Goal: Information Seeking & Learning: Learn about a topic

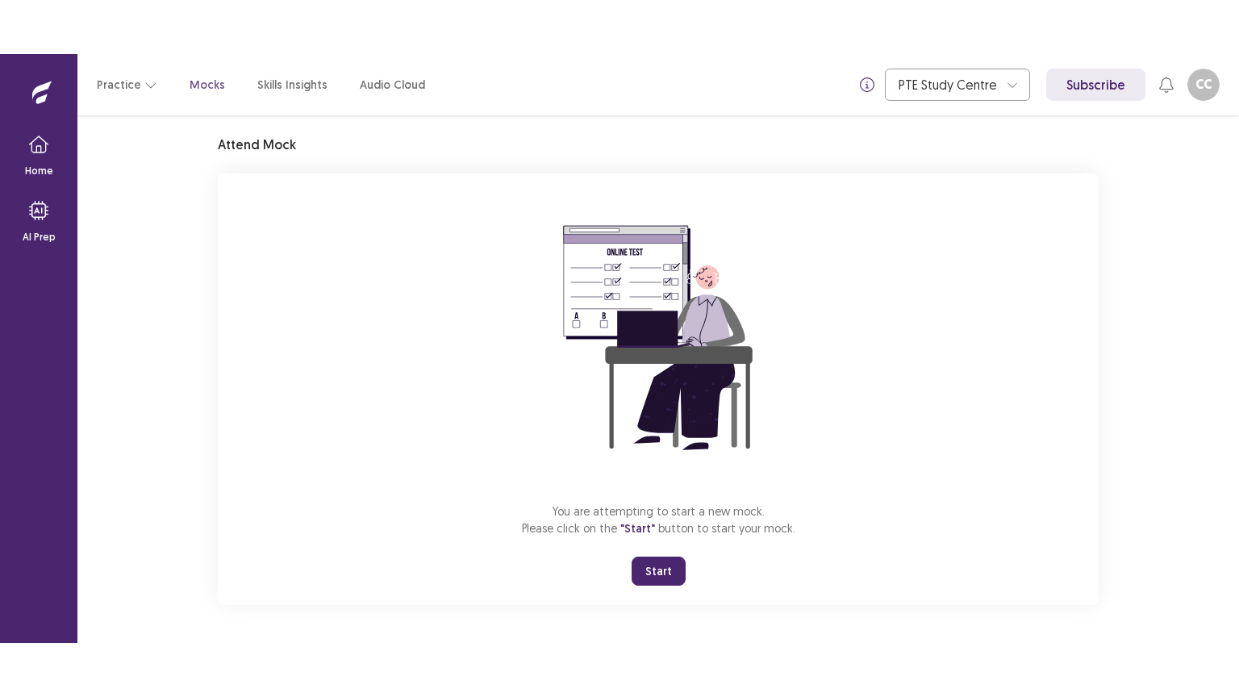
scroll to position [48, 0]
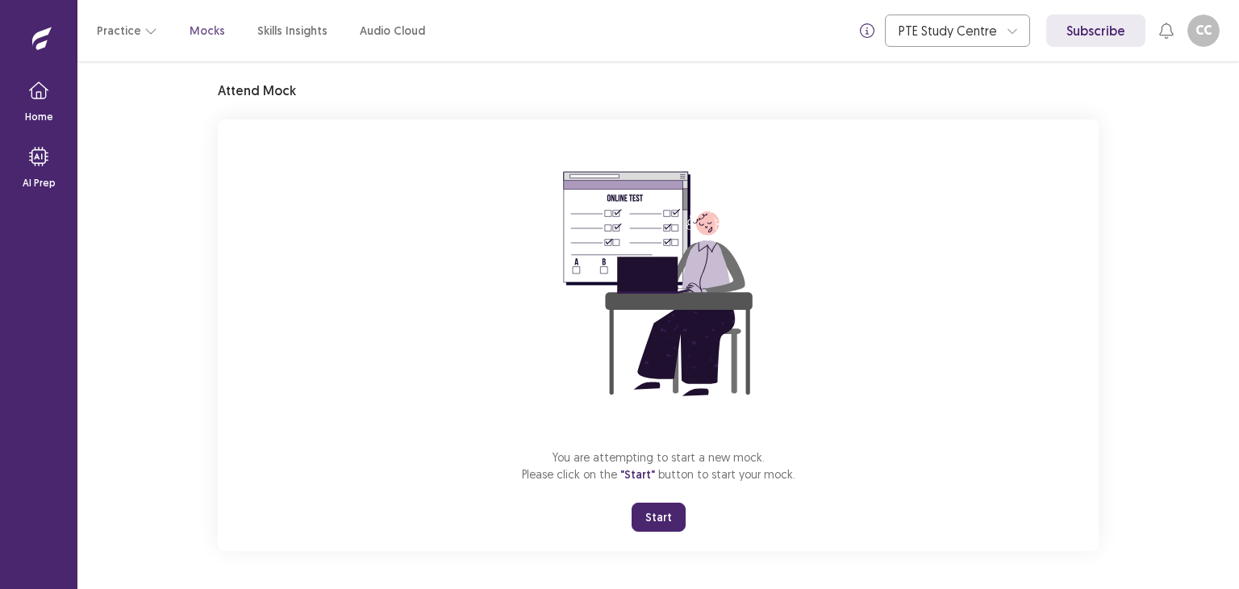
click at [661, 508] on button "Start" at bounding box center [659, 516] width 54 height 29
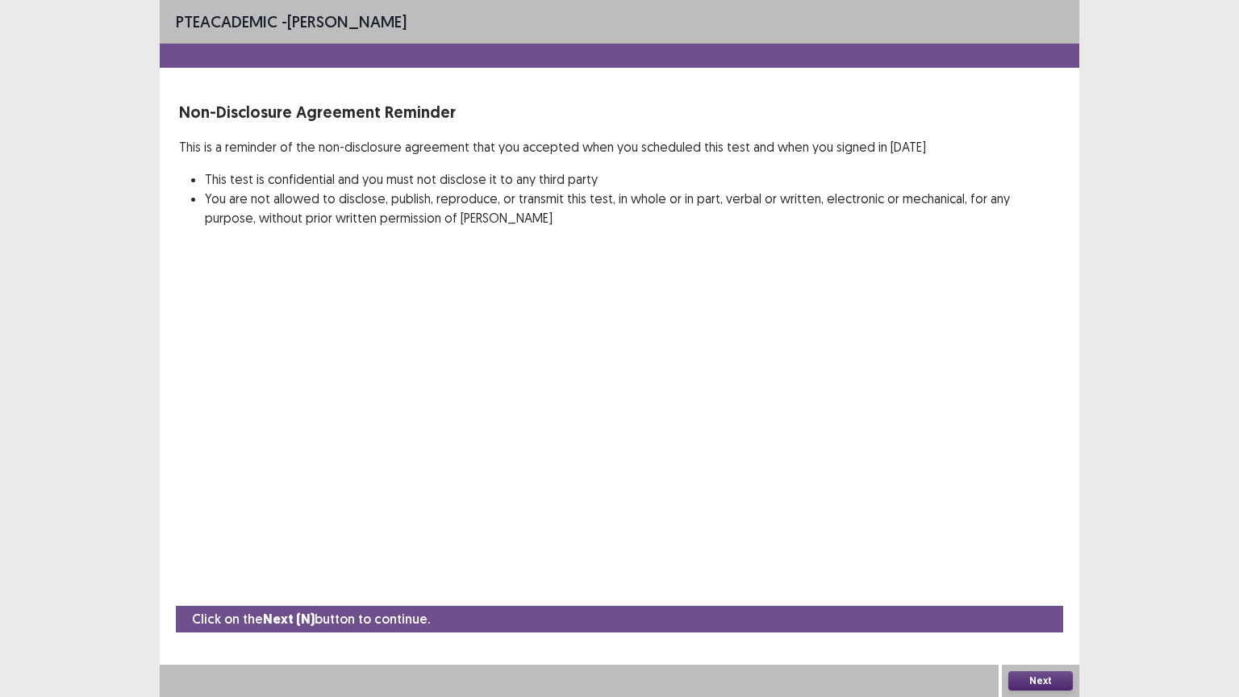
click at [1055, 588] on button "Next" at bounding box center [1040, 680] width 65 height 19
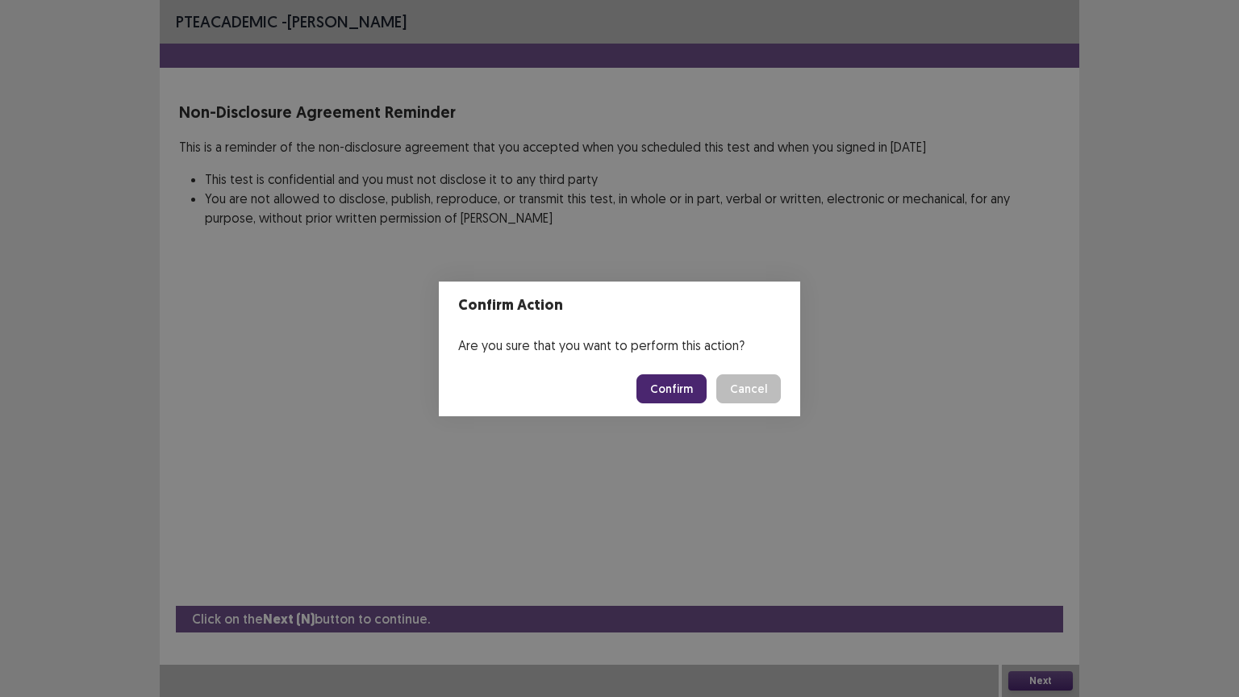
click at [700, 382] on button "Confirm" at bounding box center [671, 388] width 70 height 29
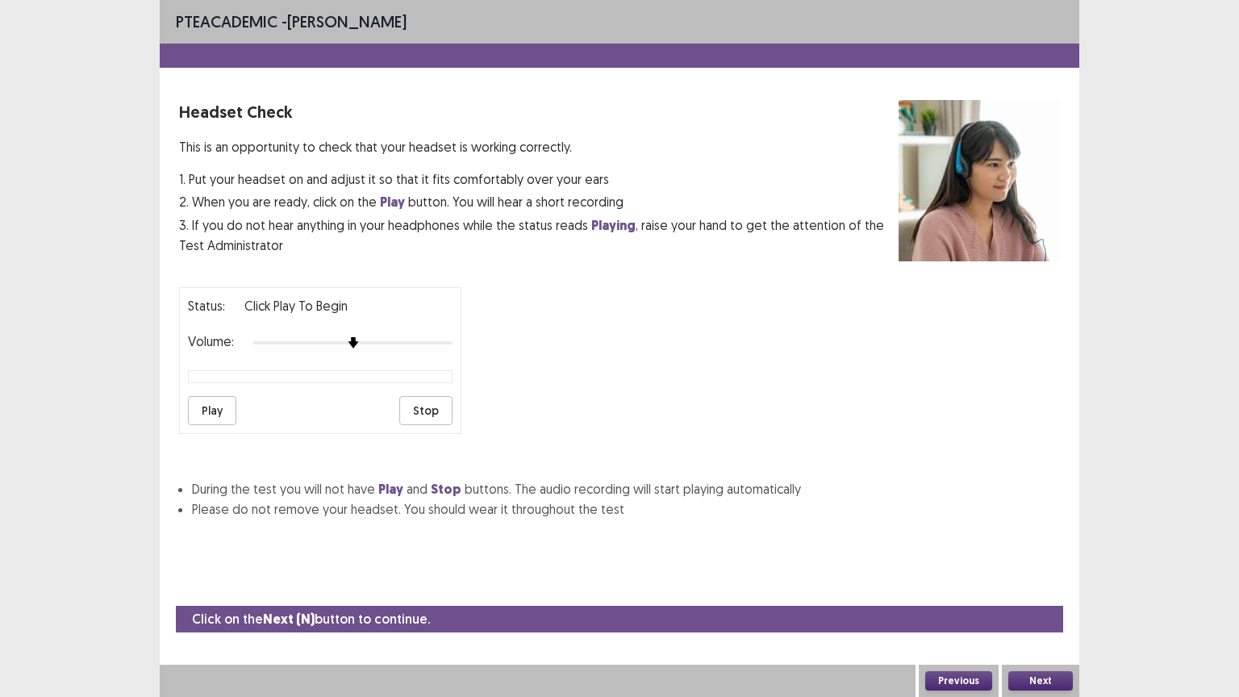
click at [211, 403] on button "Play" at bounding box center [212, 410] width 48 height 29
click at [450, 338] on img at bounding box center [452, 342] width 13 height 13
click at [1026, 588] on button "Next" at bounding box center [1040, 680] width 65 height 19
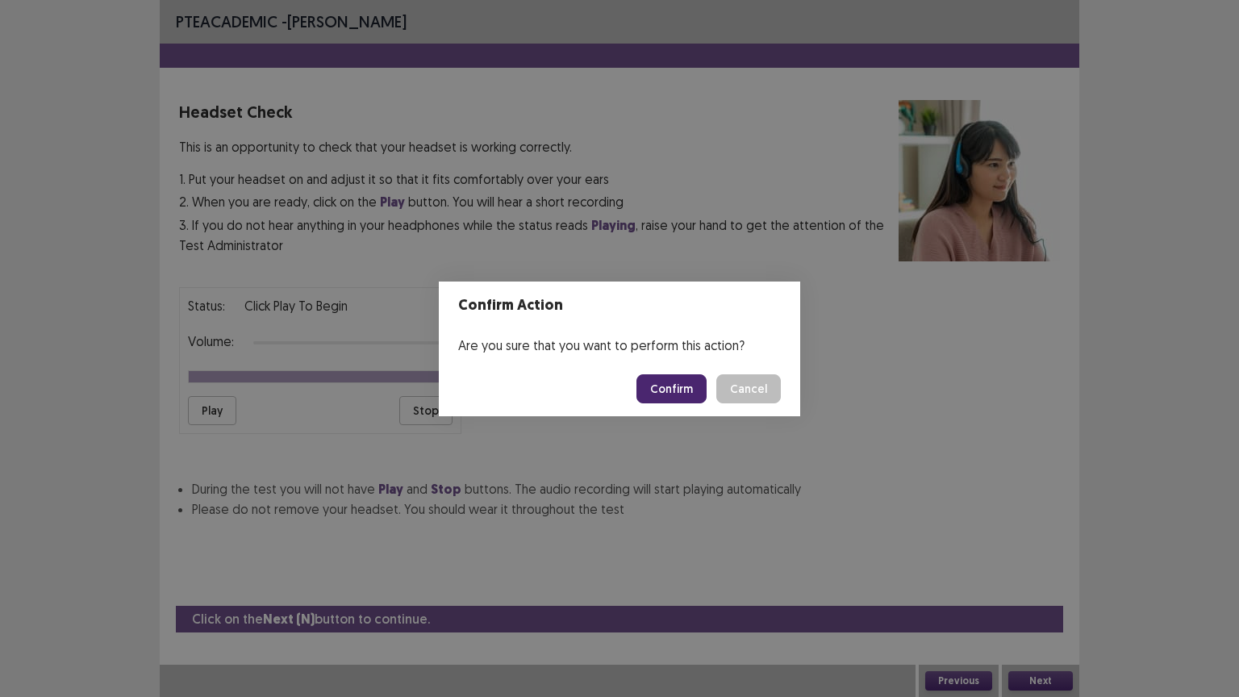
click at [705, 387] on button "Confirm" at bounding box center [671, 388] width 70 height 29
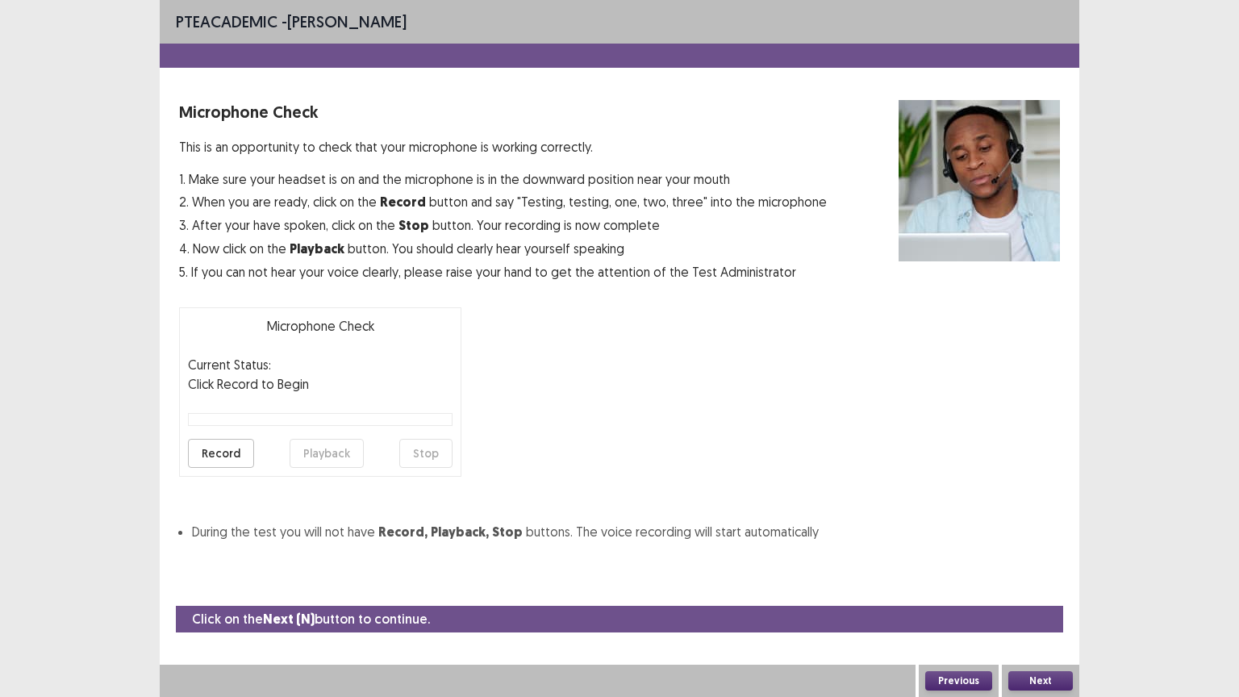
click at [225, 451] on button "Record" at bounding box center [221, 453] width 66 height 29
click at [448, 459] on button "Stop" at bounding box center [425, 453] width 53 height 29
click at [342, 448] on button "Playback" at bounding box center [327, 453] width 74 height 29
click at [1049, 588] on button "Next" at bounding box center [1040, 680] width 65 height 19
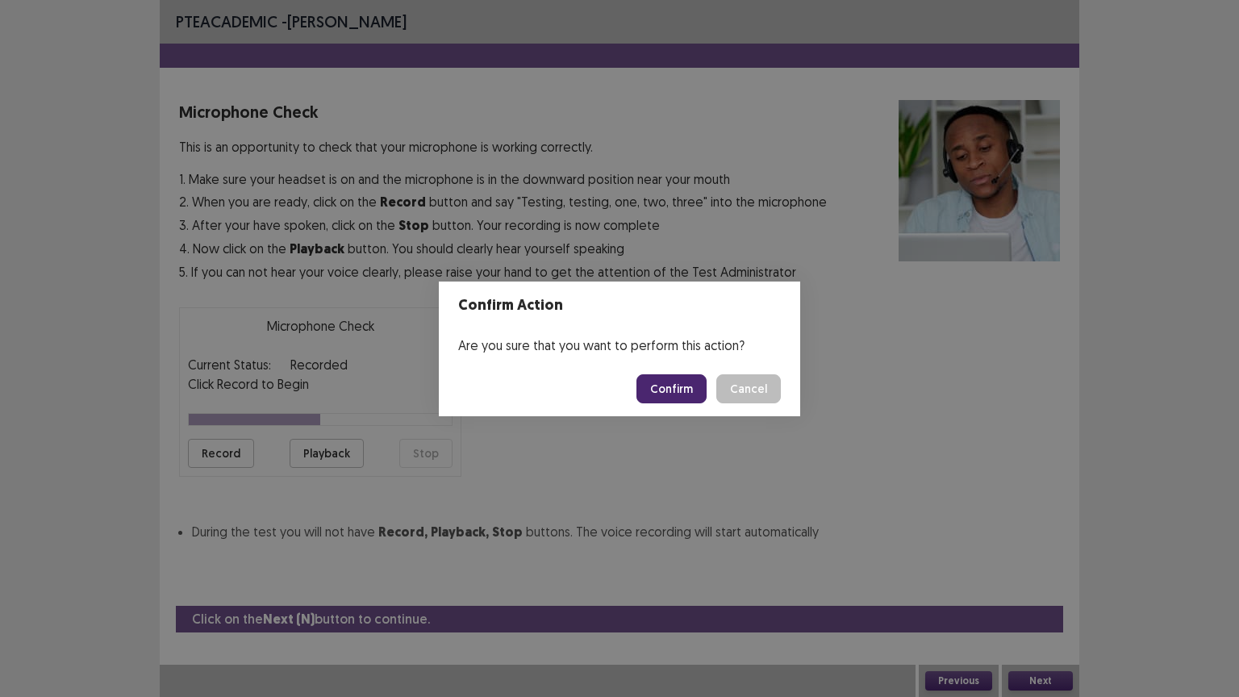
click at [681, 399] on button "Confirm" at bounding box center [671, 388] width 70 height 29
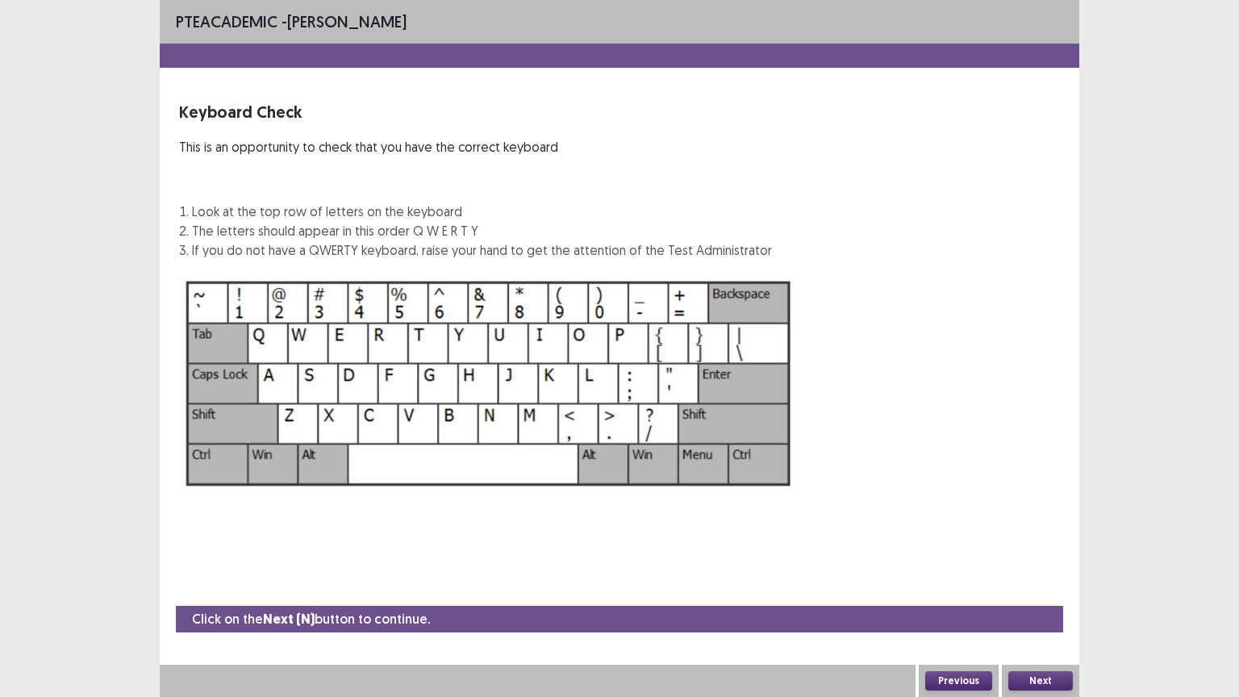
click at [1057, 588] on button "Next" at bounding box center [1040, 680] width 65 height 19
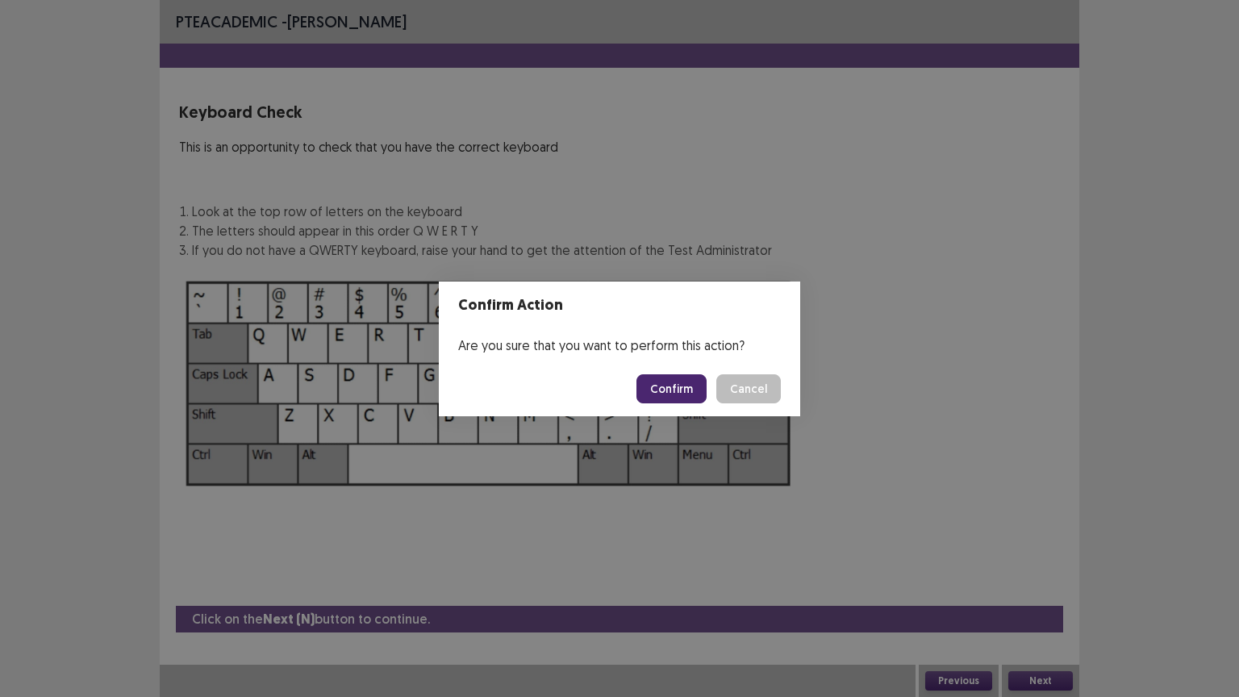
click at [658, 384] on button "Confirm" at bounding box center [671, 388] width 70 height 29
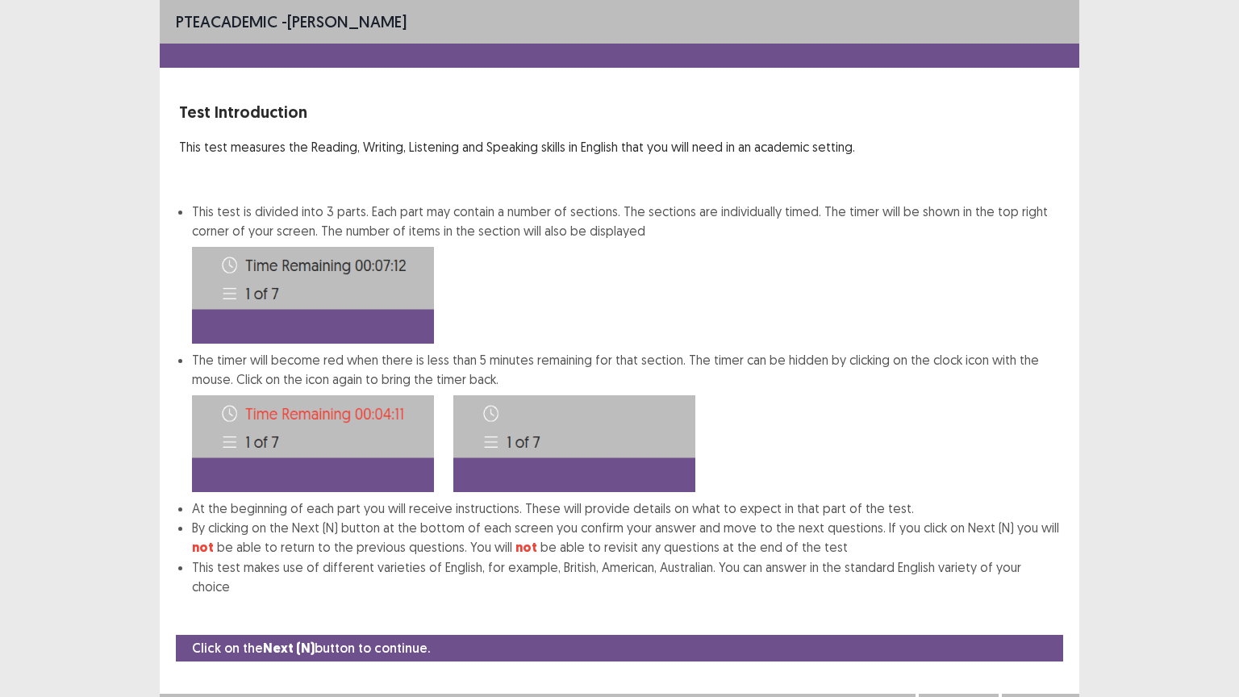
scroll to position [2, 0]
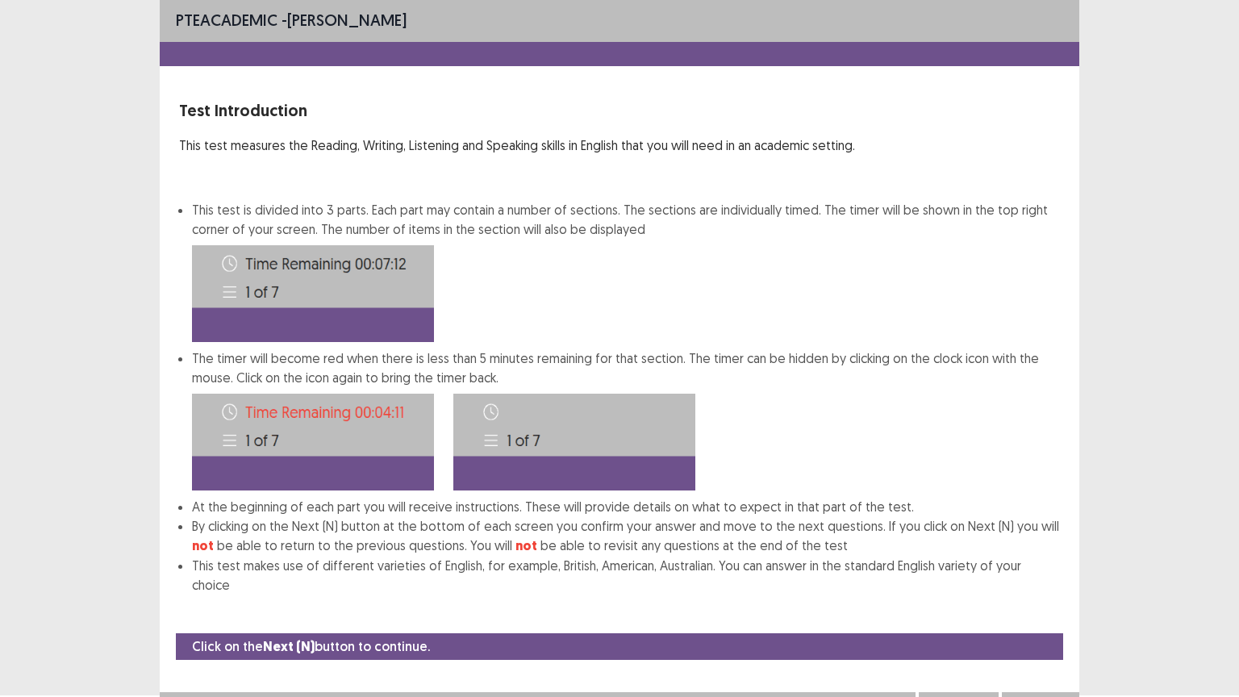
click at [1027, 588] on button "Next" at bounding box center [1040, 707] width 65 height 19
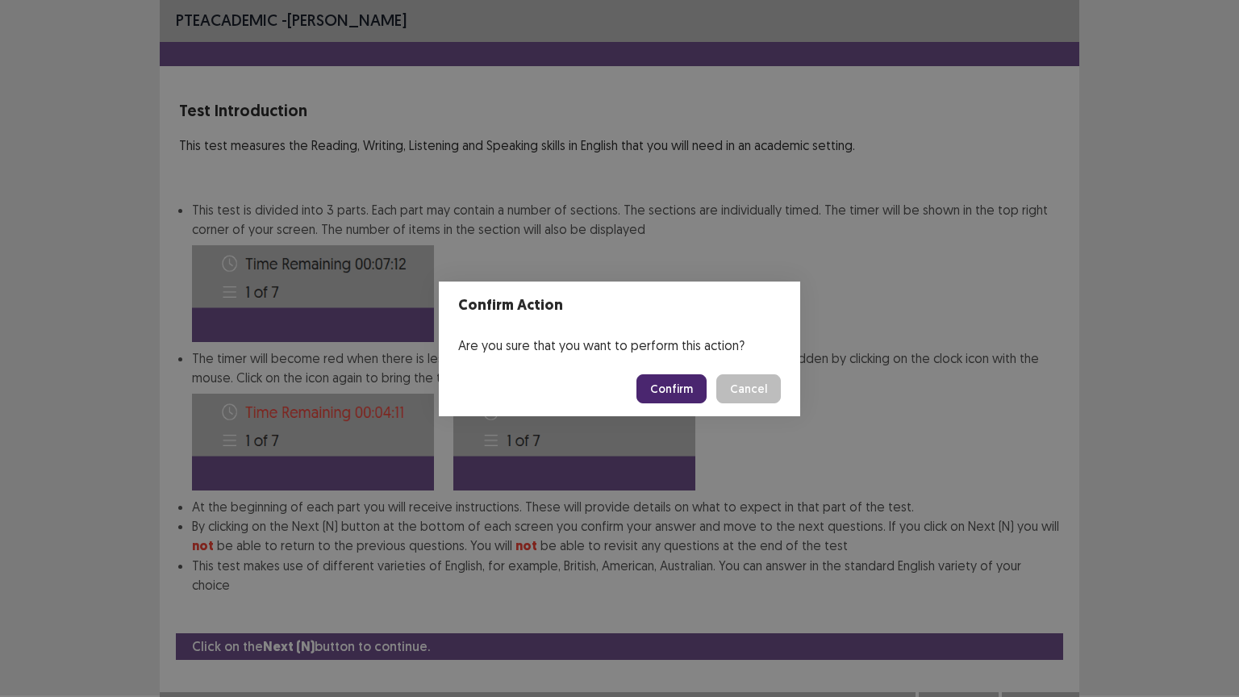
click at [690, 376] on button "Confirm" at bounding box center [671, 388] width 70 height 29
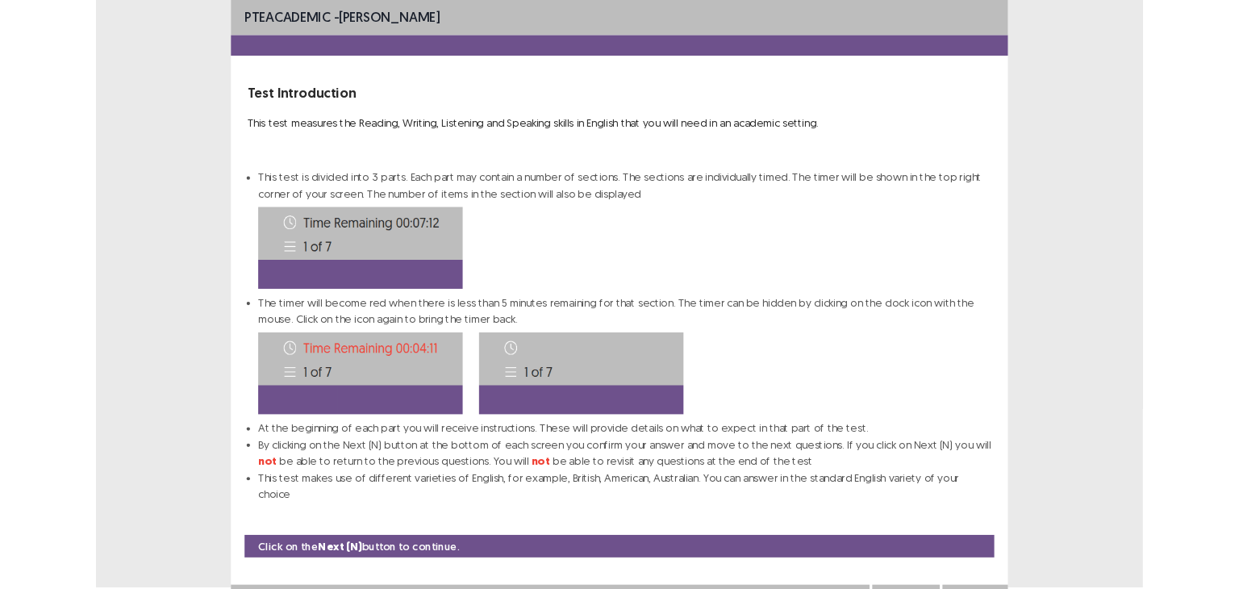
scroll to position [0, 0]
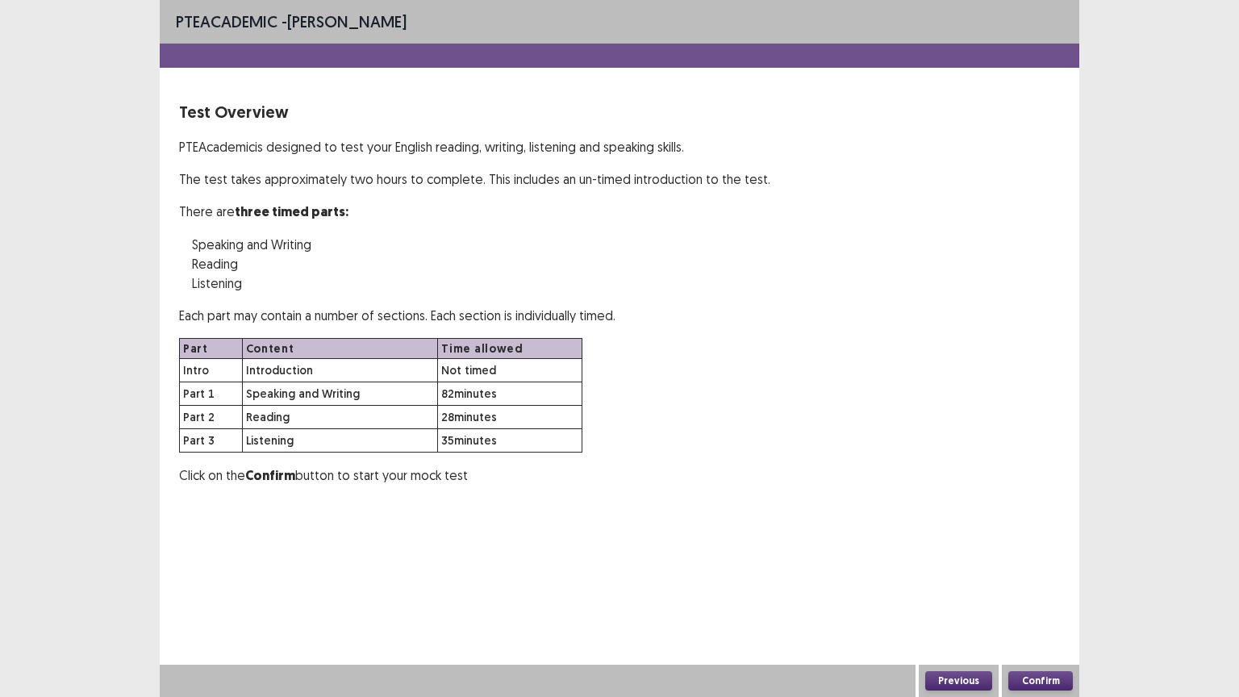
click at [1053, 588] on button "Confirm" at bounding box center [1040, 680] width 65 height 19
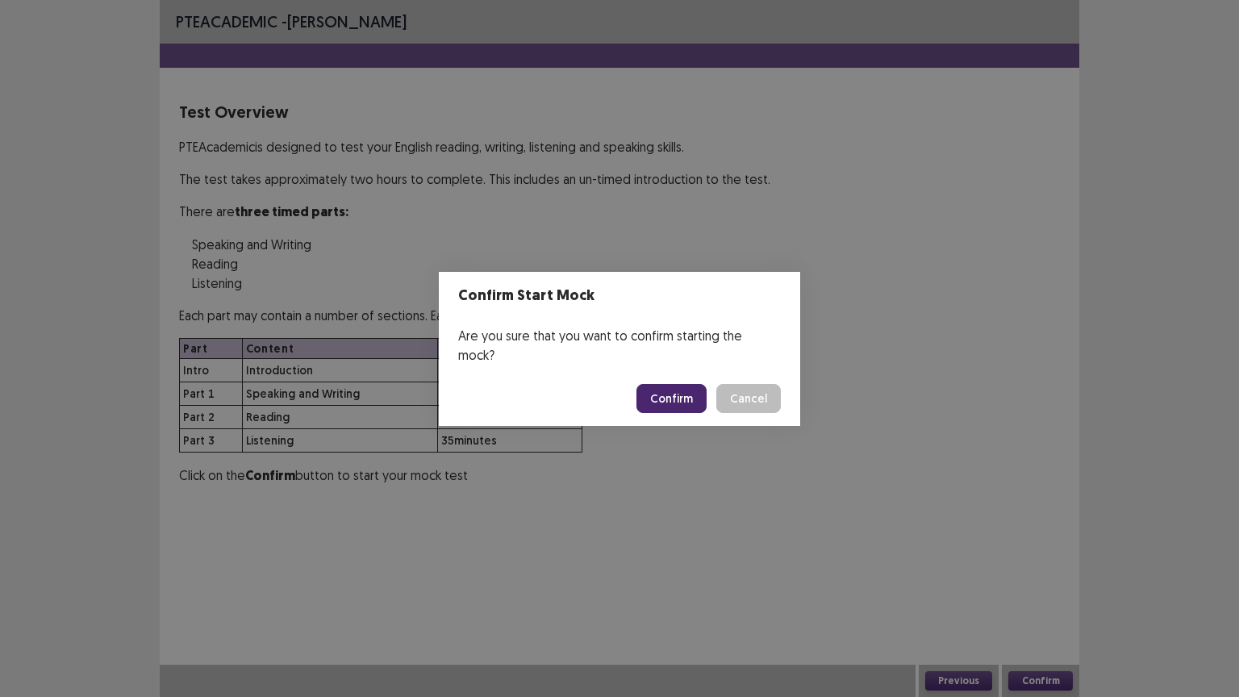
click at [668, 398] on button "Confirm" at bounding box center [671, 398] width 70 height 29
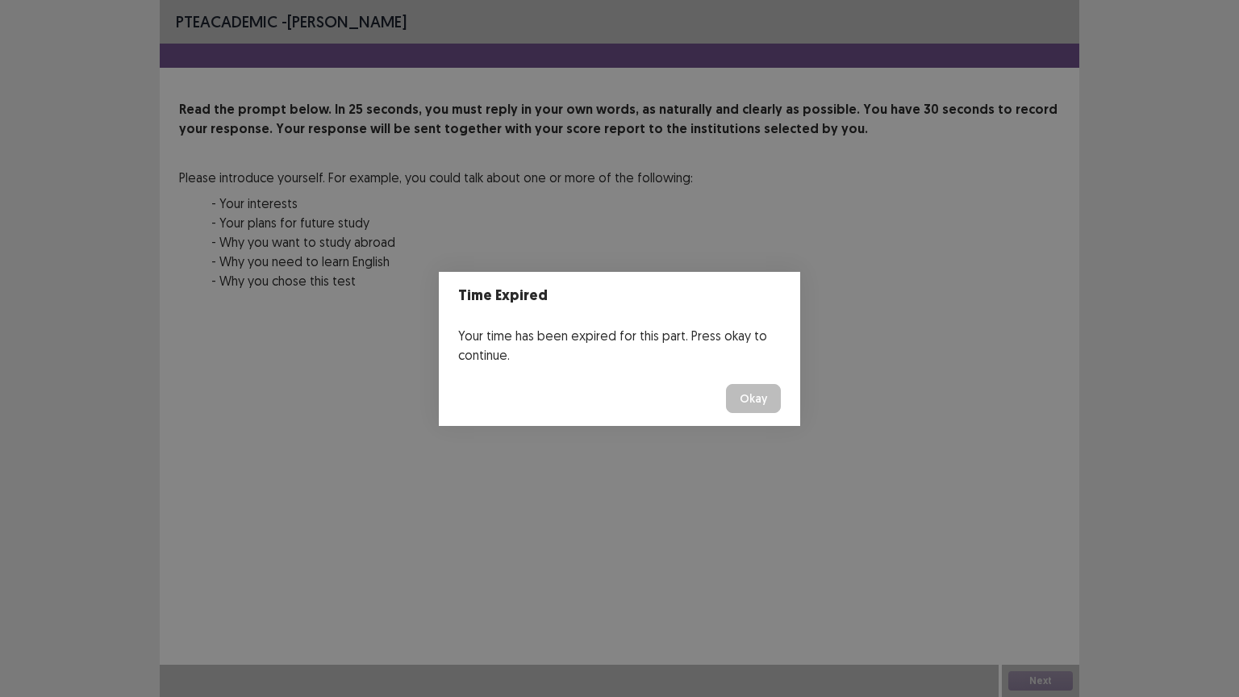
click at [760, 402] on button "Okay" at bounding box center [753, 398] width 55 height 29
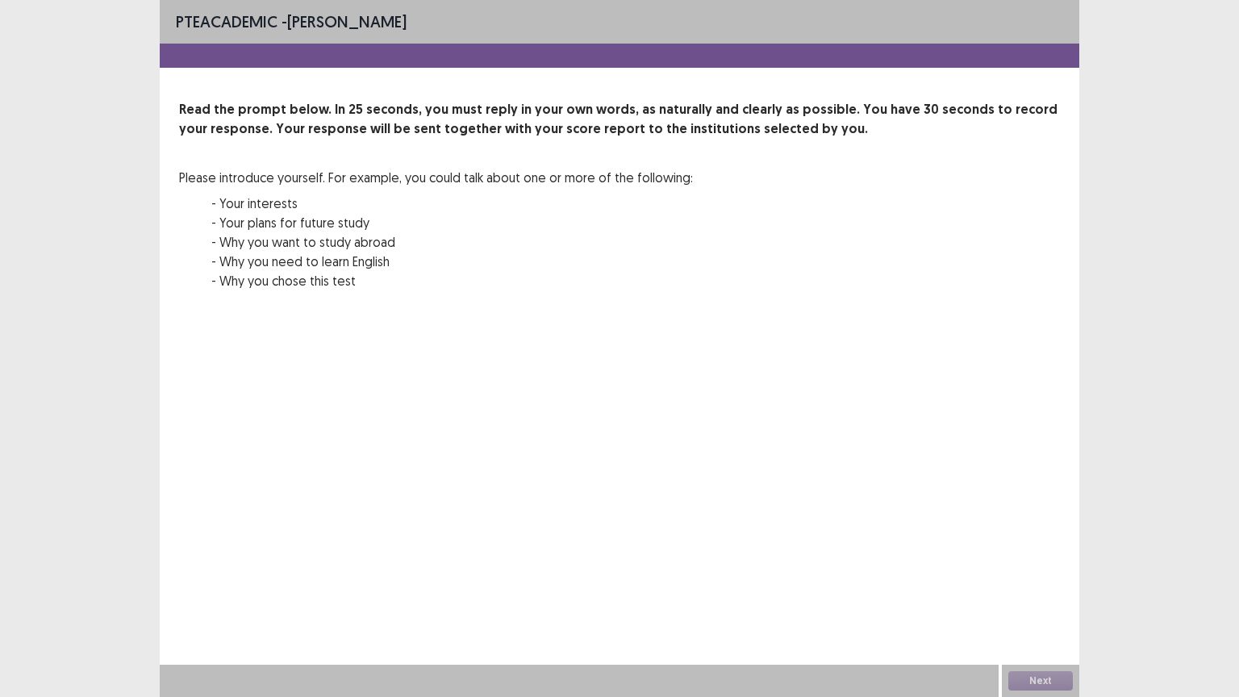
click at [730, 254] on div "Read the prompt below. In 25 seconds, you must reply in your own words, as natu…" at bounding box center [619, 205] width 881 height 210
click at [1051, 588] on div "Next" at bounding box center [1040, 681] width 77 height 32
click at [1028, 588] on div "Next" at bounding box center [1040, 681] width 77 height 32
click at [540, 245] on p "- Why you want to study abroad" at bounding box center [451, 241] width 481 height 19
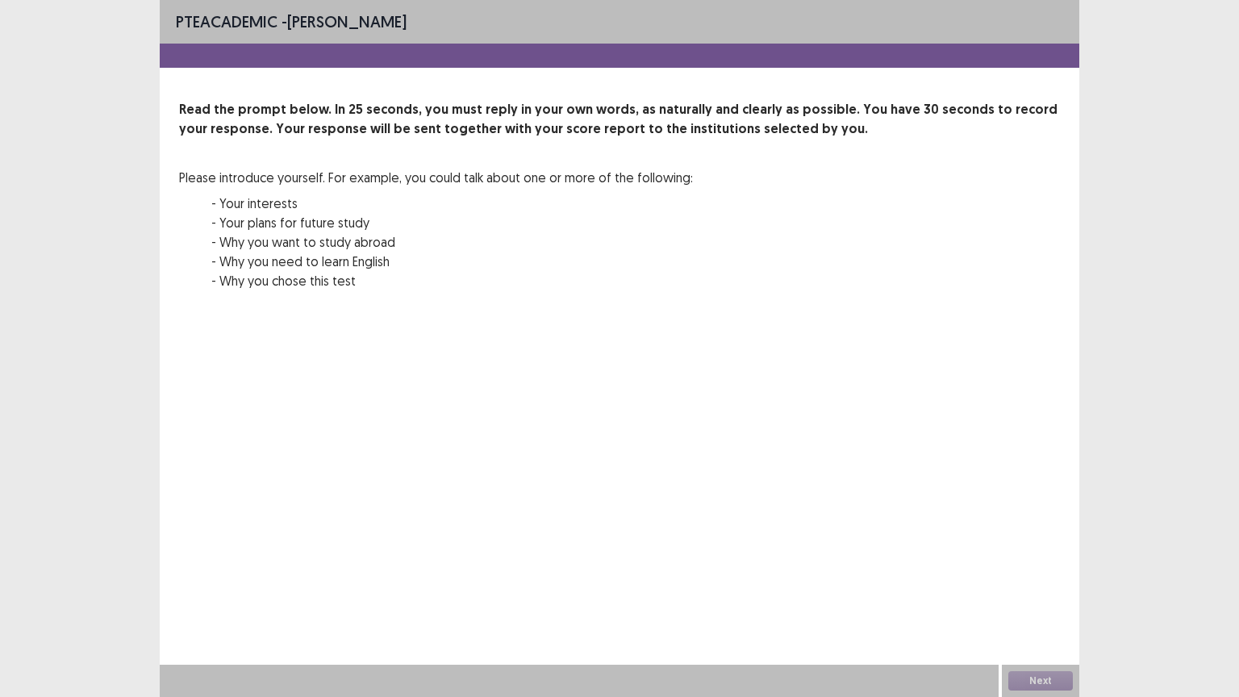
click at [540, 245] on p "- Why you want to study abroad" at bounding box center [451, 241] width 481 height 19
click at [206, 293] on div "Read the prompt below. In 25 seconds, you must reply in your own words, as natu…" at bounding box center [619, 205] width 881 height 210
click at [1036, 588] on div "Next" at bounding box center [1040, 681] width 77 height 32
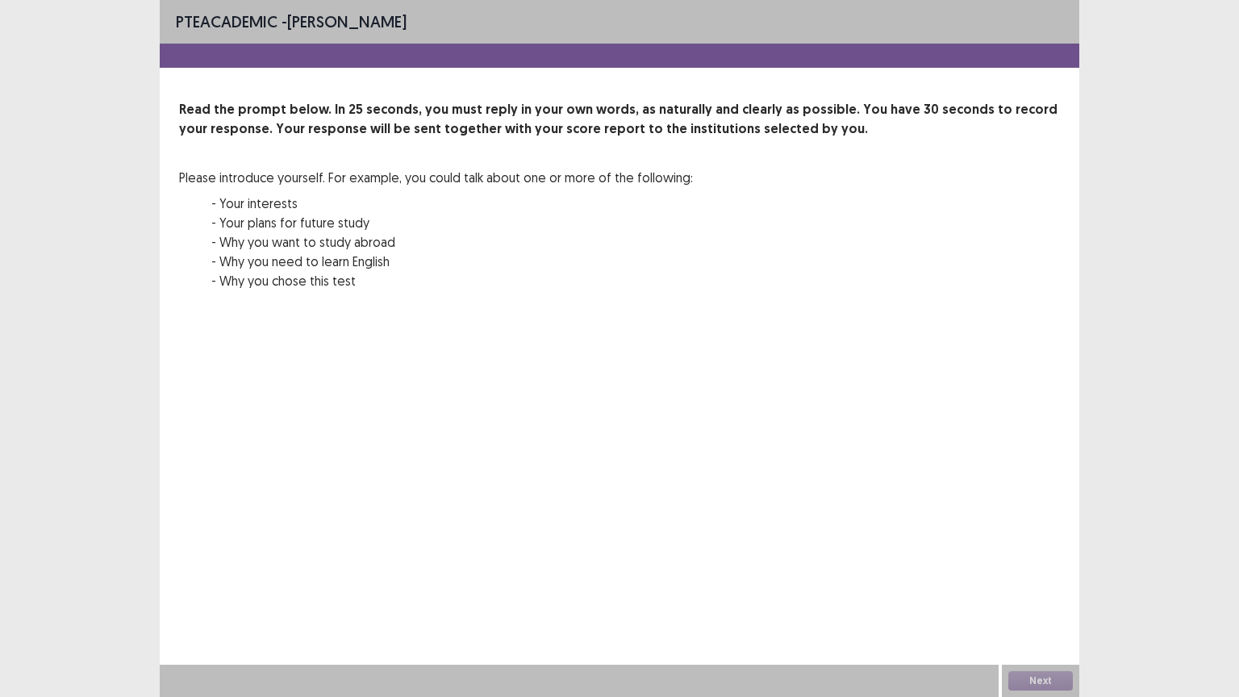
click at [1036, 588] on div "Next" at bounding box center [1040, 681] width 77 height 32
click at [727, 392] on div "PTE academic - Catalina Clavijo Read the prompt below. In 25 seconds, you must …" at bounding box center [619, 348] width 919 height 697
click at [1070, 588] on div "Next" at bounding box center [1040, 681] width 77 height 32
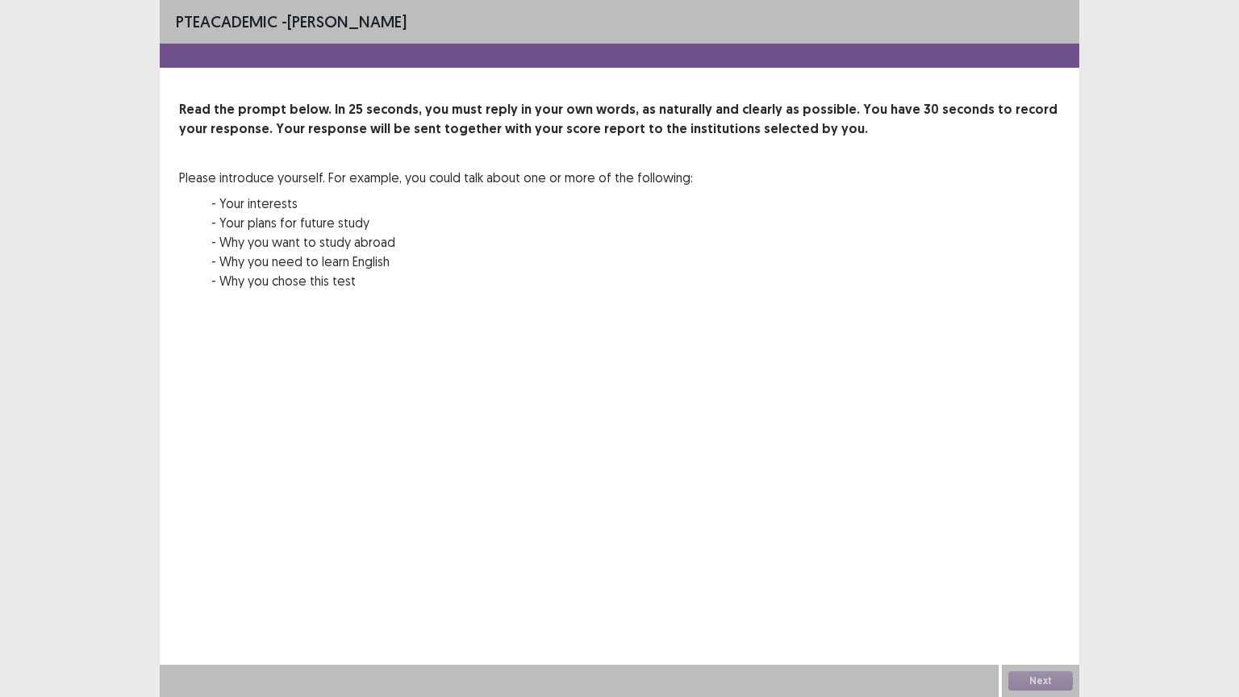
click at [1058, 588] on div "PTE academic - Catalina Clavijo Read the prompt below. In 25 seconds, you must …" at bounding box center [619, 348] width 919 height 697
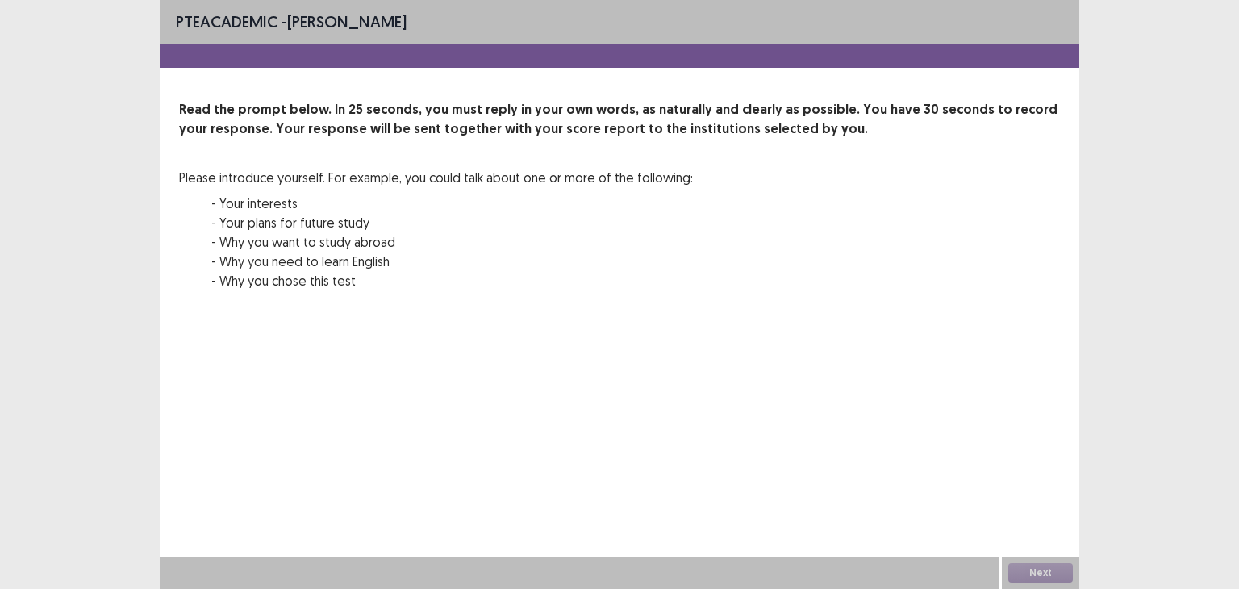
click at [1038, 572] on div "Next" at bounding box center [1040, 572] width 77 height 32
click at [1019, 504] on div "PTE academic - Catalina Clavijo Read the prompt below. In 25 seconds, you must …" at bounding box center [619, 294] width 919 height 589
click at [1011, 498] on div "PTE academic - Catalina Clavijo Read the prompt below. In 25 seconds, you must …" at bounding box center [619, 294] width 919 height 589
click at [542, 52] on div at bounding box center [619, 56] width 919 height 24
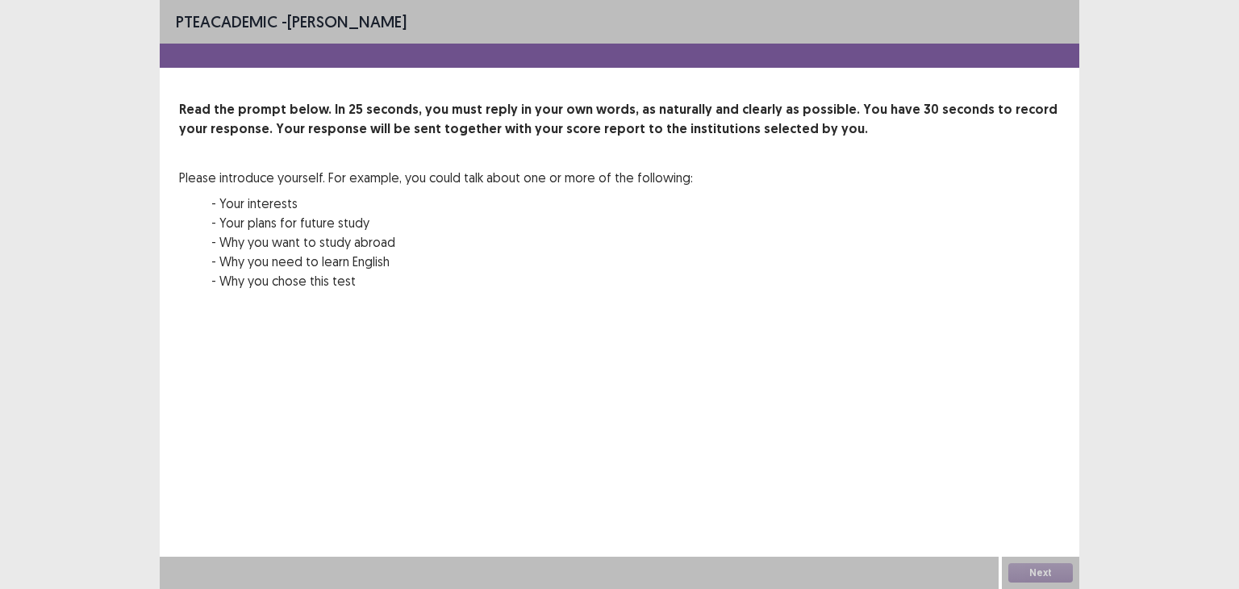
click at [432, 191] on div "Please introduce yourself. For example, you could talk about one or more of the…" at bounding box center [436, 229] width 514 height 123
click at [1058, 573] on div "Next" at bounding box center [1040, 572] width 77 height 32
click at [660, 285] on p "- Why you chose this test" at bounding box center [451, 280] width 481 height 19
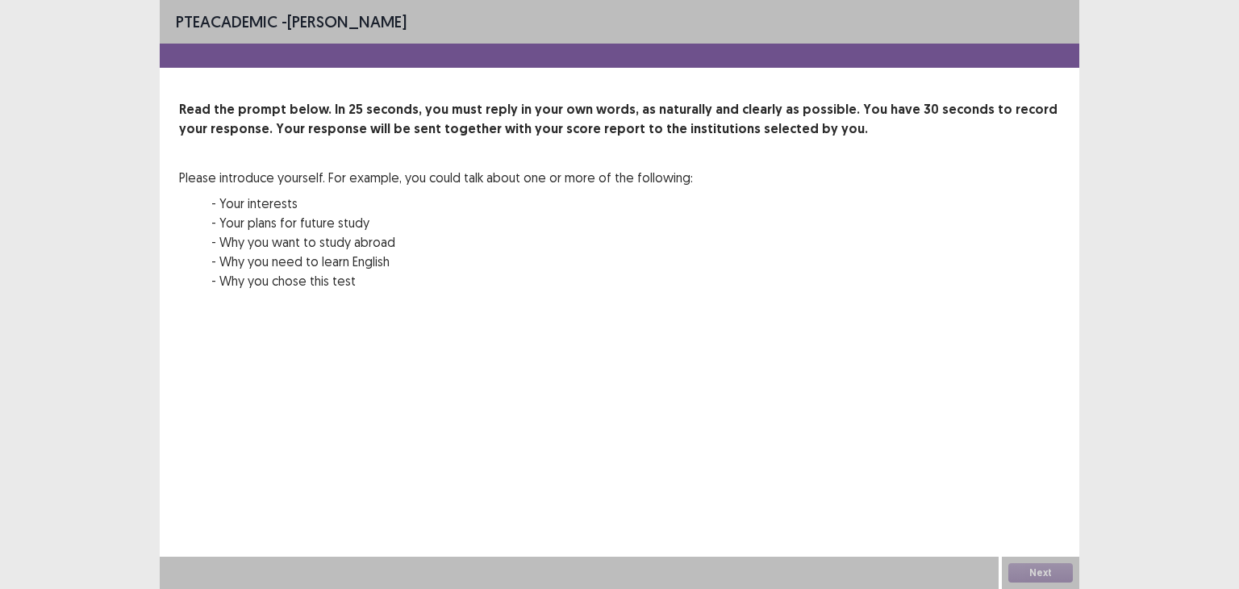
click at [660, 285] on p "- Why you chose this test" at bounding box center [451, 280] width 481 height 19
click at [490, 240] on p "- Why you want to study abroad" at bounding box center [451, 241] width 481 height 19
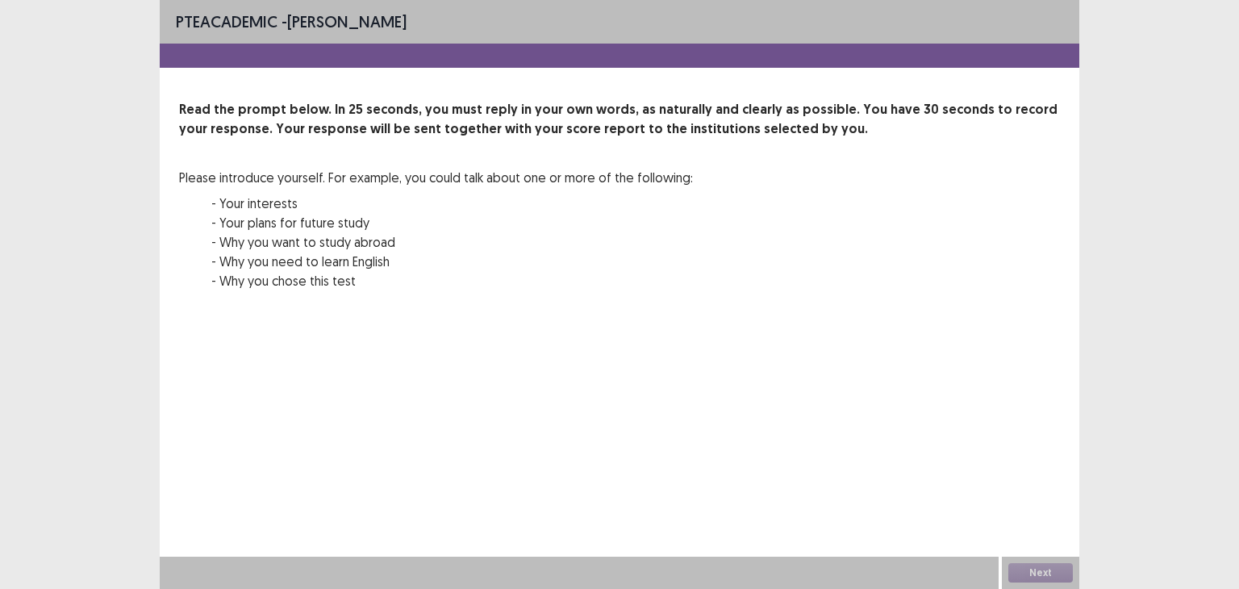
click at [942, 330] on div "00 : 00 00 : 25" at bounding box center [619, 334] width 881 height 48
drag, startPoint x: 1148, startPoint y: 498, endPoint x: 1080, endPoint y: 525, distance: 73.1
click at [1128, 510] on div "PTE academic - Catalina Clavijo Read the prompt below. In 25 seconds, you must …" at bounding box center [619, 294] width 1239 height 589
click at [1051, 562] on div "Next" at bounding box center [1040, 572] width 77 height 32
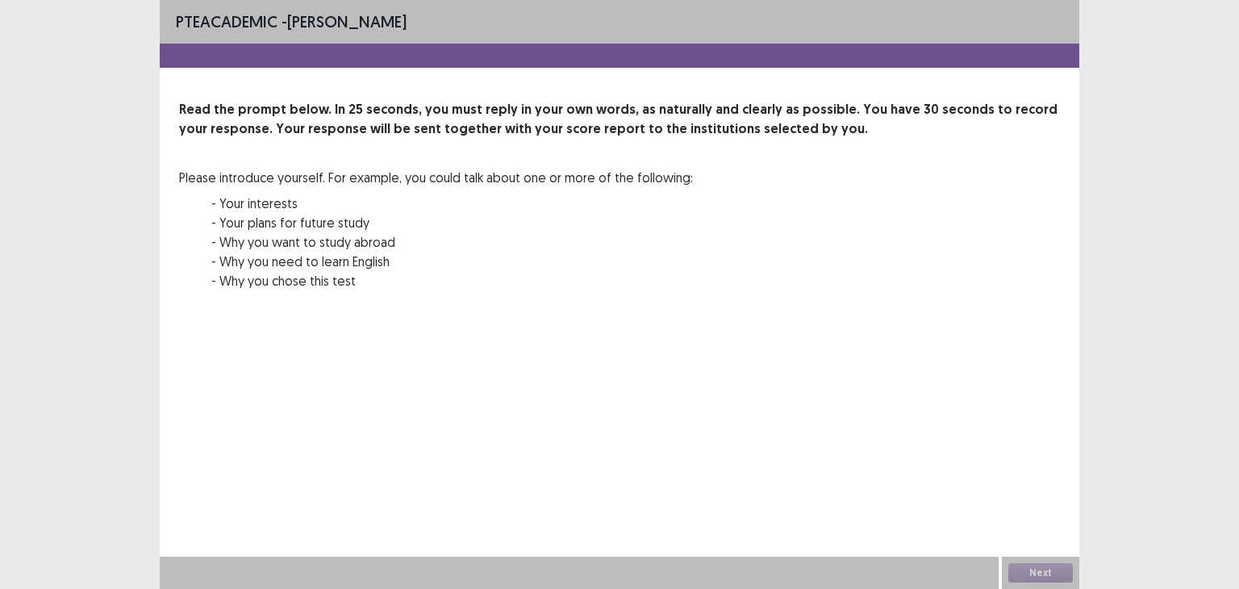
drag, startPoint x: 1051, startPoint y: 562, endPoint x: 718, endPoint y: 146, distance: 533.0
click at [1048, 559] on div "Next" at bounding box center [1040, 572] width 77 height 32
drag, startPoint x: 716, startPoint y: 144, endPoint x: 494, endPoint y: 59, distance: 238.5
click at [701, 137] on div "Read the prompt below. In 25 seconds, you must reply in your own words, as natu…" at bounding box center [619, 205] width 881 height 210
click at [352, 27] on p "PTE academic - Catalina Clavijo" at bounding box center [291, 22] width 231 height 24
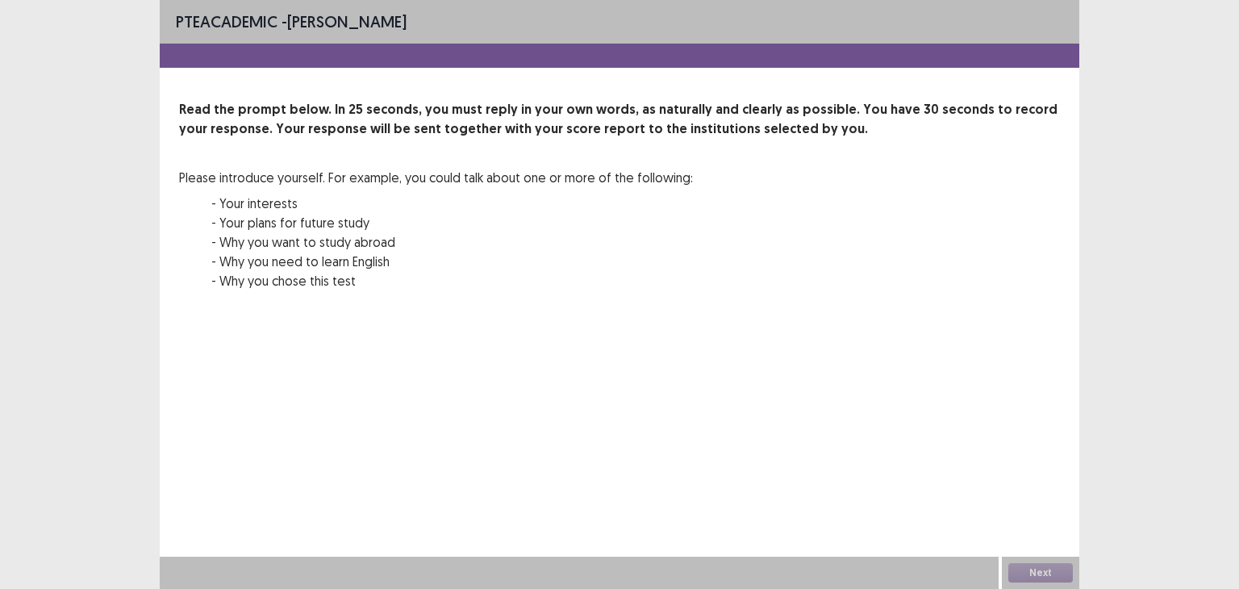
click at [282, 16] on p "PTE academic - Catalina Clavijo" at bounding box center [291, 22] width 231 height 24
click at [506, 168] on p "Please introduce yourself. For example, you could talk about one or more of the…" at bounding box center [436, 177] width 514 height 19
click at [517, 169] on p "Please introduce yourself. For example, you could talk about one or more of the…" at bounding box center [436, 177] width 514 height 19
click at [776, 199] on div "Read the prompt below. In 25 seconds, you must reply in your own words, as natu…" at bounding box center [619, 205] width 881 height 210
click at [781, 199] on div "Read the prompt below. In 25 seconds, you must reply in your own words, as natu…" at bounding box center [619, 205] width 881 height 210
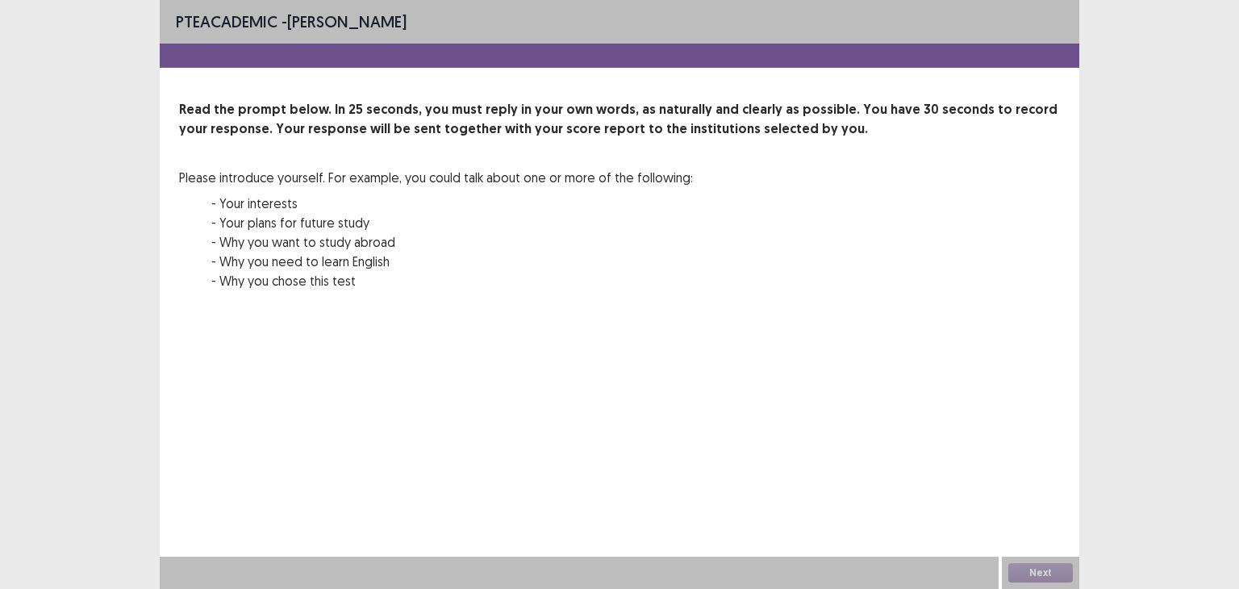
drag, startPoint x: 596, startPoint y: 190, endPoint x: 634, endPoint y: 208, distance: 41.9
click at [606, 200] on div "Please introduce yourself. For example, you could talk about one or more of the…" at bounding box center [436, 229] width 514 height 123
drag, startPoint x: 823, startPoint y: 285, endPoint x: 888, endPoint y: 375, distance: 111.0
click at [830, 292] on div "Read the prompt below. In 25 seconds, you must reply in your own words, as natu…" at bounding box center [619, 205] width 881 height 210
click at [919, 415] on div "PTE academic - Catalina Clavijo Read the prompt below. In 25 seconds, you must …" at bounding box center [619, 294] width 919 height 589
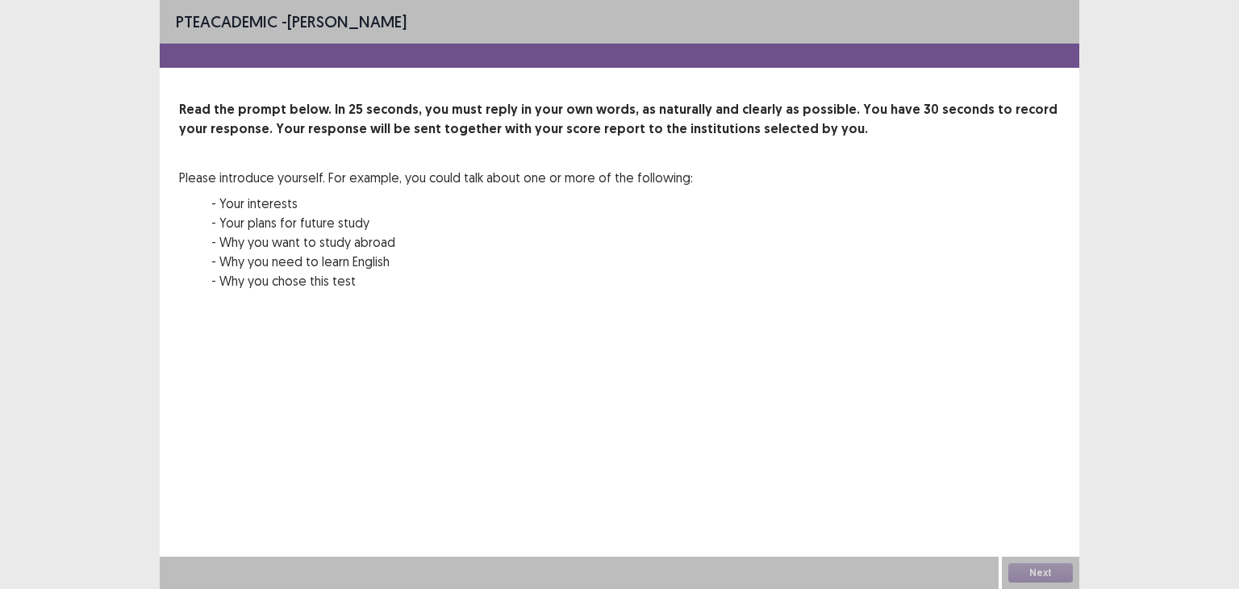
click at [922, 415] on div "PTE academic - Catalina Clavijo Read the prompt below. In 25 seconds, you must …" at bounding box center [619, 294] width 919 height 589
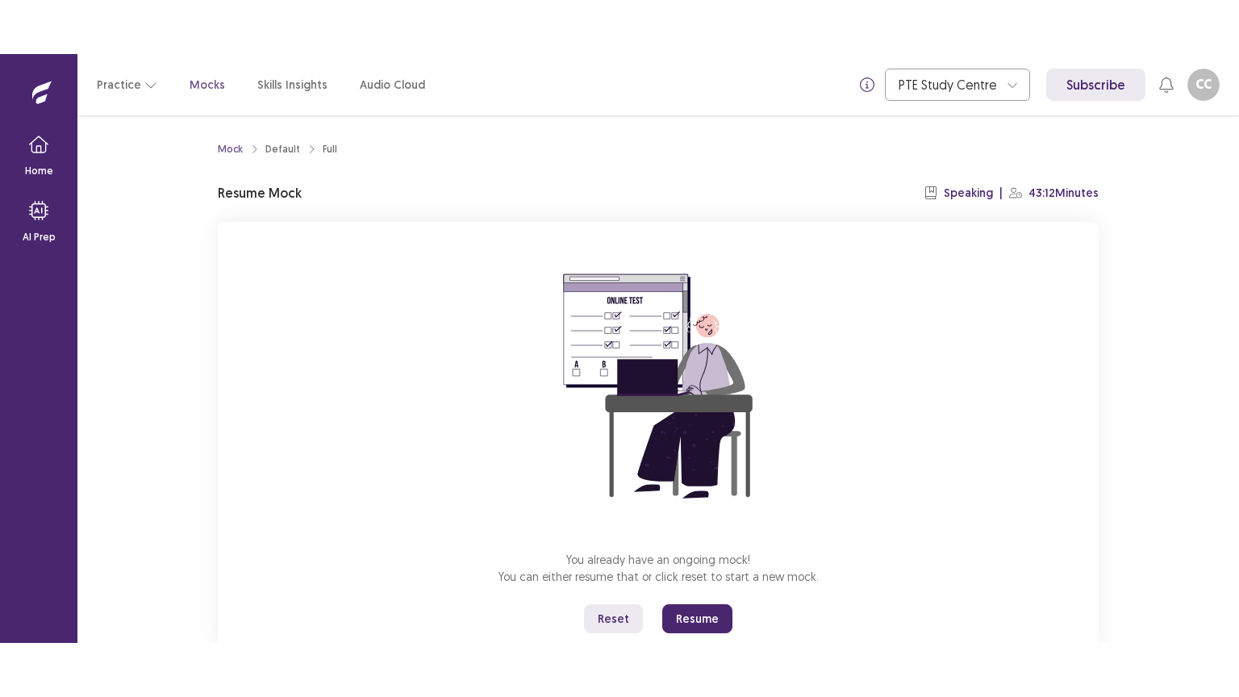
scroll to position [48, 0]
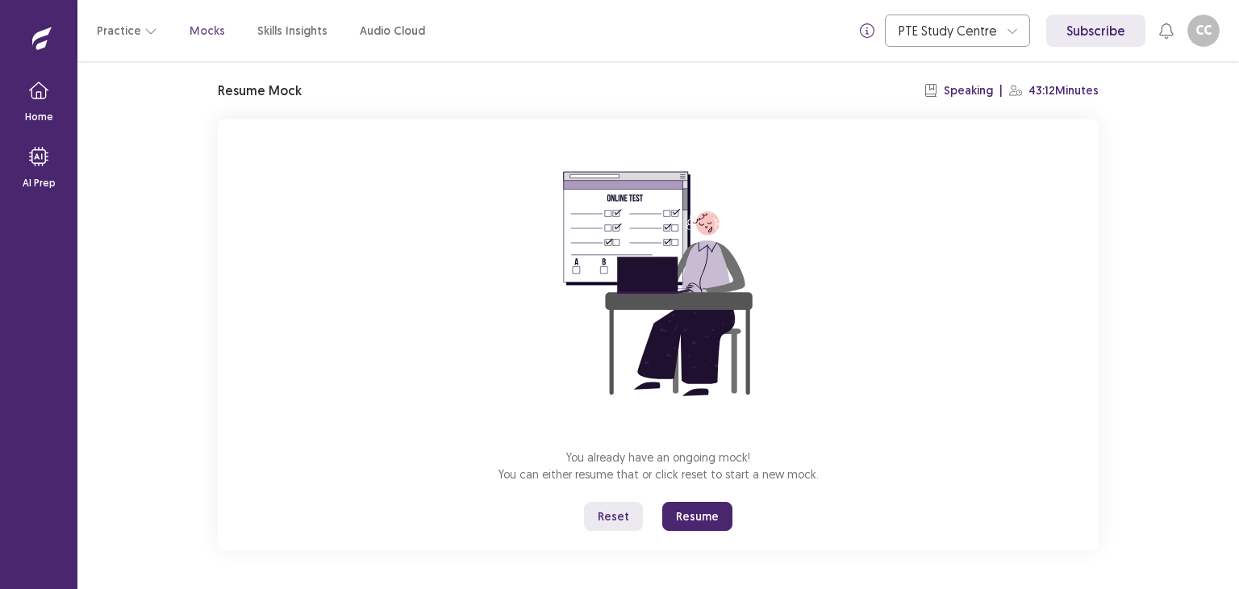
click at [697, 513] on button "Resume" at bounding box center [697, 516] width 70 height 29
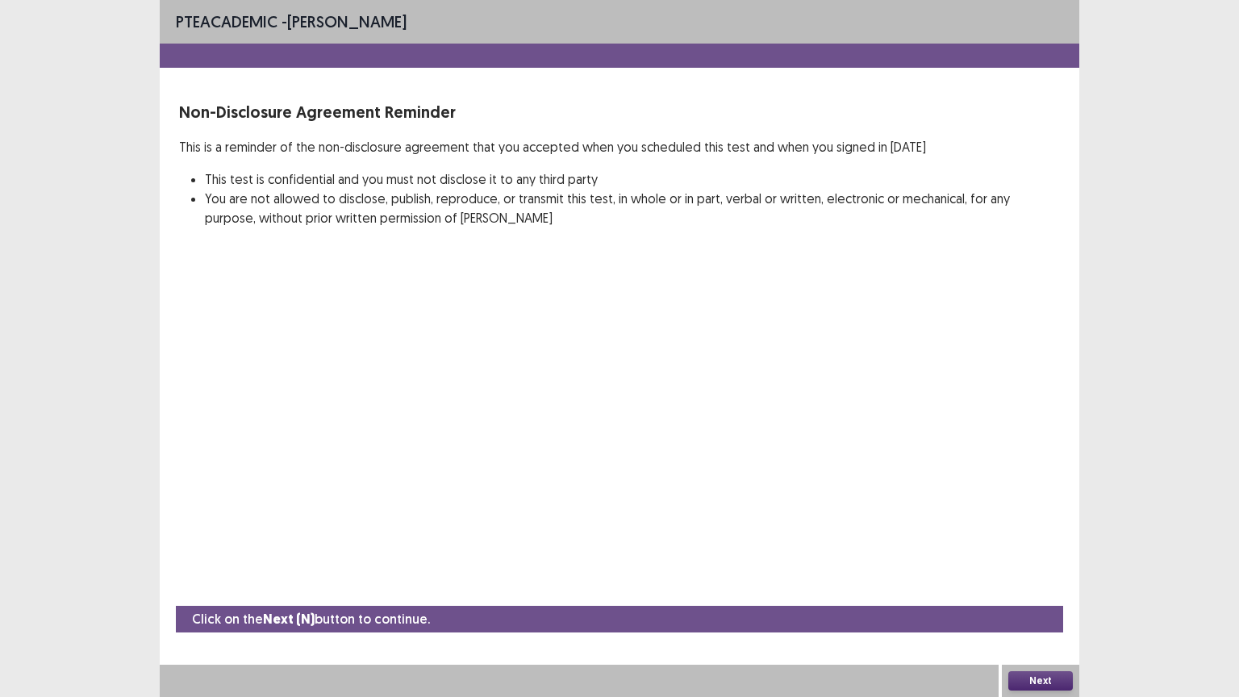
click at [1031, 588] on button "Next" at bounding box center [1040, 680] width 65 height 19
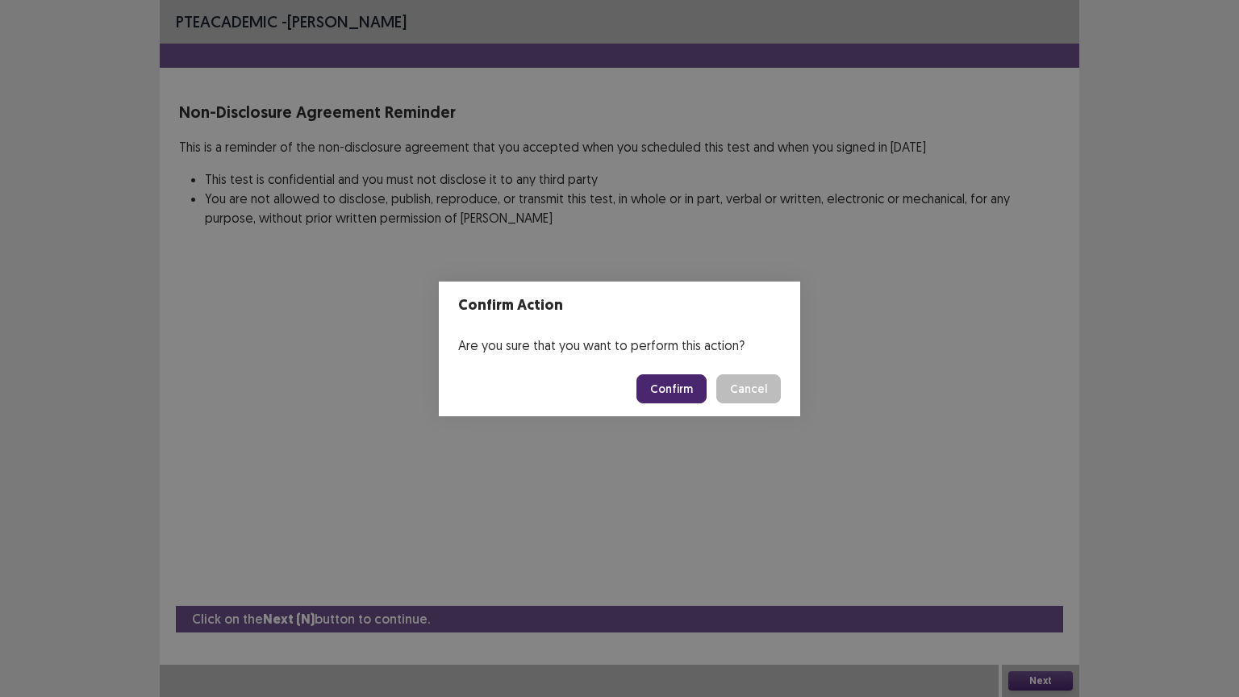
click at [684, 387] on button "Confirm" at bounding box center [671, 388] width 70 height 29
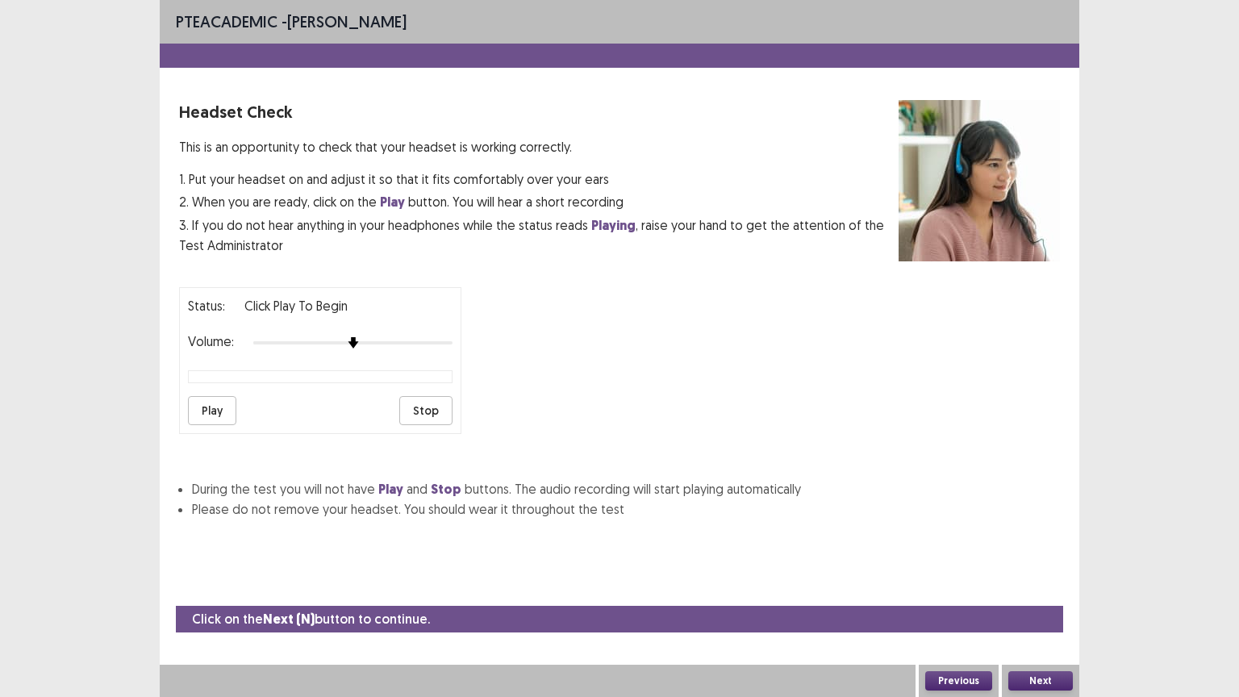
click at [1048, 588] on button "Next" at bounding box center [1040, 680] width 65 height 19
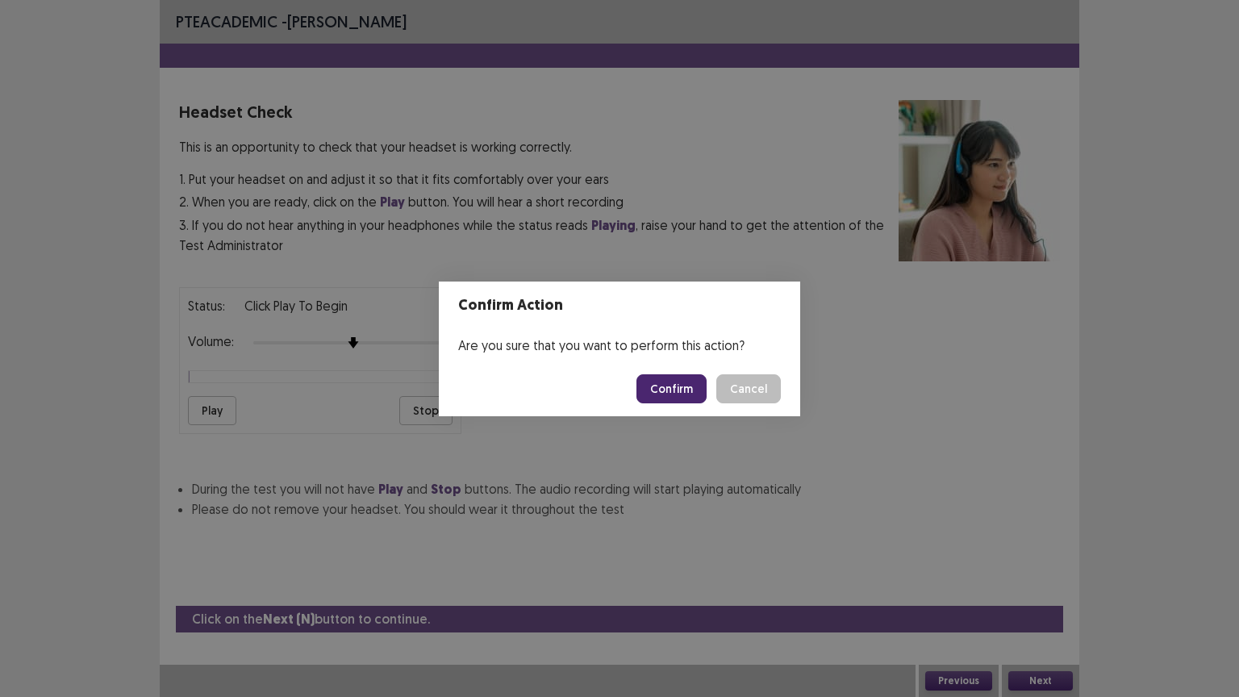
click at [679, 398] on button "Confirm" at bounding box center [671, 388] width 70 height 29
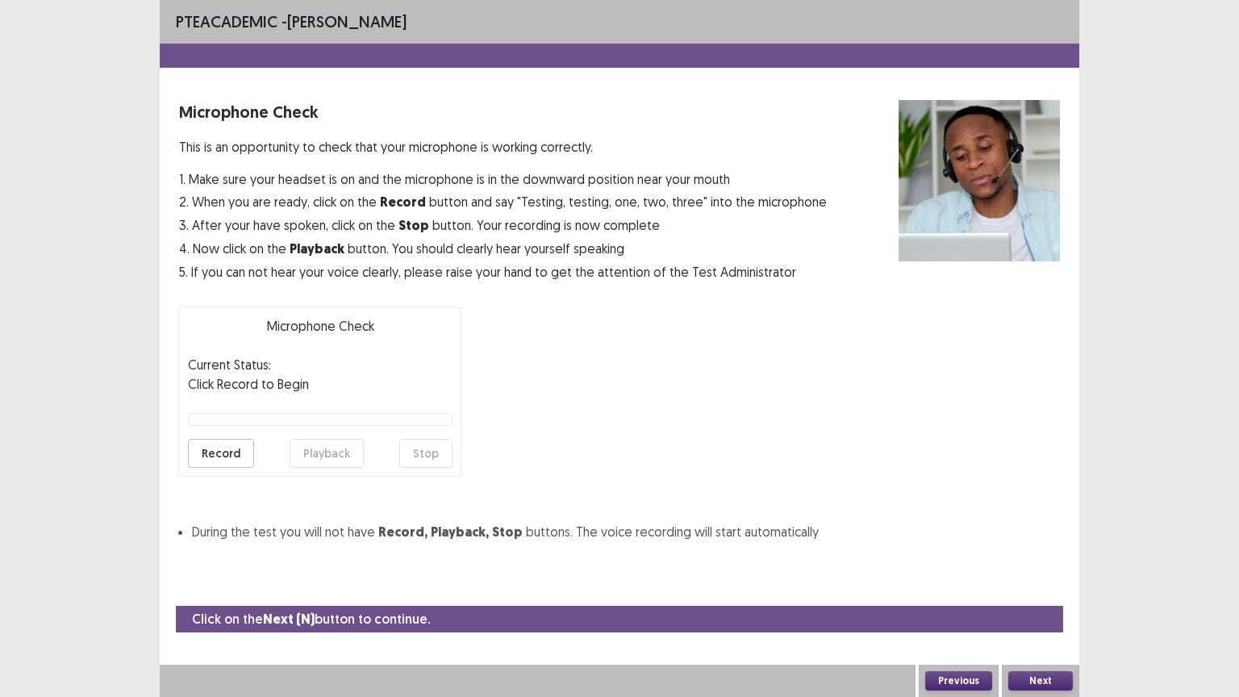
click at [203, 448] on button "Record" at bounding box center [221, 453] width 66 height 29
click at [1055, 588] on button "Next" at bounding box center [1040, 680] width 65 height 19
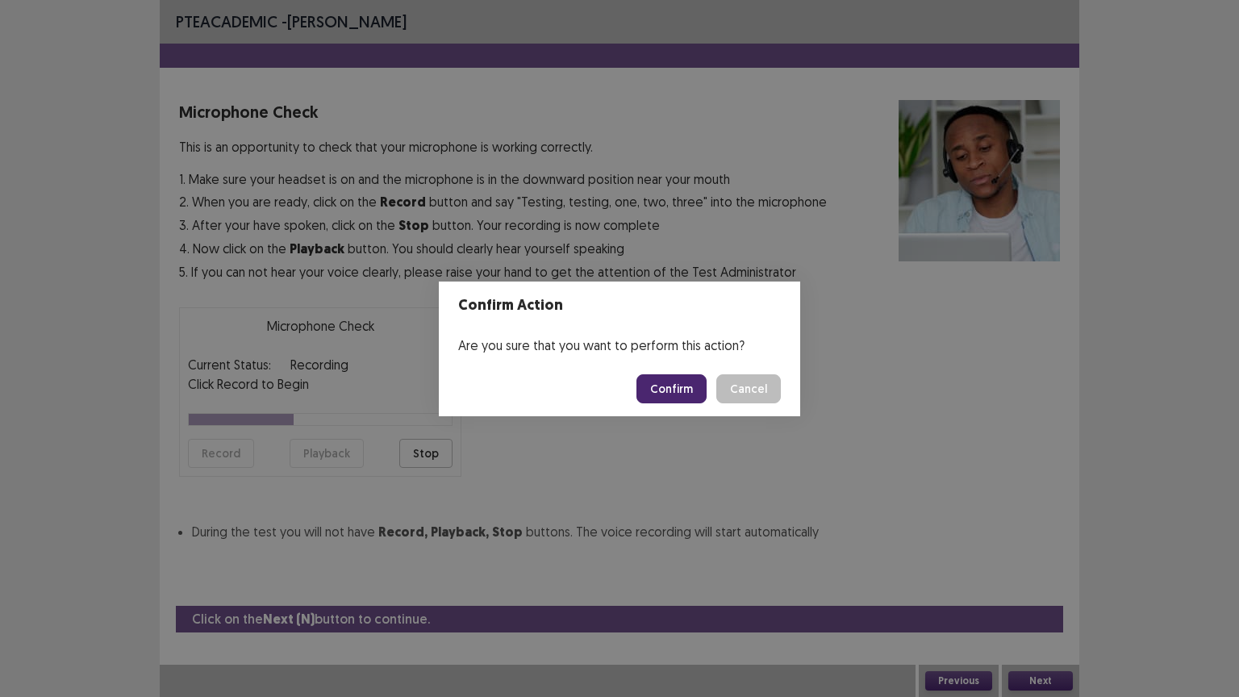
click at [663, 387] on button "Confirm" at bounding box center [671, 388] width 70 height 29
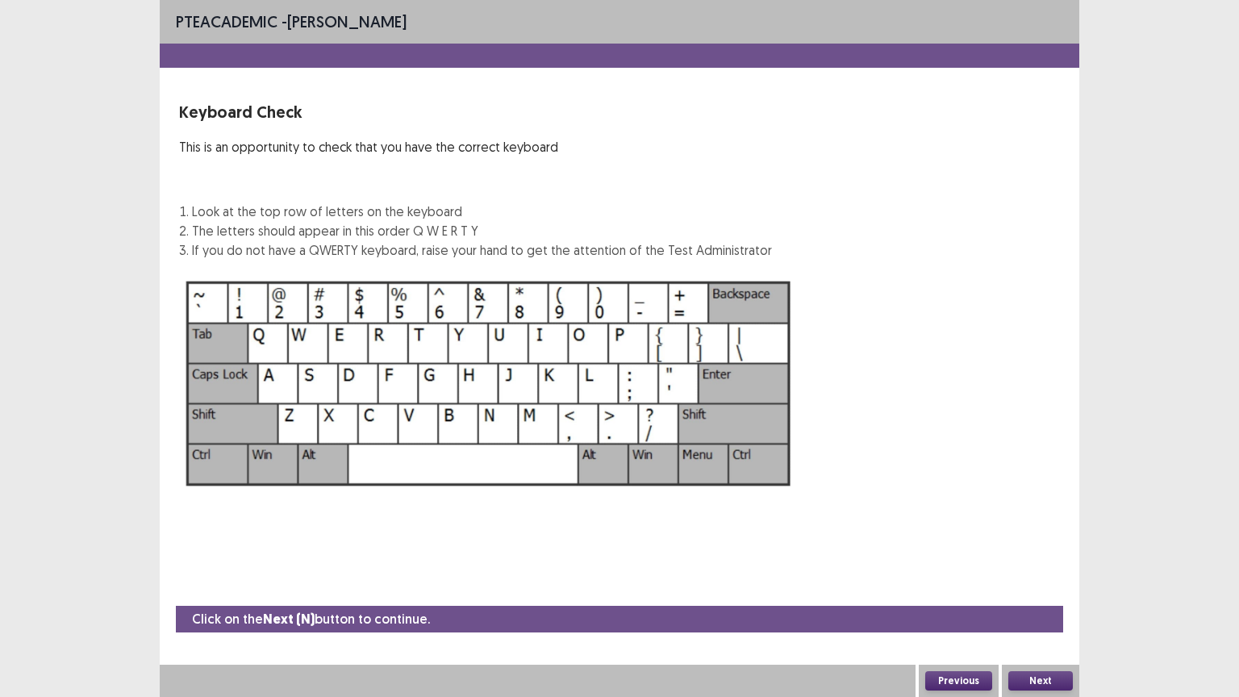
click at [1051, 588] on button "Next" at bounding box center [1040, 680] width 65 height 19
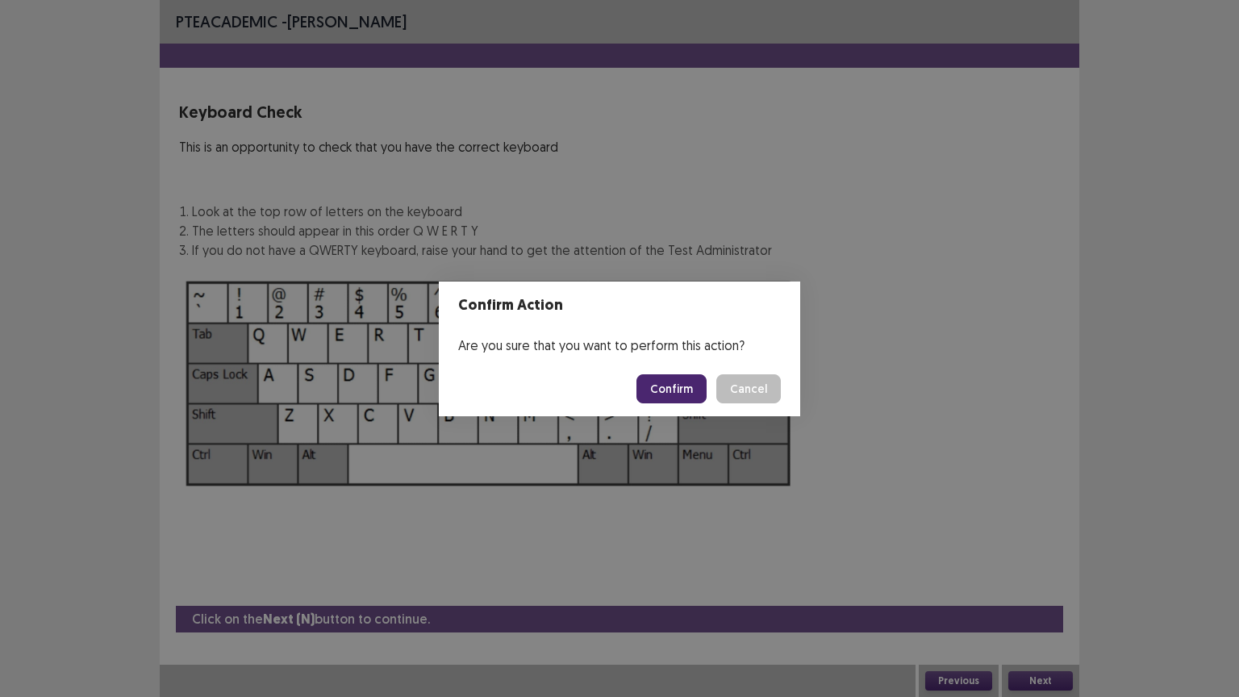
click at [690, 397] on button "Confirm" at bounding box center [671, 388] width 70 height 29
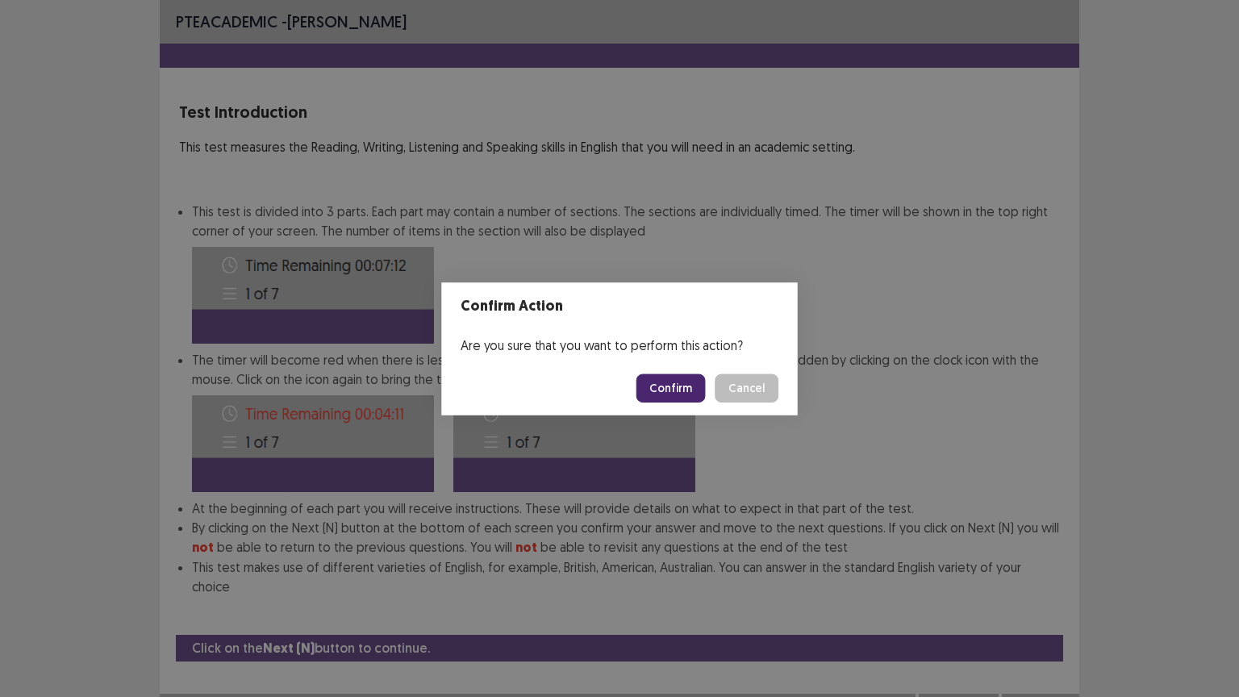
scroll to position [2, 0]
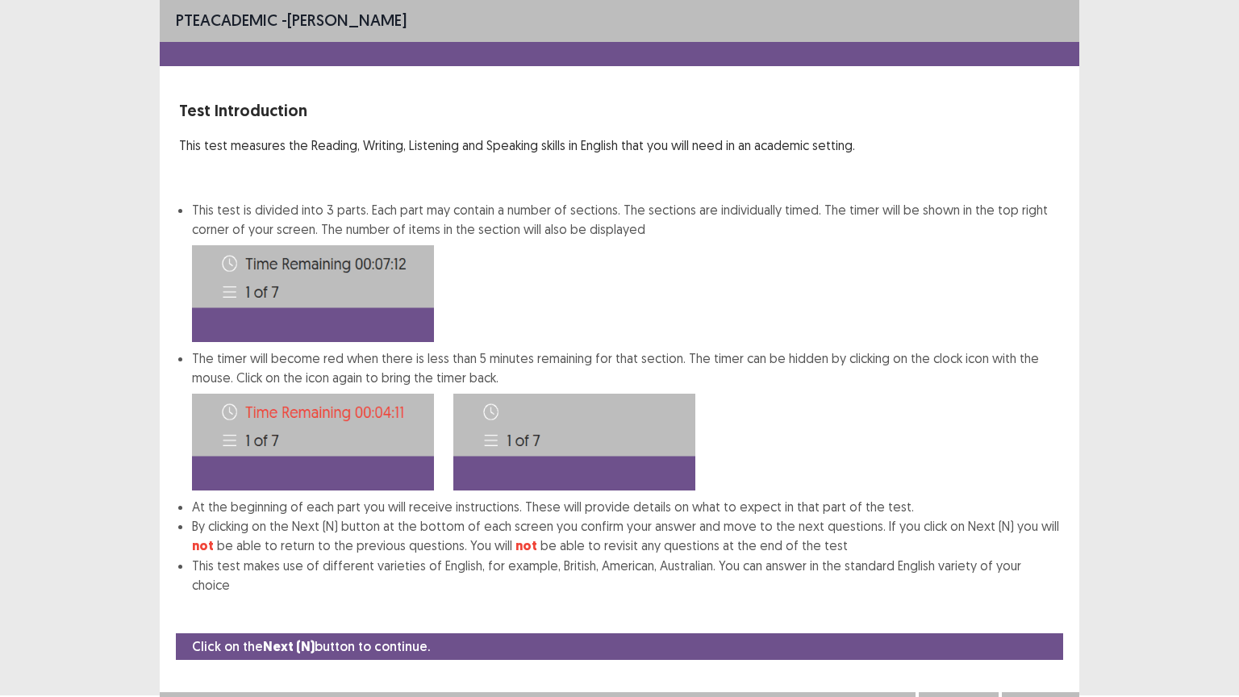
click at [1042, 588] on button "Next" at bounding box center [1040, 707] width 65 height 19
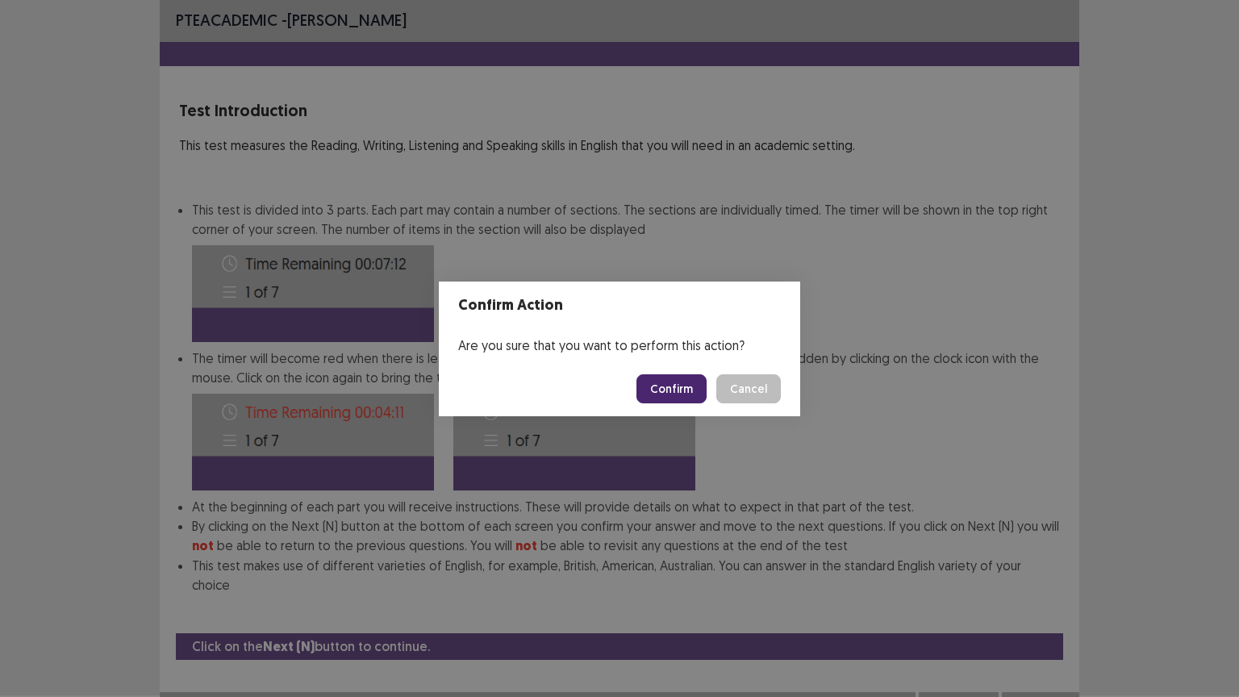
click at [677, 388] on button "Confirm" at bounding box center [671, 388] width 70 height 29
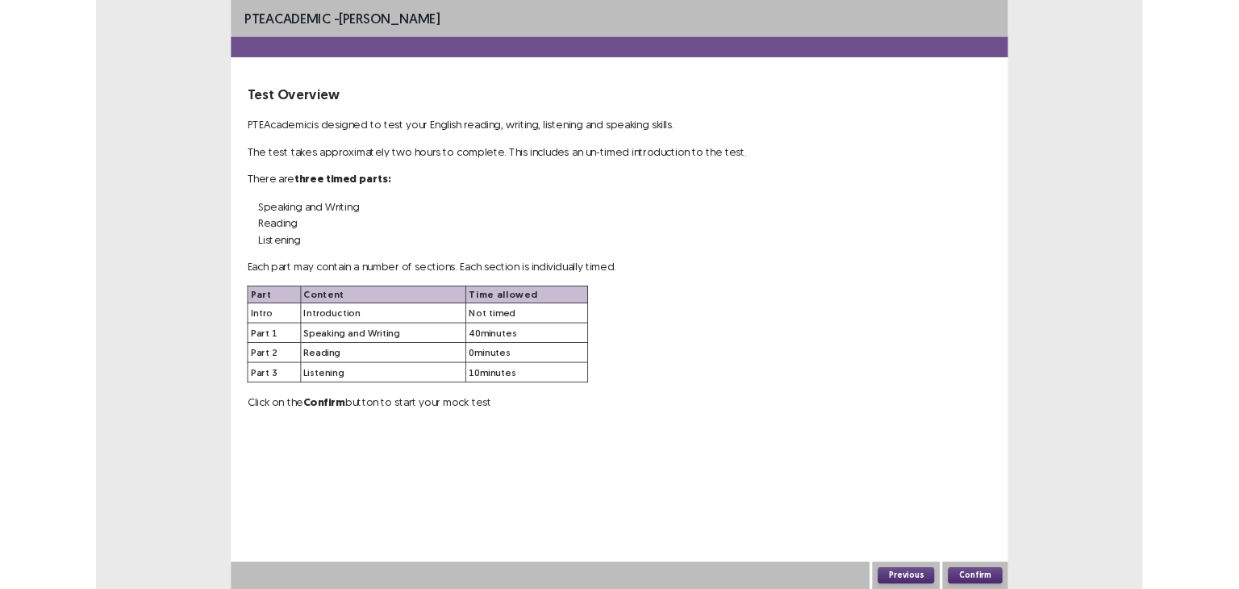
scroll to position [0, 0]
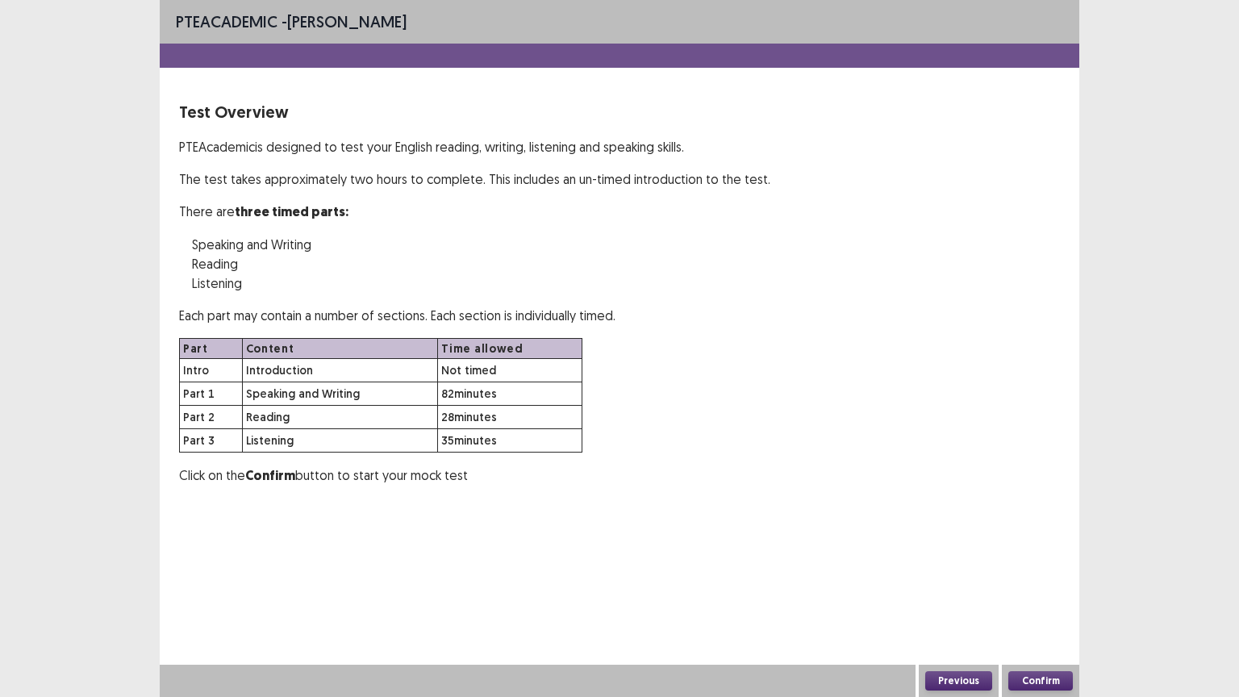
click at [1053, 588] on button "Confirm" at bounding box center [1040, 680] width 65 height 19
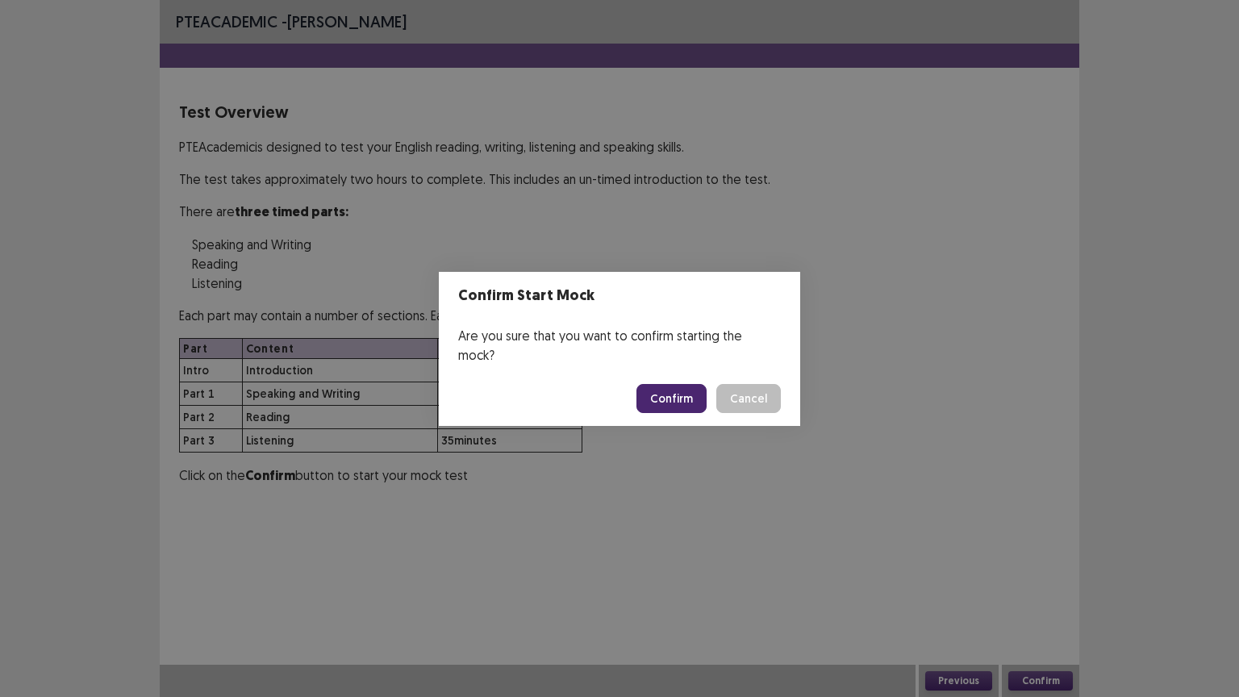
click at [683, 384] on button "Confirm" at bounding box center [671, 398] width 70 height 29
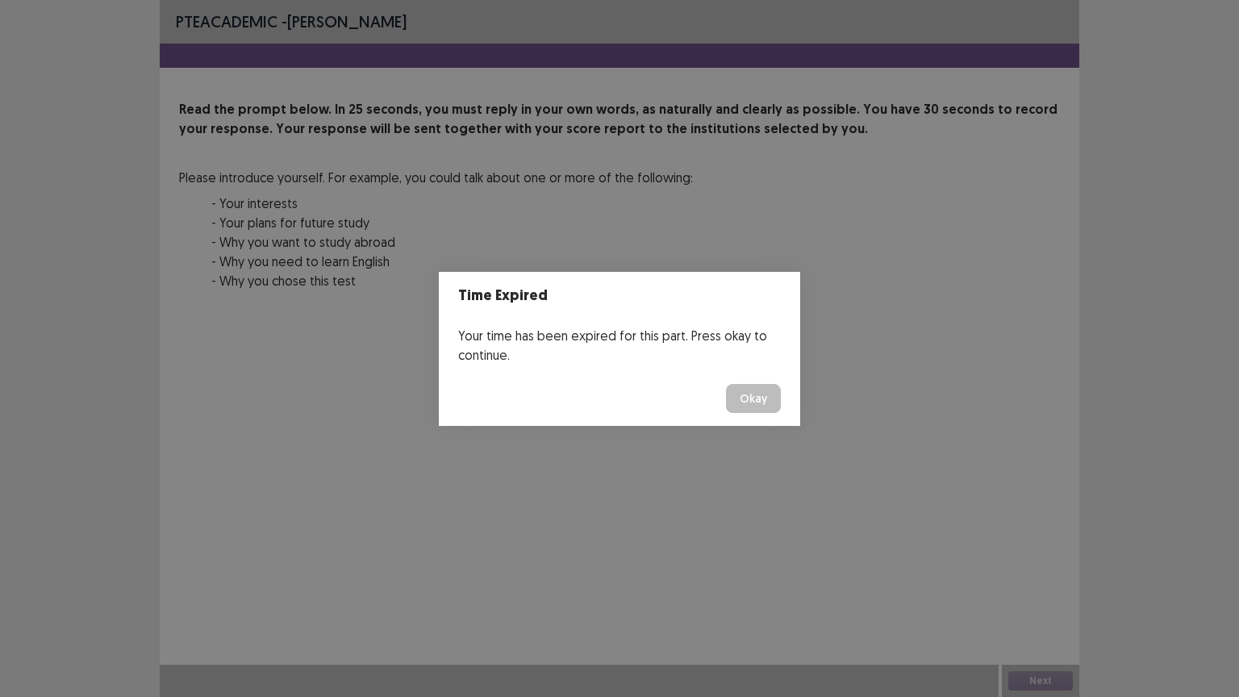
click at [746, 403] on button "Okay" at bounding box center [753, 398] width 55 height 29
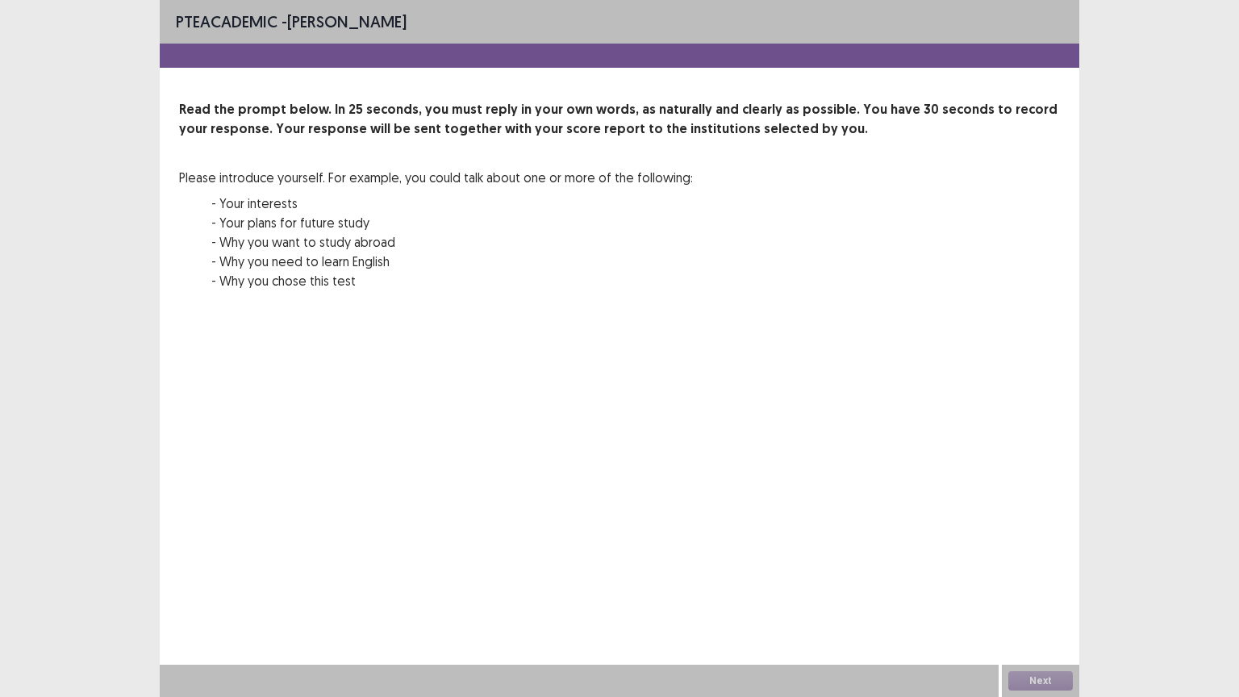
click at [1036, 588] on div "Next" at bounding box center [1040, 681] width 77 height 32
drag, startPoint x: 1036, startPoint y: 687, endPoint x: 771, endPoint y: 6, distance: 730.6
click at [1032, 588] on div "Next" at bounding box center [1040, 681] width 77 height 32
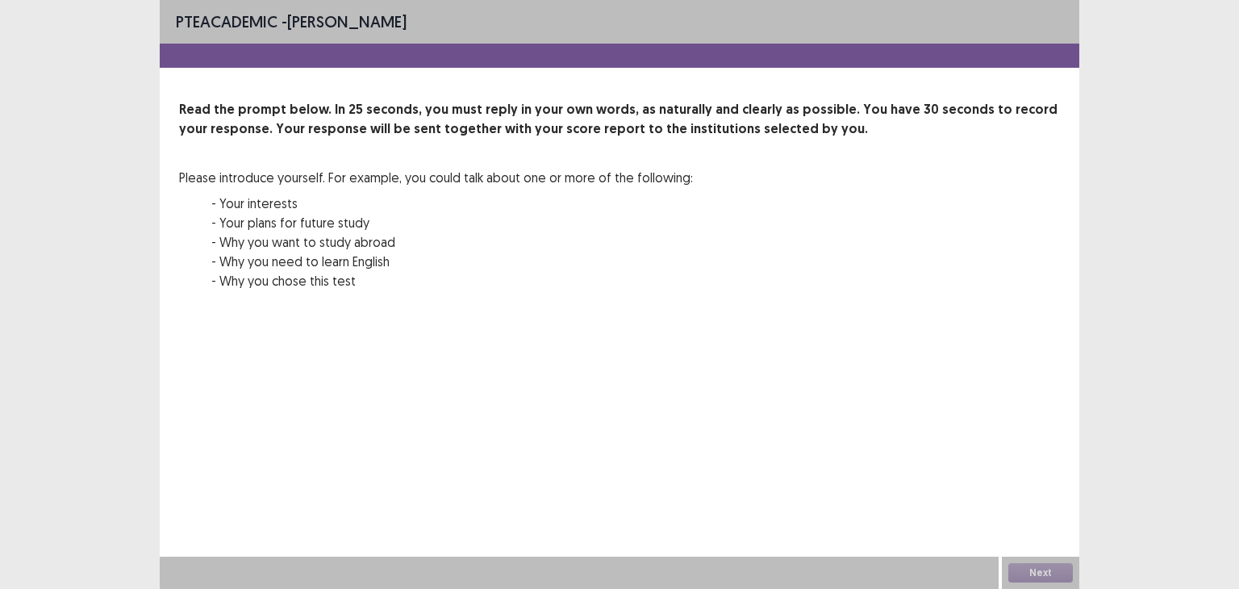
click at [652, 355] on div "00 : 00 00 : 25" at bounding box center [619, 334] width 881 height 48
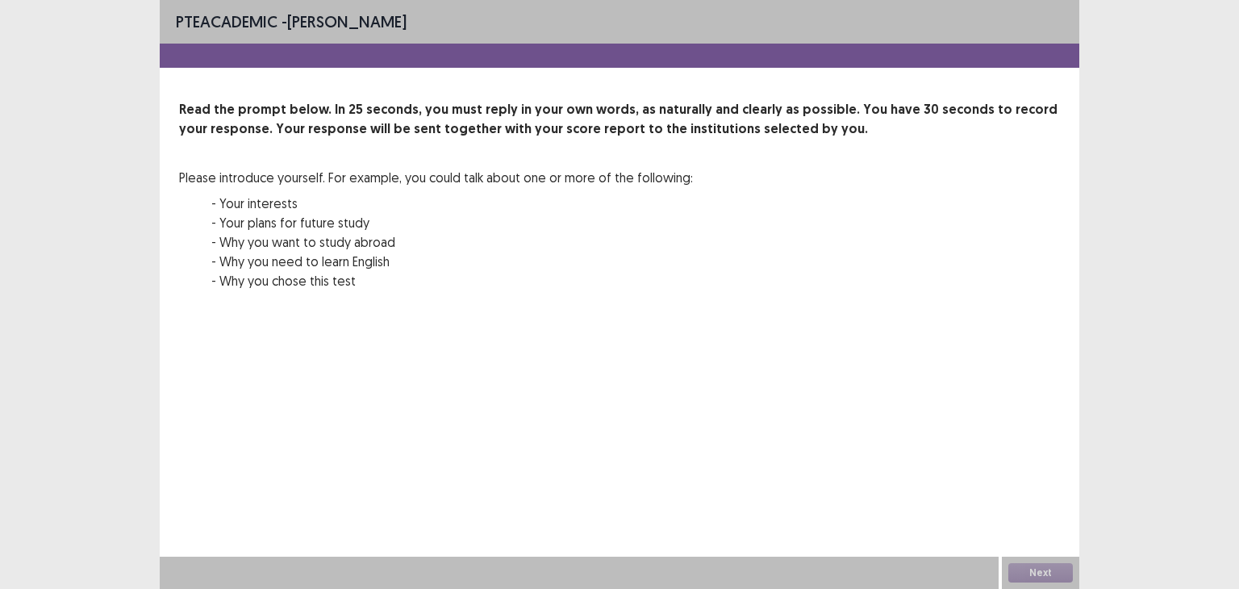
click at [652, 355] on div "00 : 00 00 : 25" at bounding box center [619, 334] width 881 height 48
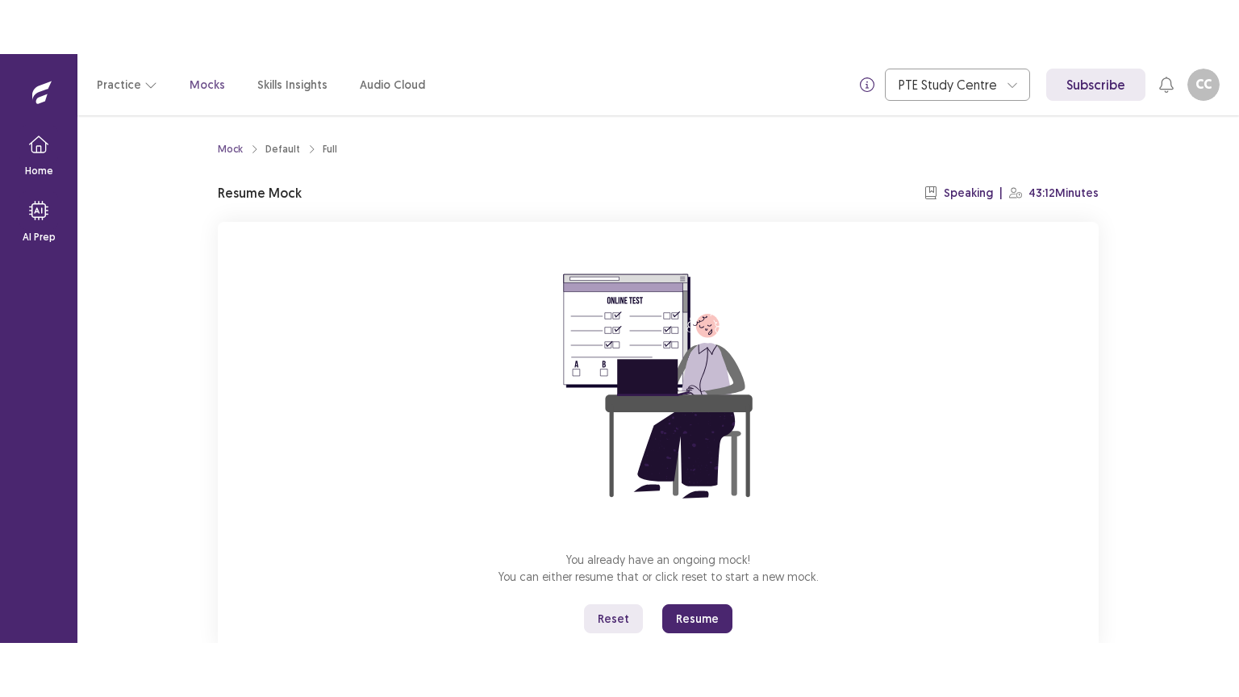
scroll to position [48, 0]
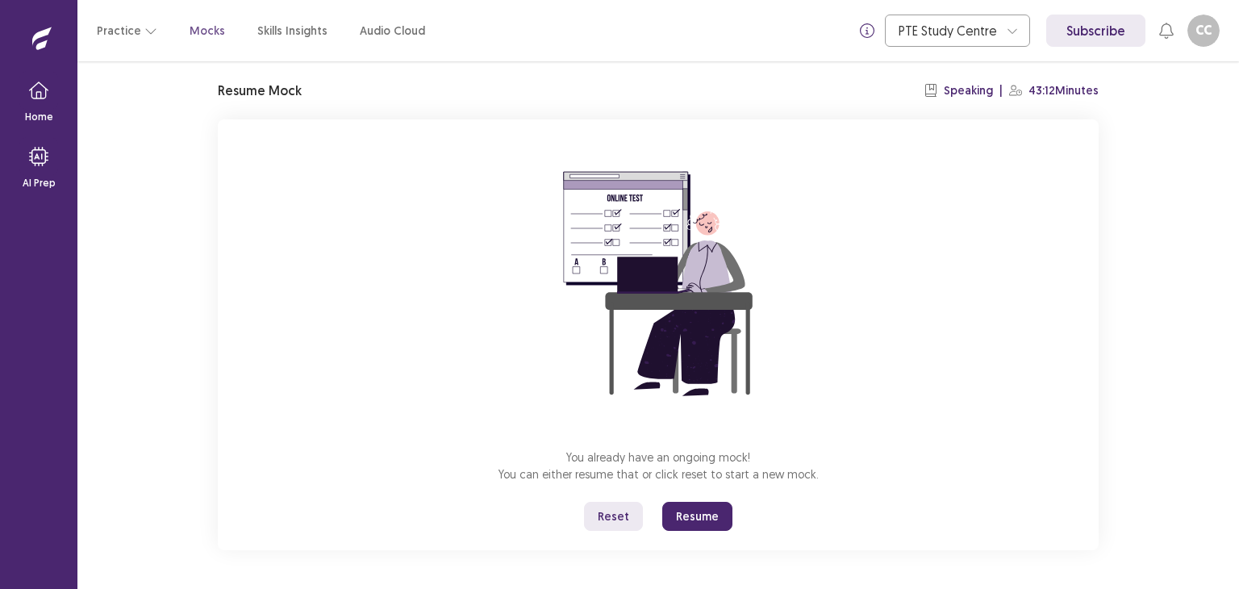
click at [684, 520] on button "Resume" at bounding box center [697, 516] width 70 height 29
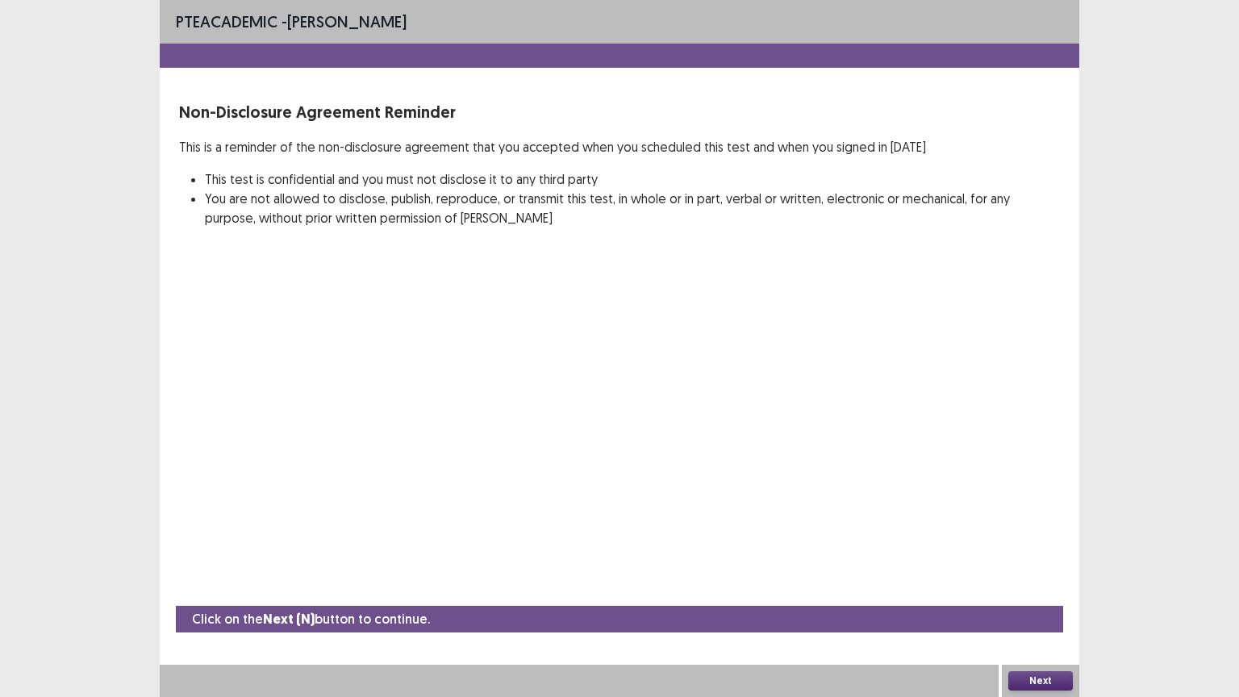
click at [1033, 588] on button "Next" at bounding box center [1040, 680] width 65 height 19
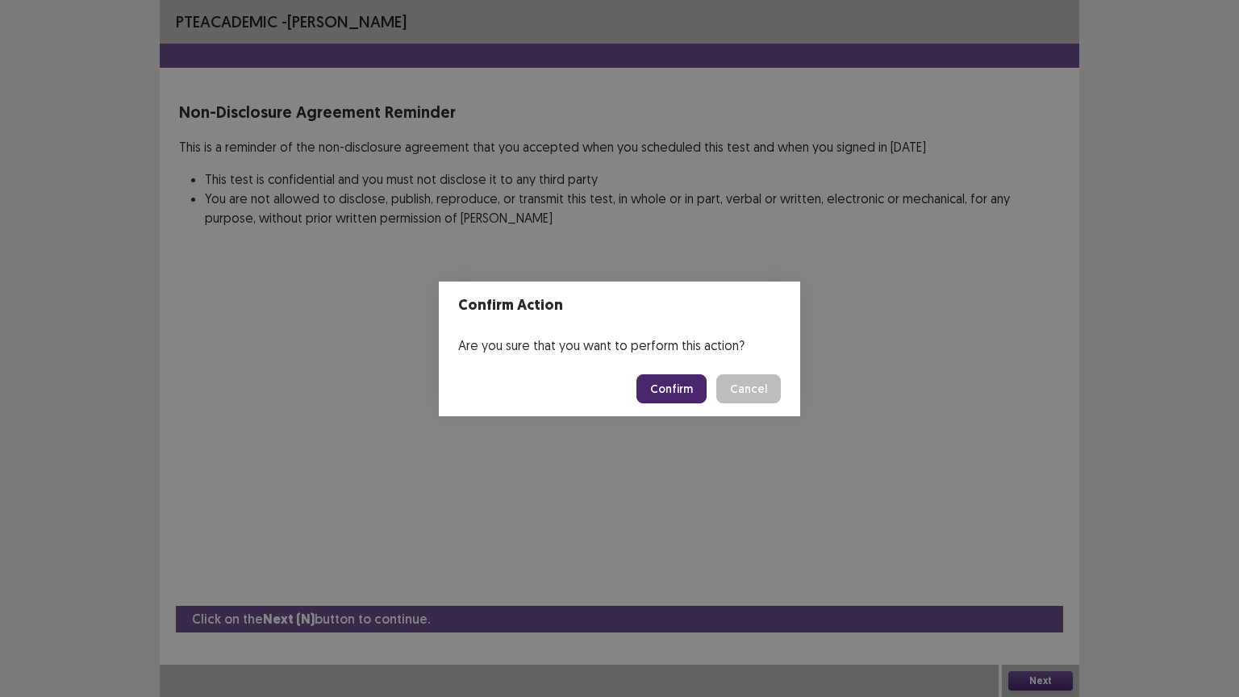
click at [707, 390] on button "Confirm" at bounding box center [671, 388] width 70 height 29
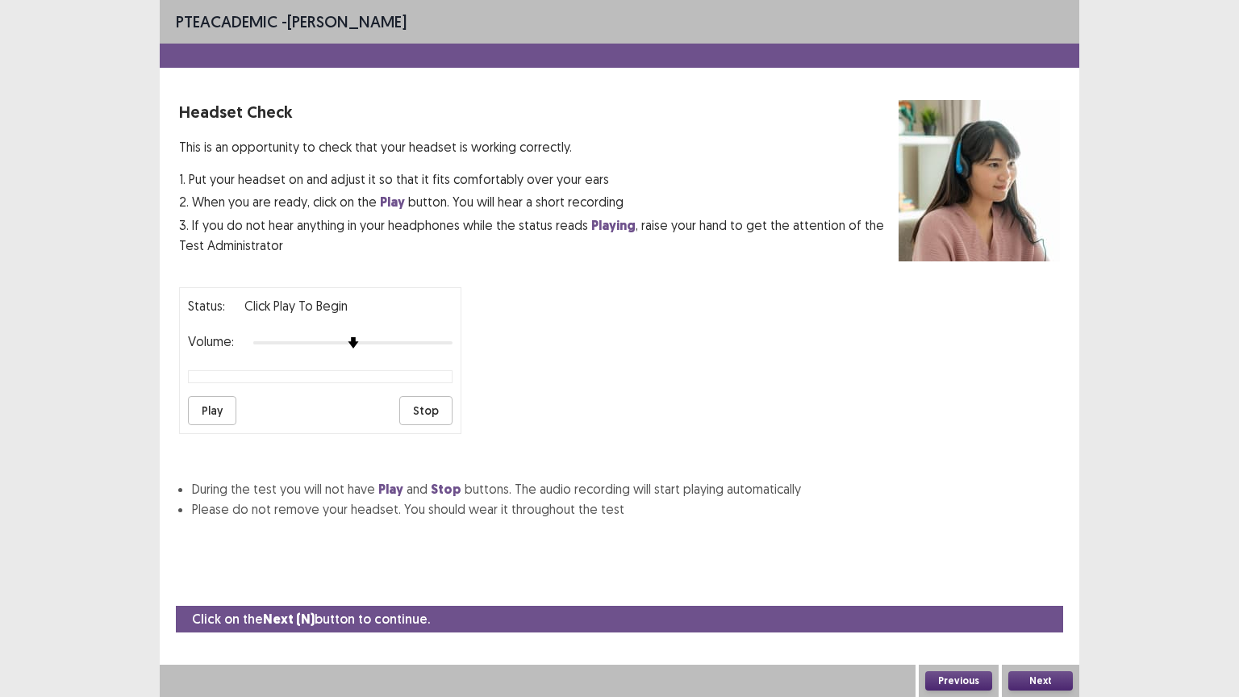
click at [1043, 588] on button "Next" at bounding box center [1040, 680] width 65 height 19
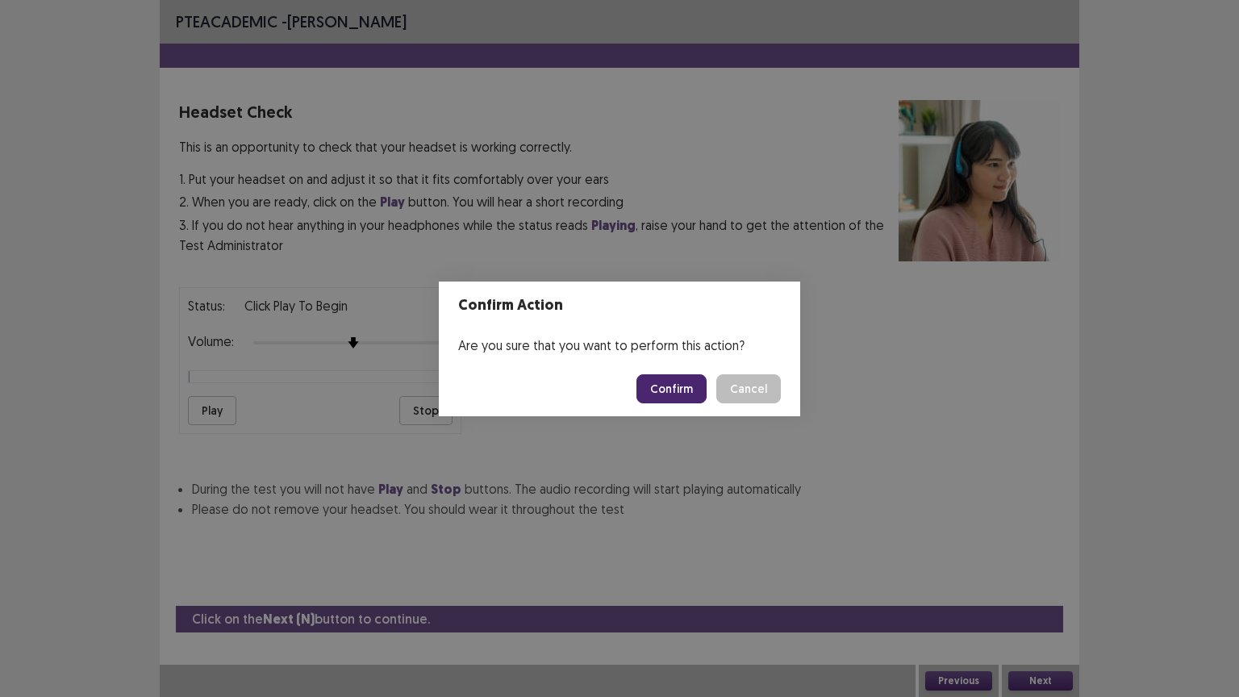
click at [668, 385] on button "Confirm" at bounding box center [671, 388] width 70 height 29
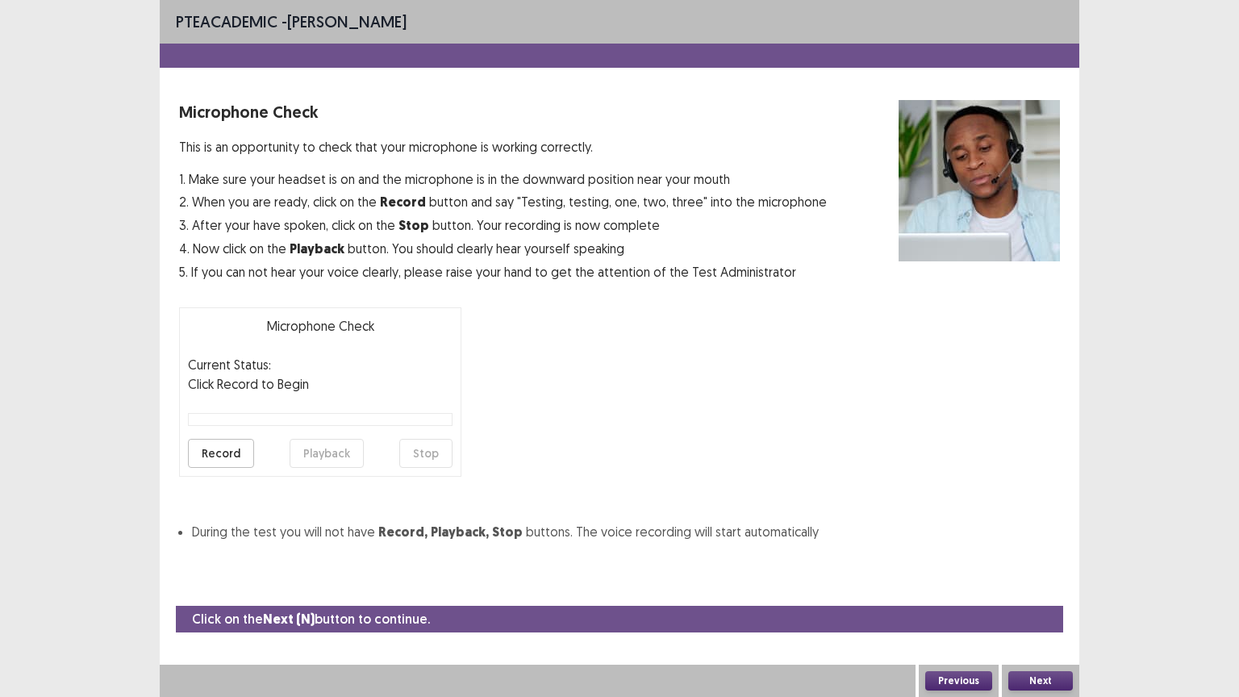
click at [1046, 588] on button "Next" at bounding box center [1040, 680] width 65 height 19
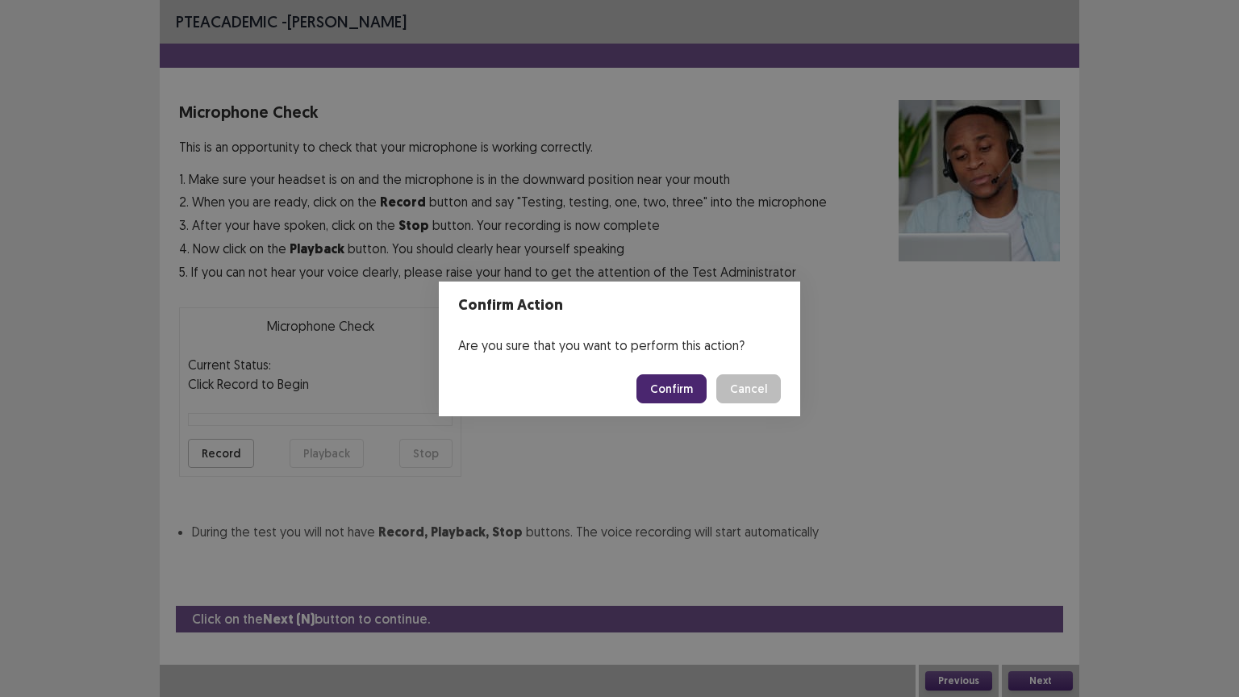
click at [707, 393] on button "Confirm" at bounding box center [671, 388] width 70 height 29
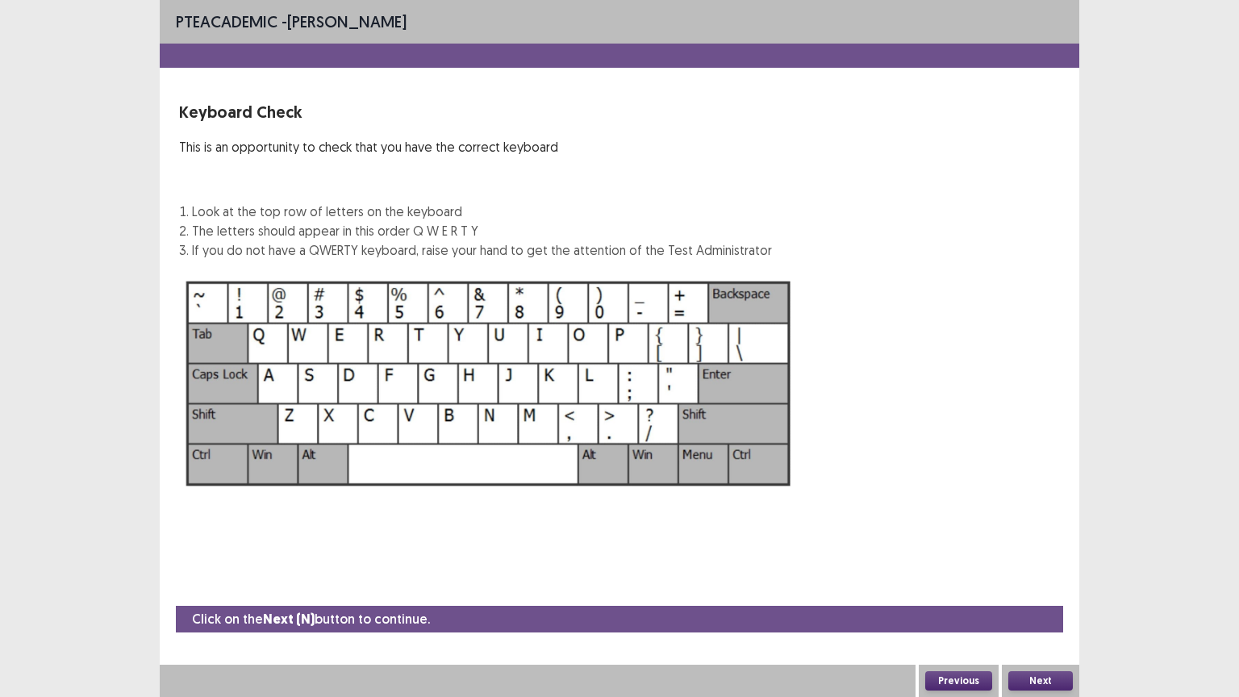
click at [1036, 588] on div "Next" at bounding box center [1040, 681] width 77 height 32
click at [1040, 588] on button "Next" at bounding box center [1040, 680] width 65 height 19
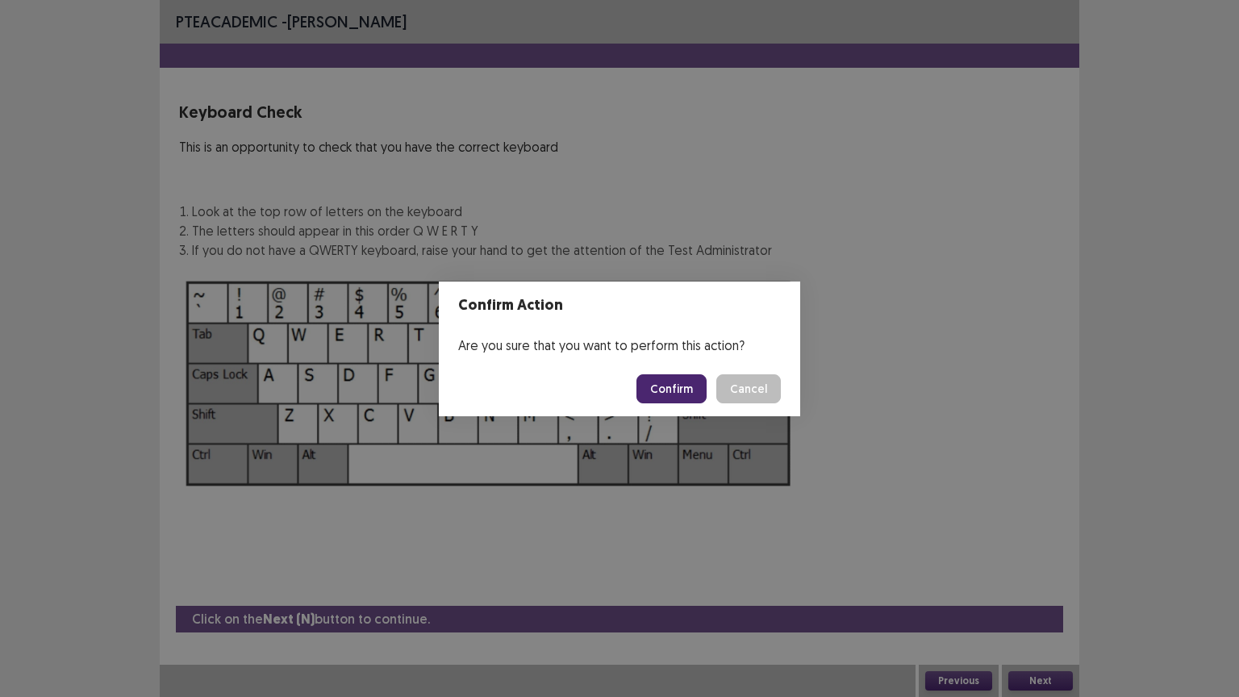
click at [662, 387] on button "Confirm" at bounding box center [671, 388] width 70 height 29
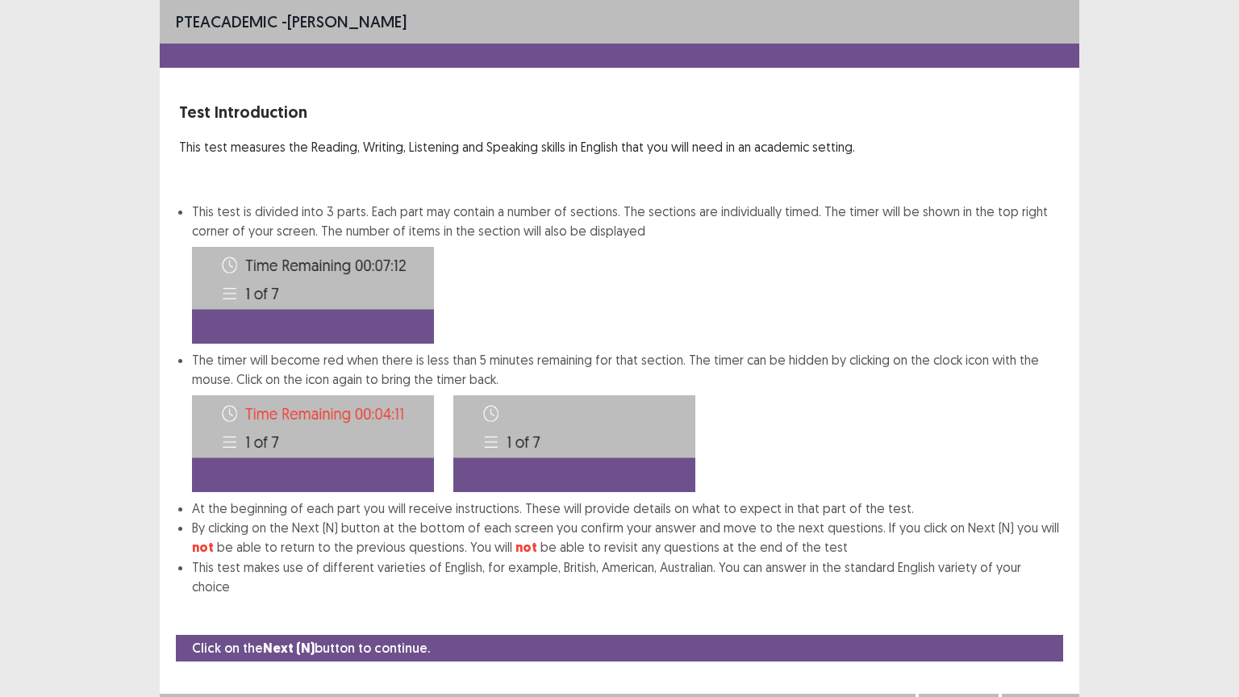
scroll to position [2, 0]
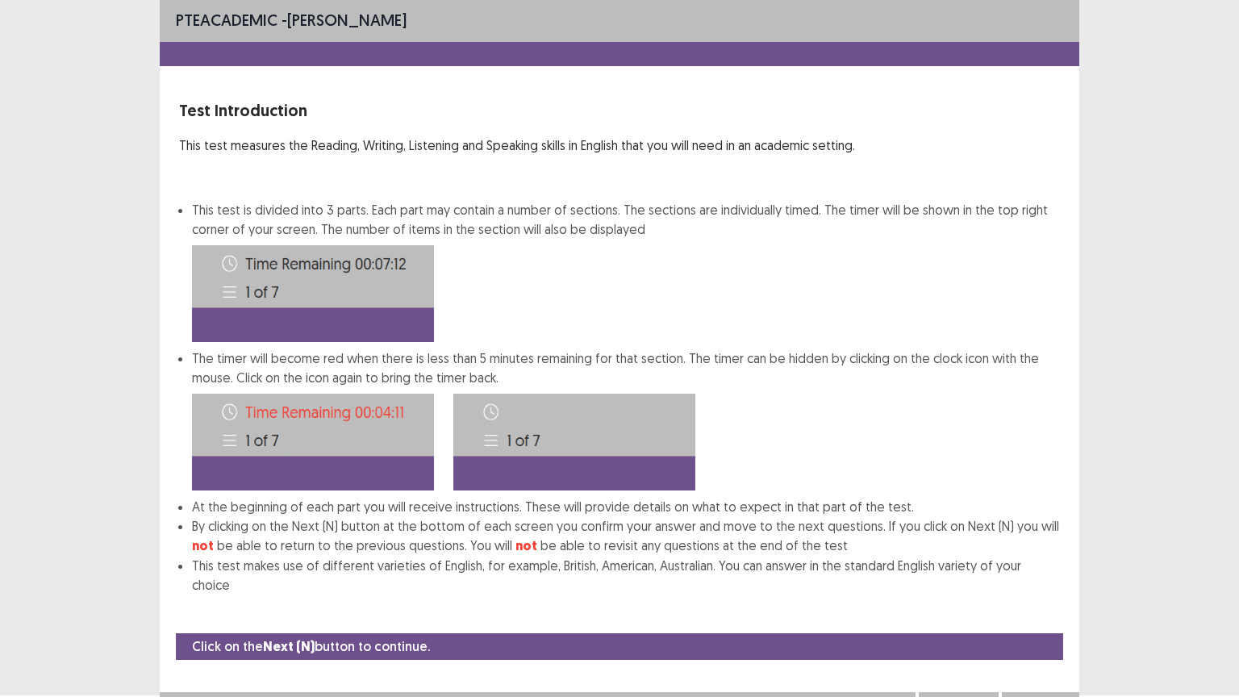
click at [1026, 588] on button "Next" at bounding box center [1040, 707] width 65 height 19
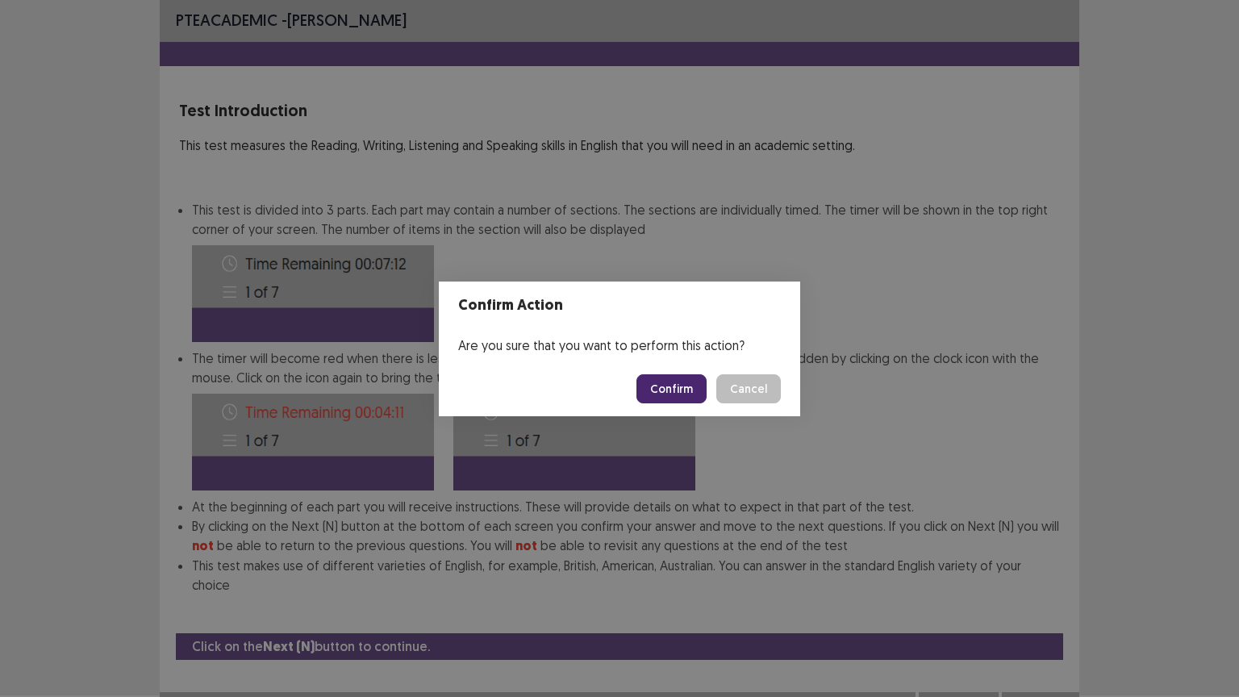
click at [682, 390] on button "Confirm" at bounding box center [671, 388] width 70 height 29
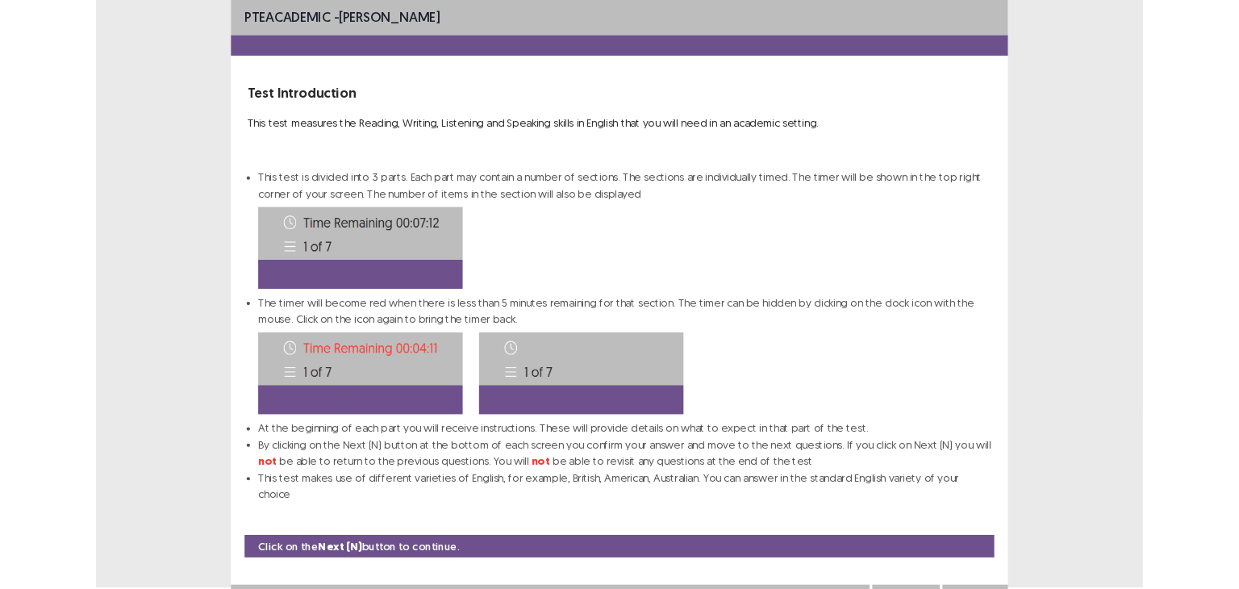
scroll to position [0, 0]
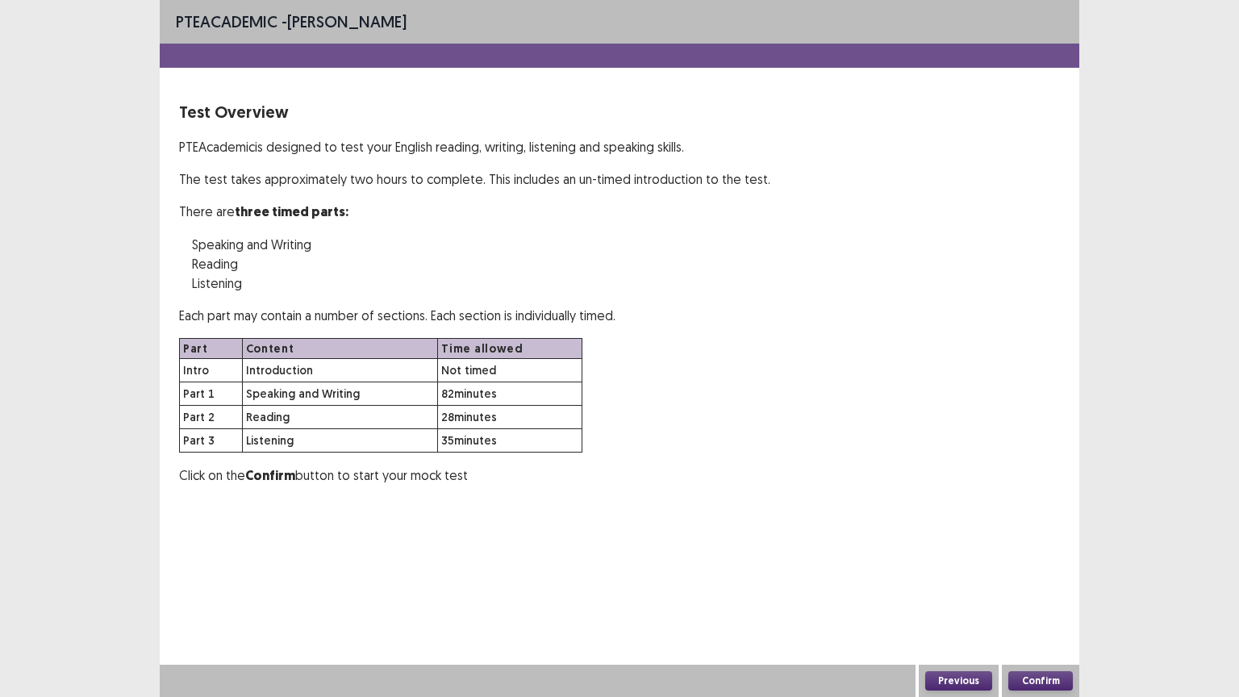
click at [1054, 588] on button "Confirm" at bounding box center [1040, 680] width 65 height 19
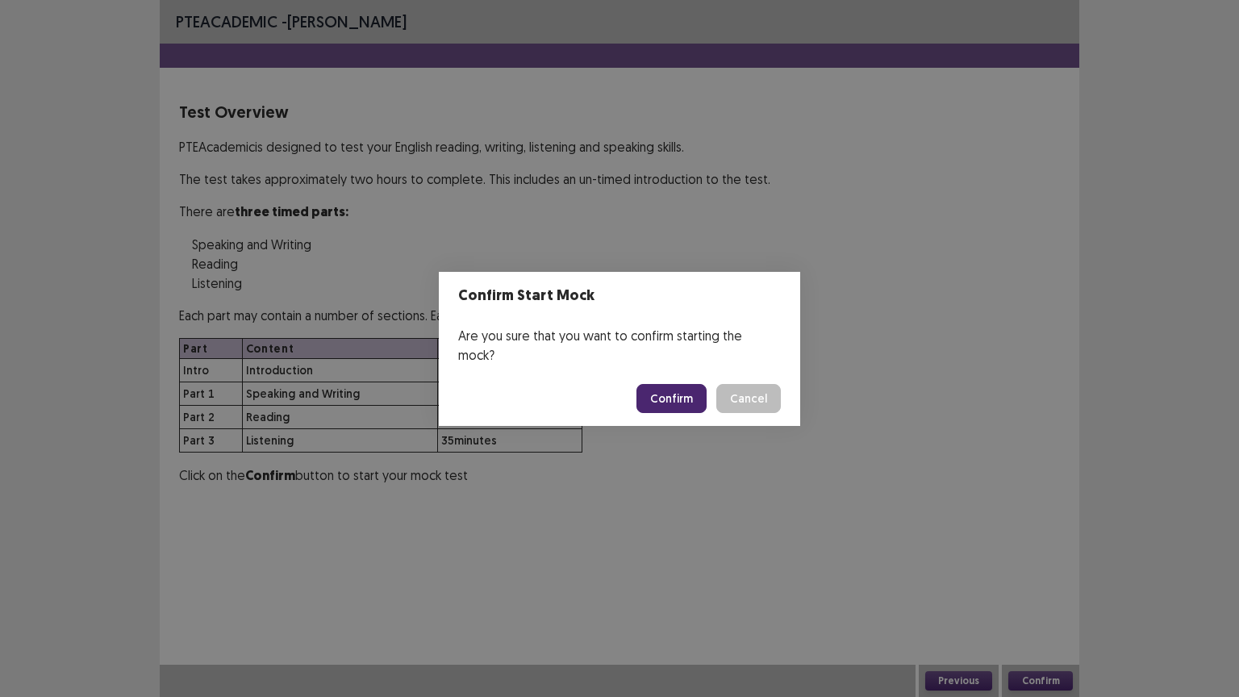
click at [697, 384] on button "Confirm" at bounding box center [671, 398] width 70 height 29
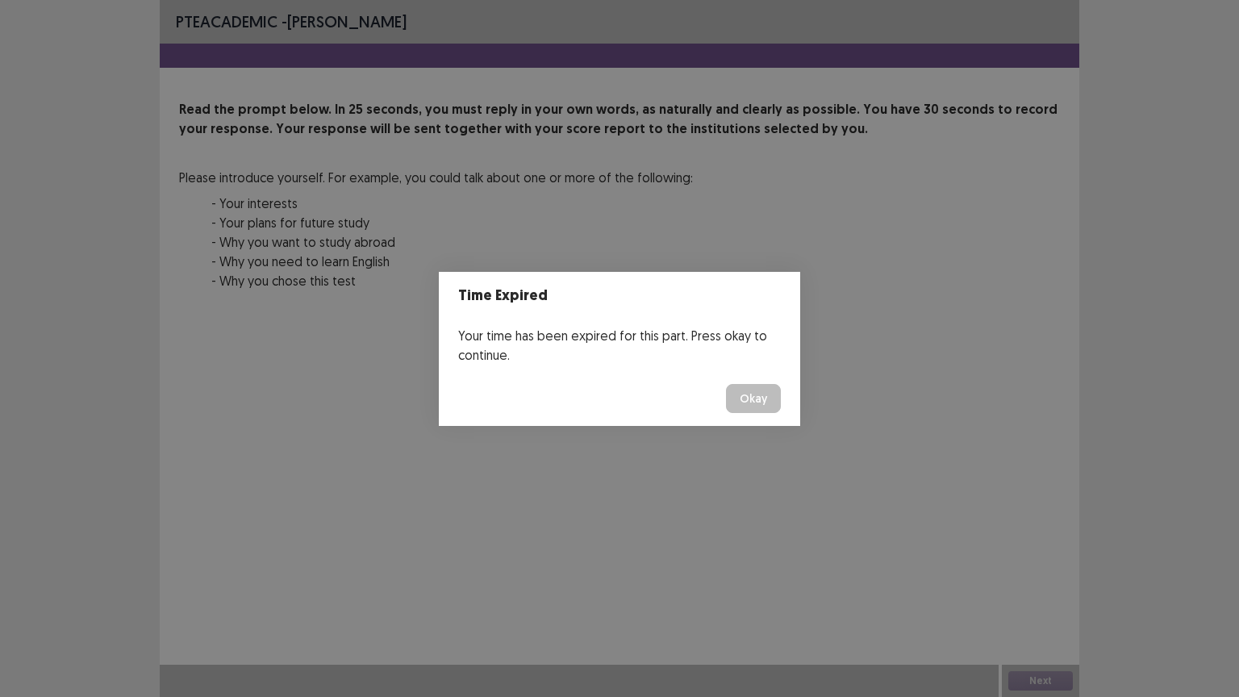
click at [730, 387] on button "Okay" at bounding box center [753, 398] width 55 height 29
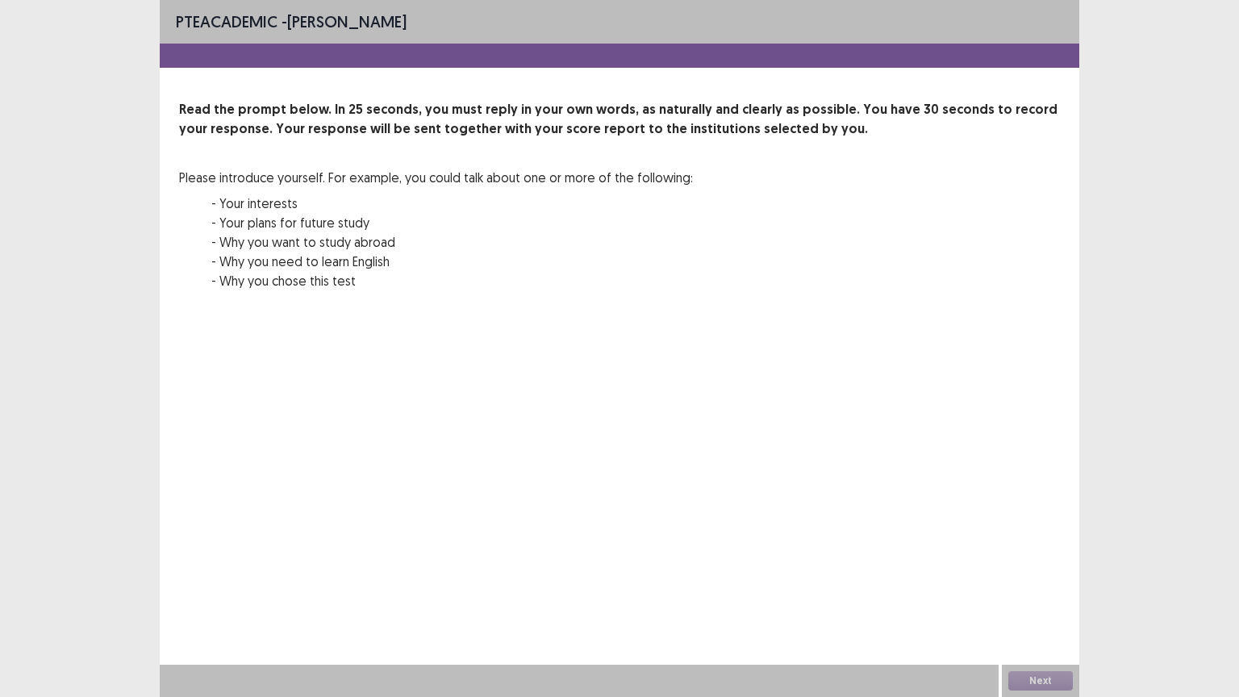
click at [640, 361] on div "PTE academic - Catalina Clavijo Read the prompt below. In 25 seconds, you must …" at bounding box center [619, 195] width 919 height 390
click at [1030, 588] on div "Next" at bounding box center [1040, 681] width 77 height 32
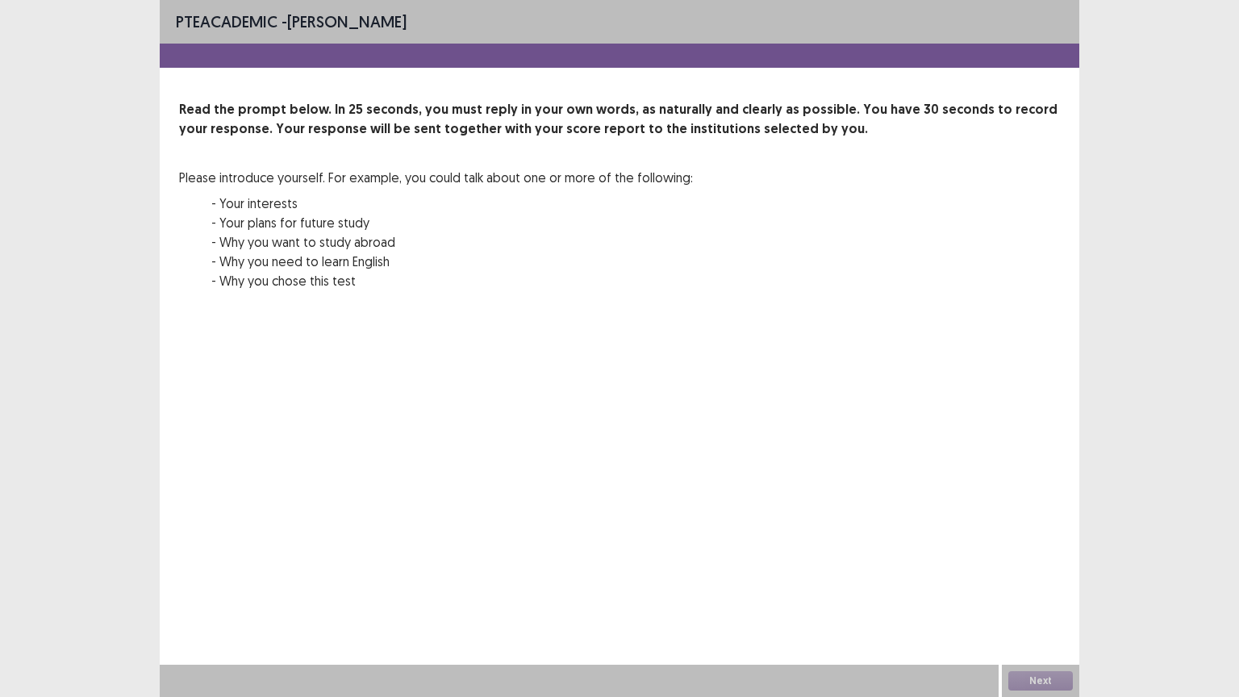
click at [1030, 588] on div "Next" at bounding box center [1040, 681] width 77 height 32
click at [774, 283] on div "Read the prompt below. In 25 seconds, you must reply in your own words, as natu…" at bounding box center [619, 205] width 881 height 210
drag, startPoint x: 774, startPoint y: 283, endPoint x: 777, endPoint y: 294, distance: 11.7
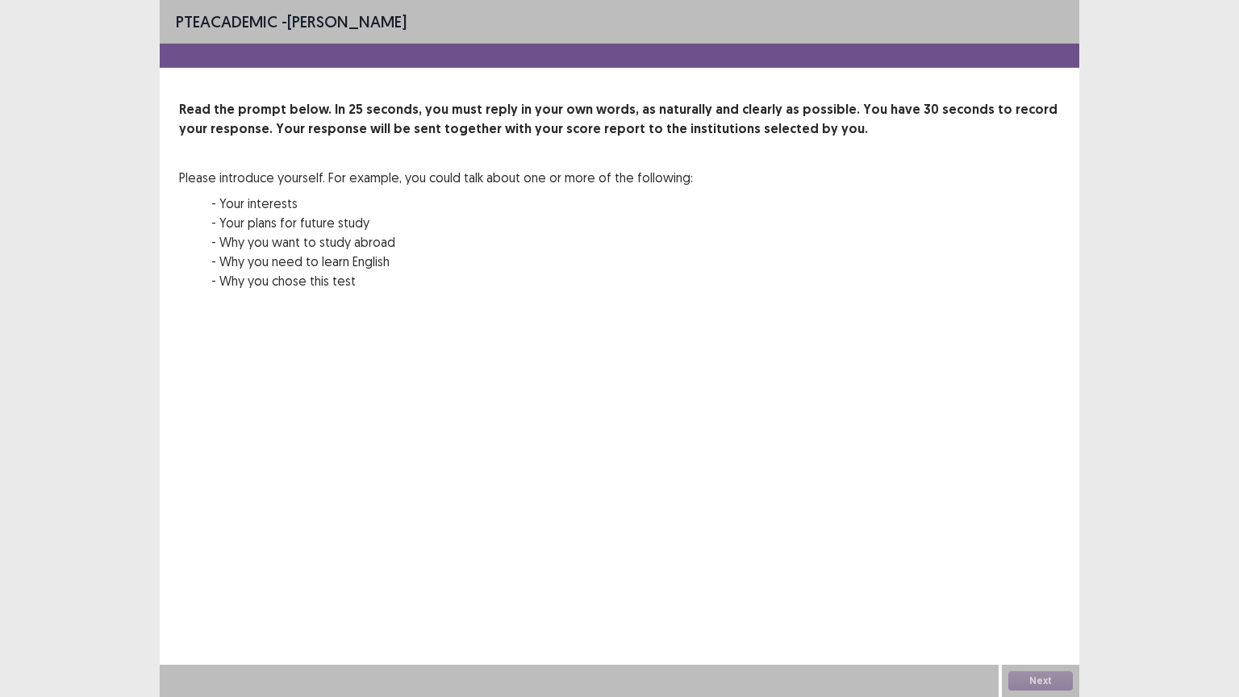
click at [777, 294] on div "Read the prompt below. In 25 seconds, you must reply in your own words, as natu…" at bounding box center [619, 205] width 881 height 210
click at [892, 338] on div "Read the prompt below. In 25 seconds, you must reply in your own words, as natu…" at bounding box center [619, 229] width 919 height 258
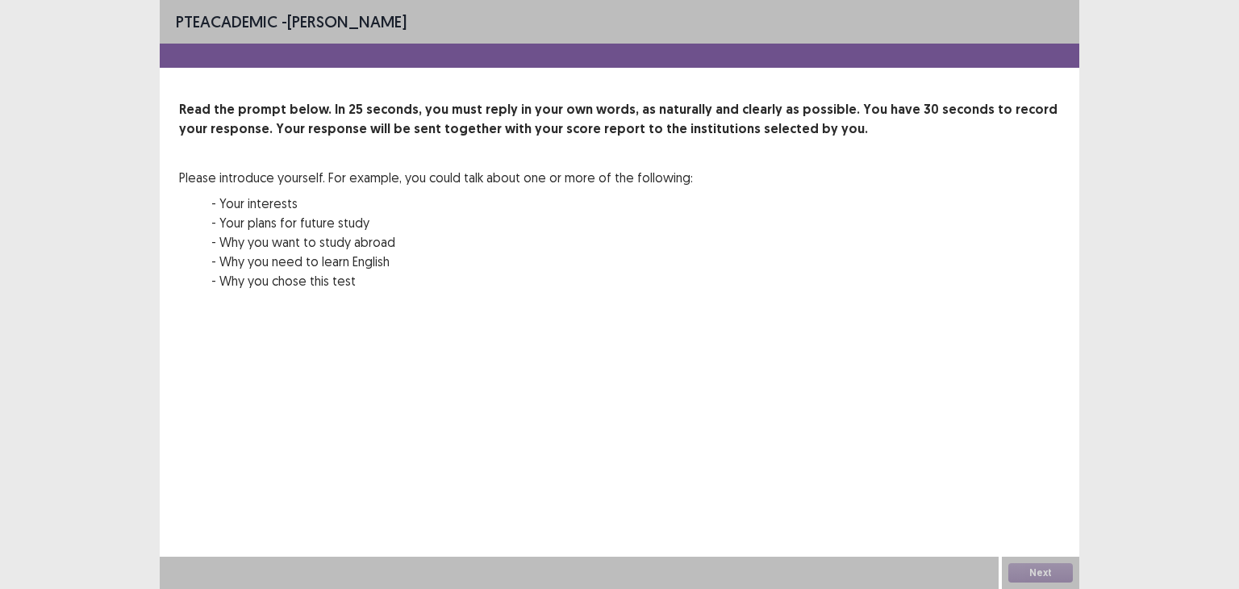
click at [473, 175] on p "Please introduce yourself. For example, you could talk about one or more of the…" at bounding box center [436, 177] width 514 height 19
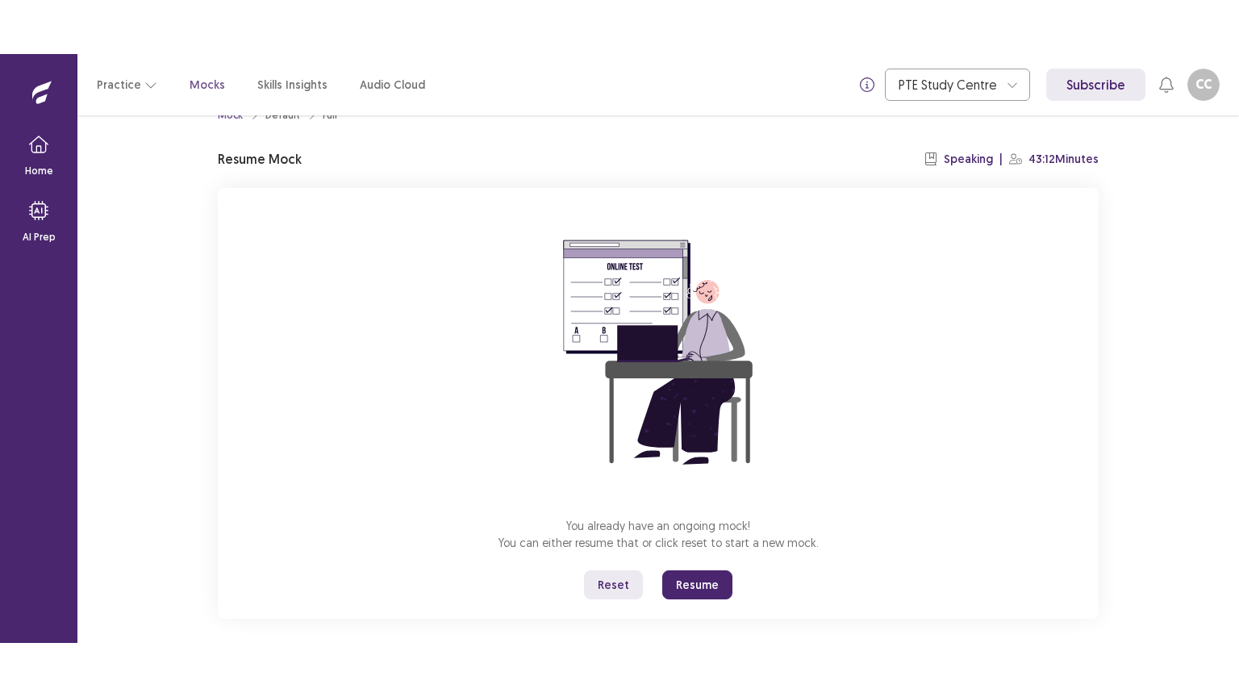
scroll to position [48, 0]
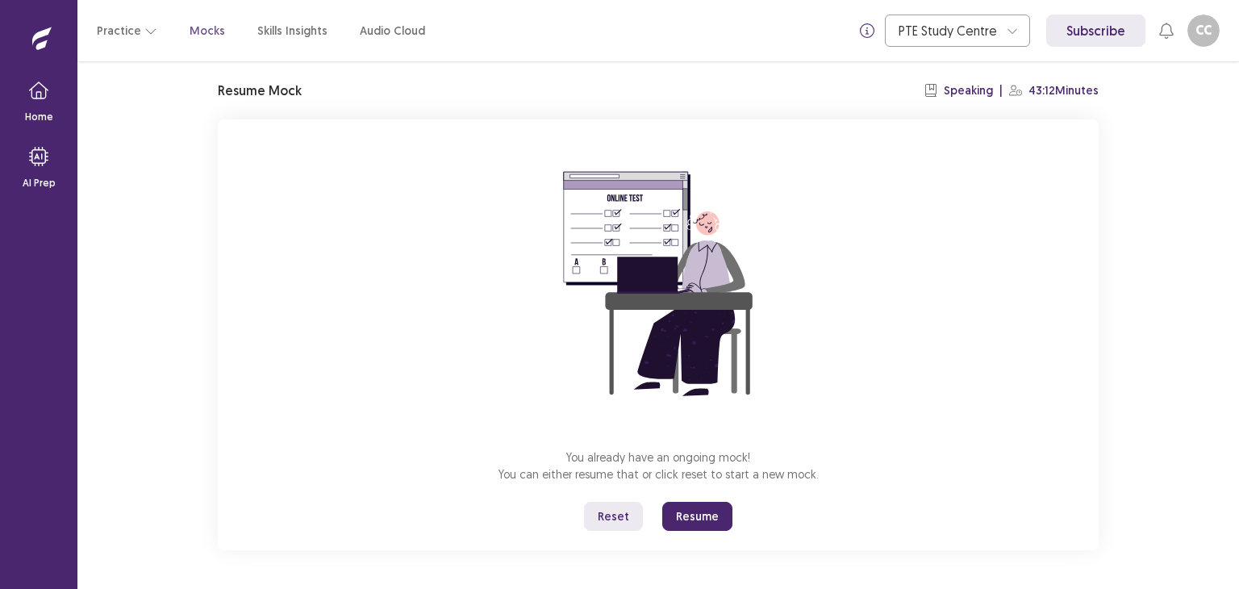
click at [678, 516] on button "Resume" at bounding box center [697, 516] width 70 height 29
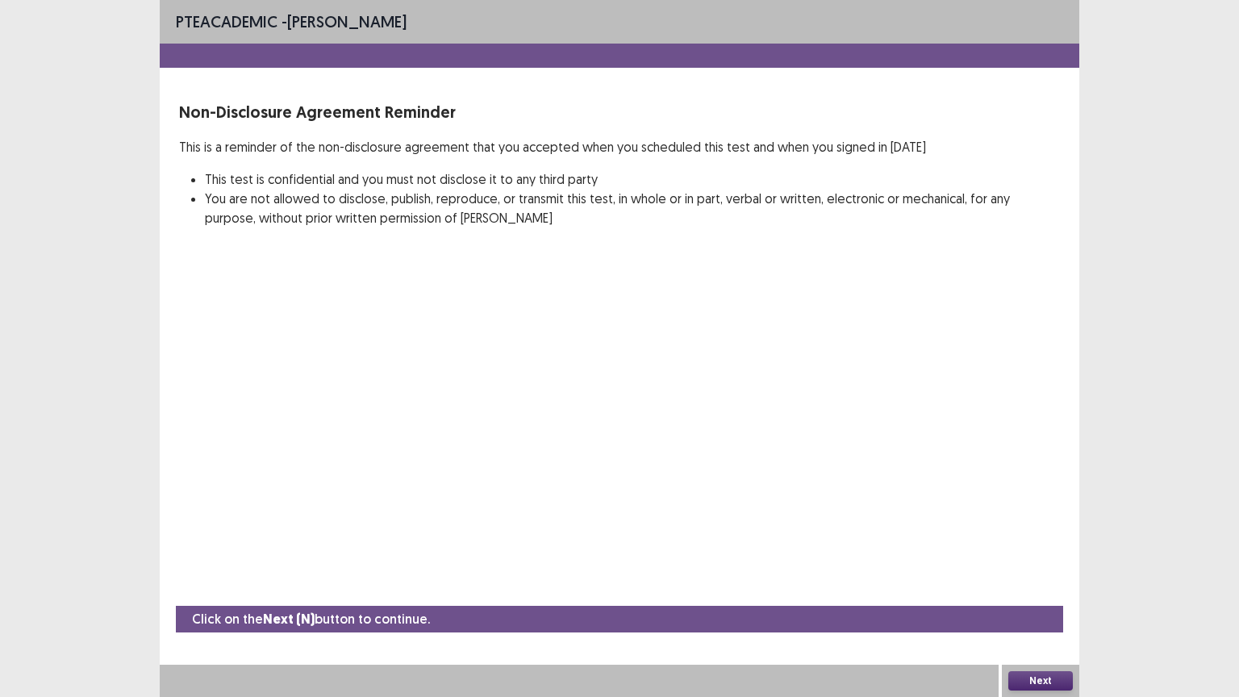
click at [1023, 588] on button "Next" at bounding box center [1040, 680] width 65 height 19
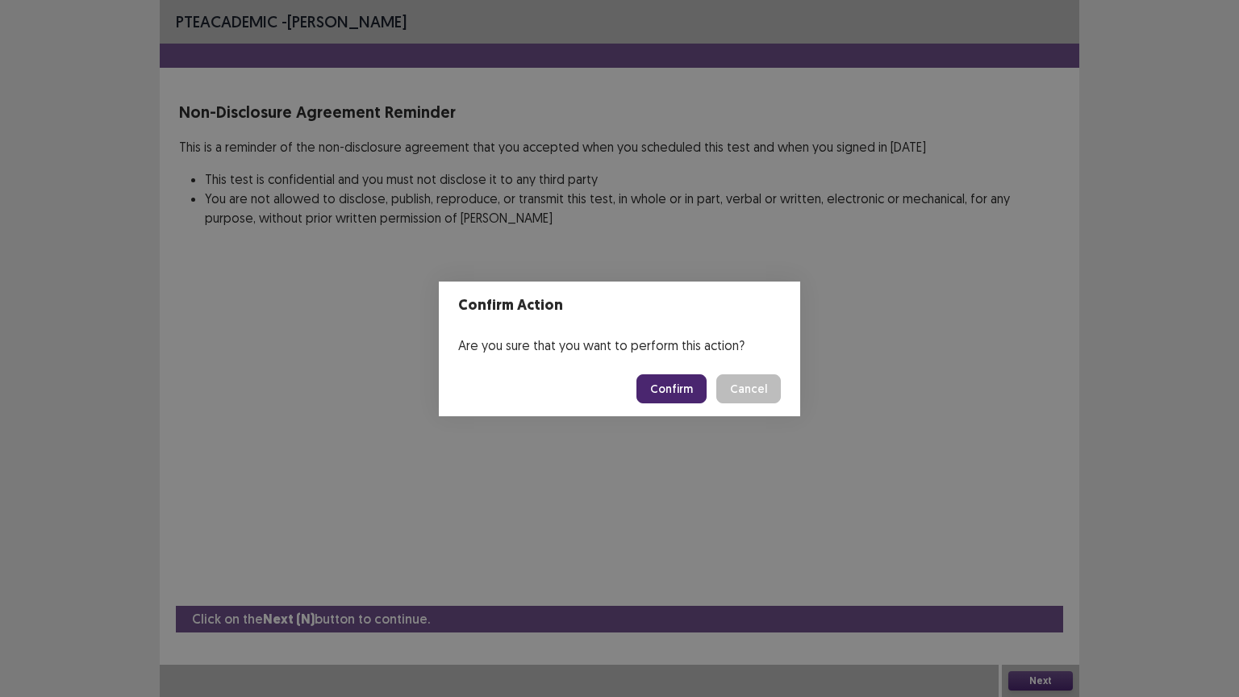
click at [674, 388] on button "Confirm" at bounding box center [671, 388] width 70 height 29
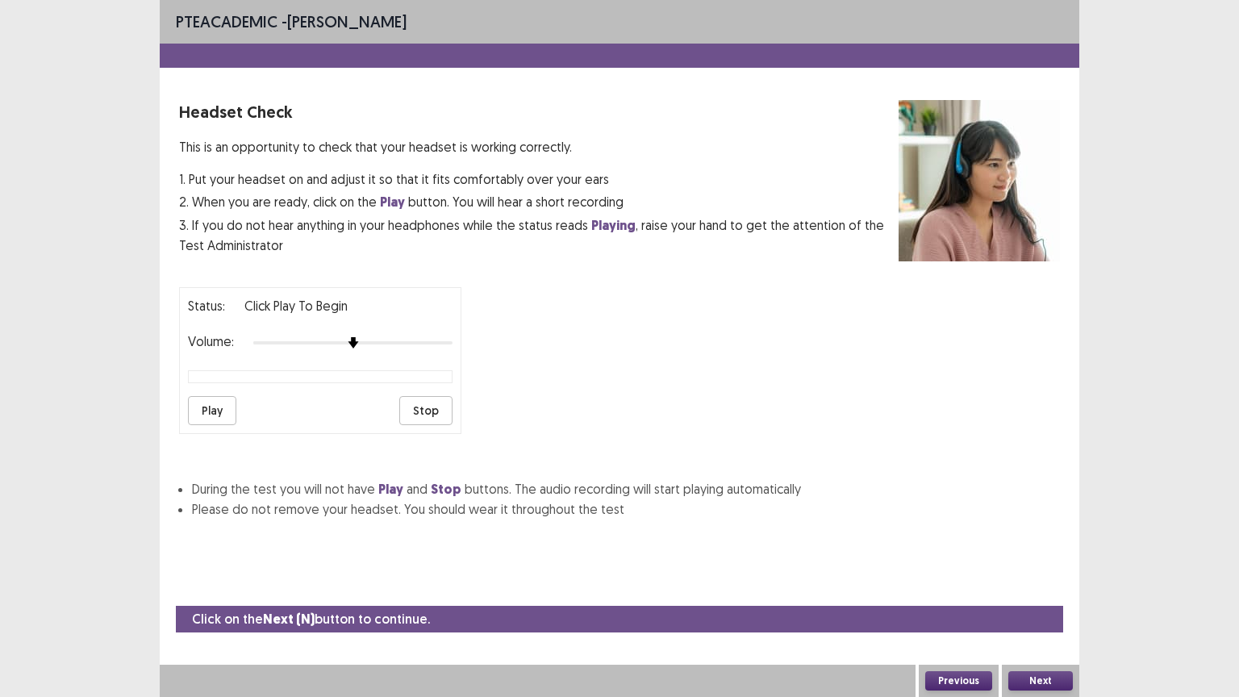
click at [1055, 588] on button "Next" at bounding box center [1040, 680] width 65 height 19
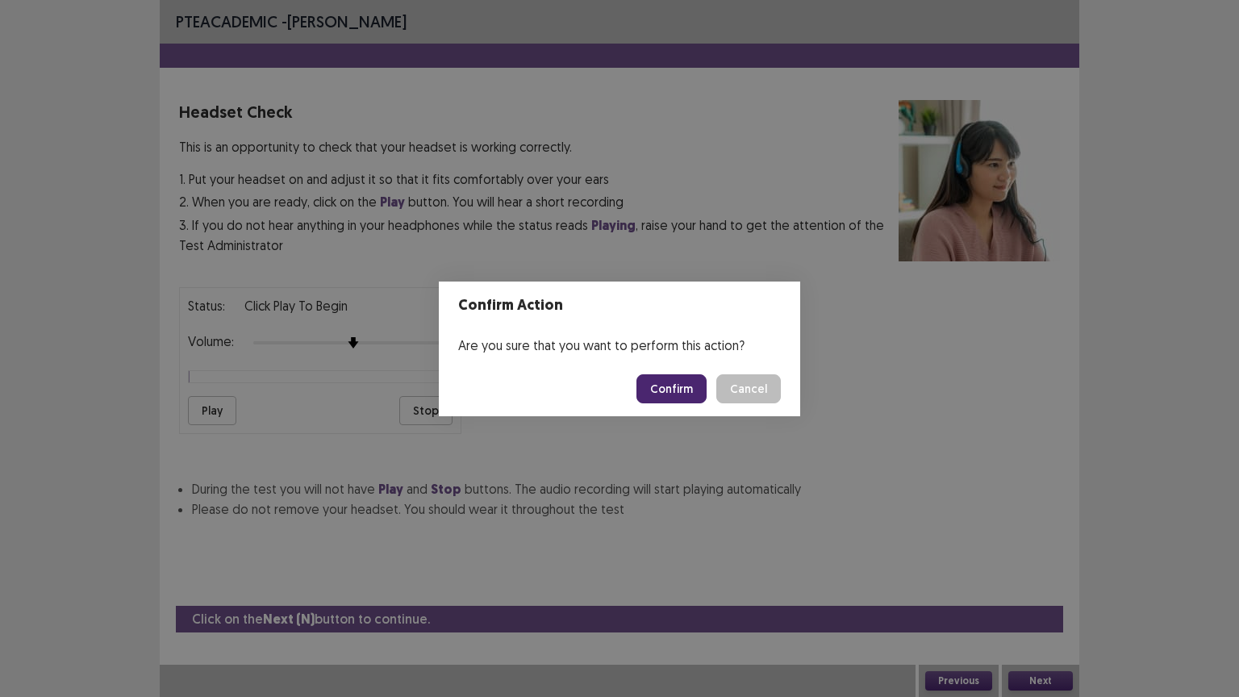
click at [639, 379] on footer "Confirm Cancel" at bounding box center [619, 388] width 361 height 55
click at [680, 383] on button "Confirm" at bounding box center [671, 388] width 70 height 29
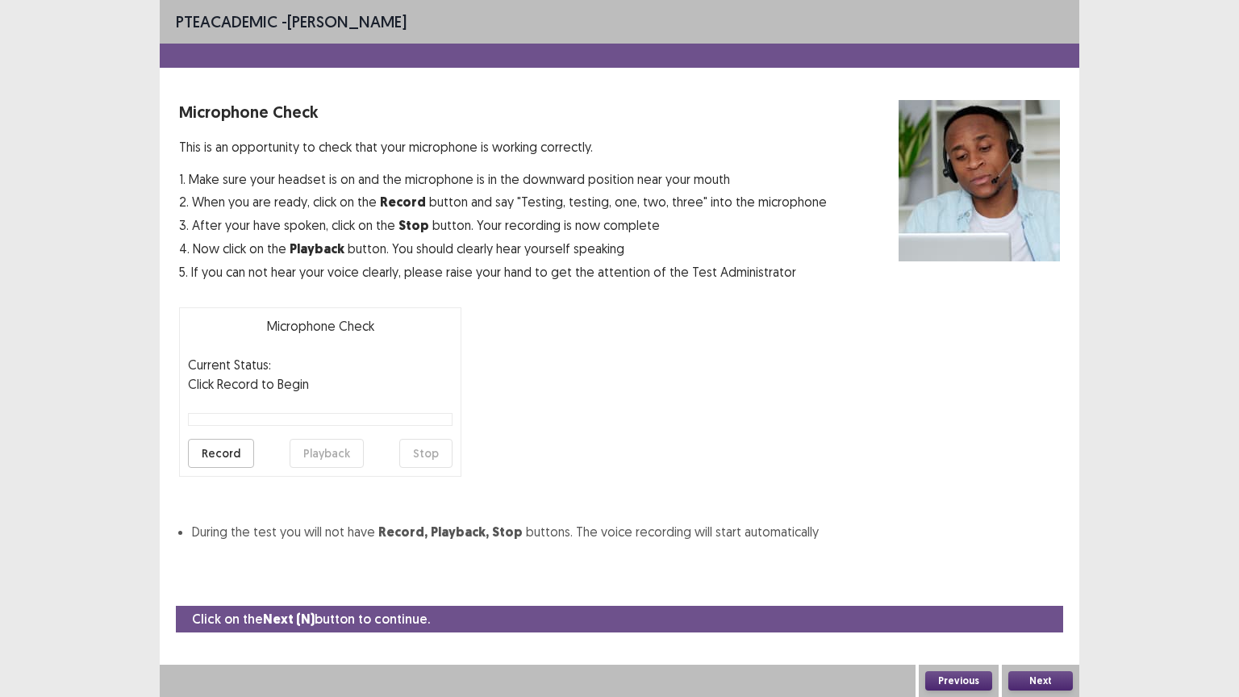
click at [1036, 588] on button "Next" at bounding box center [1040, 680] width 65 height 19
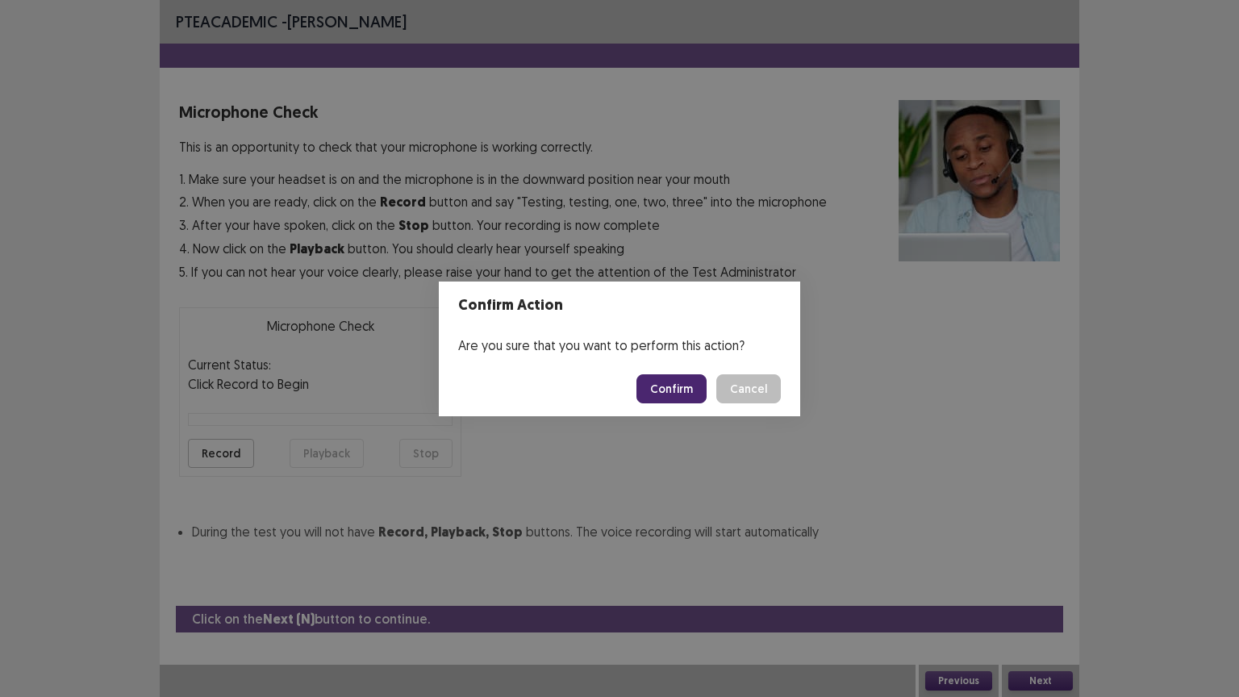
click at [677, 375] on button "Confirm" at bounding box center [671, 388] width 70 height 29
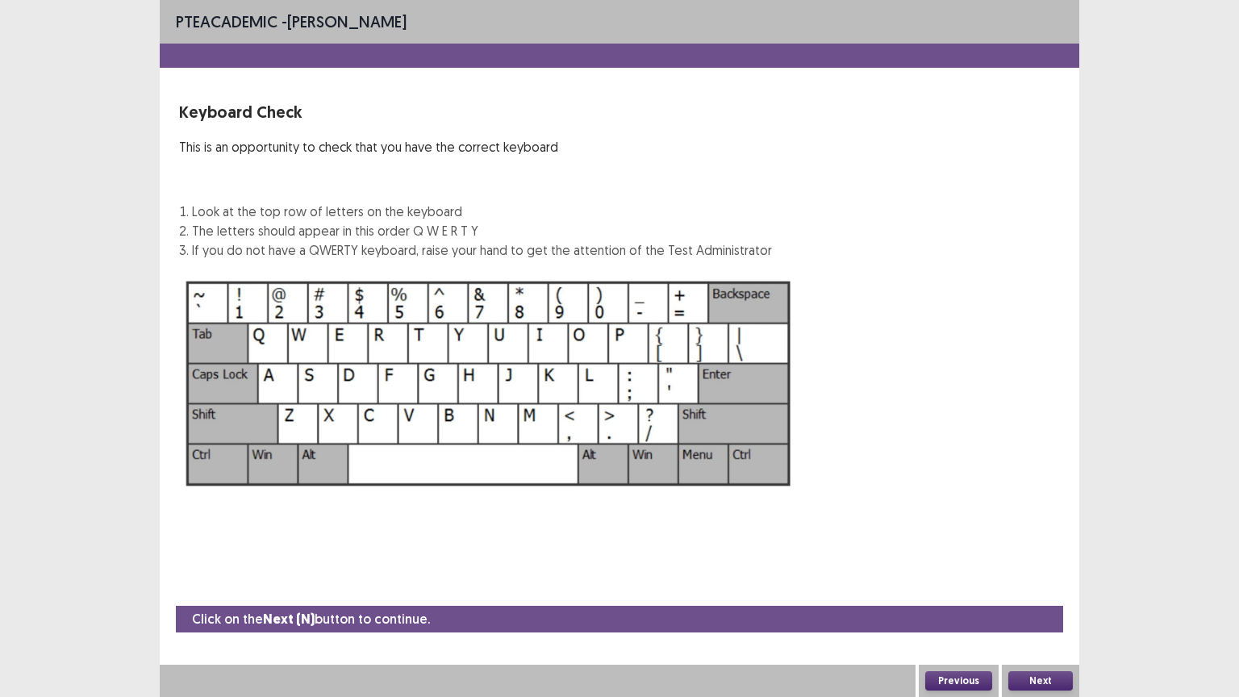
click at [1048, 588] on button "Next" at bounding box center [1040, 680] width 65 height 19
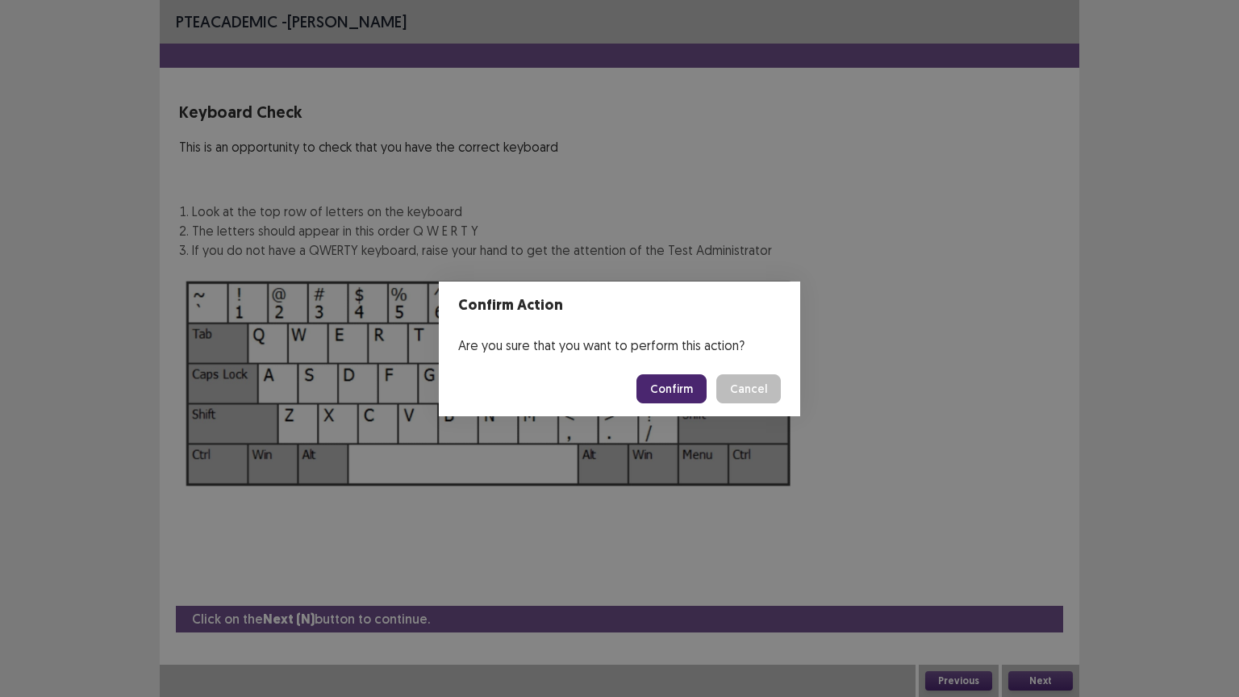
click at [670, 377] on button "Confirm" at bounding box center [671, 388] width 70 height 29
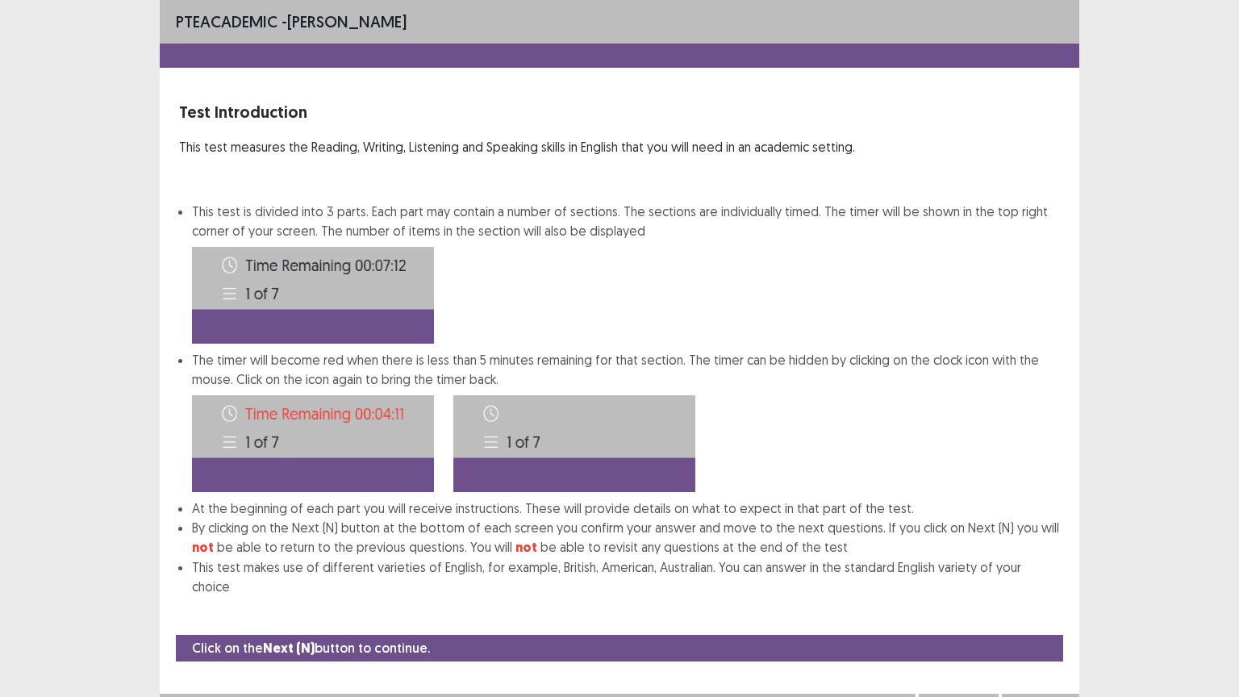
scroll to position [2, 0]
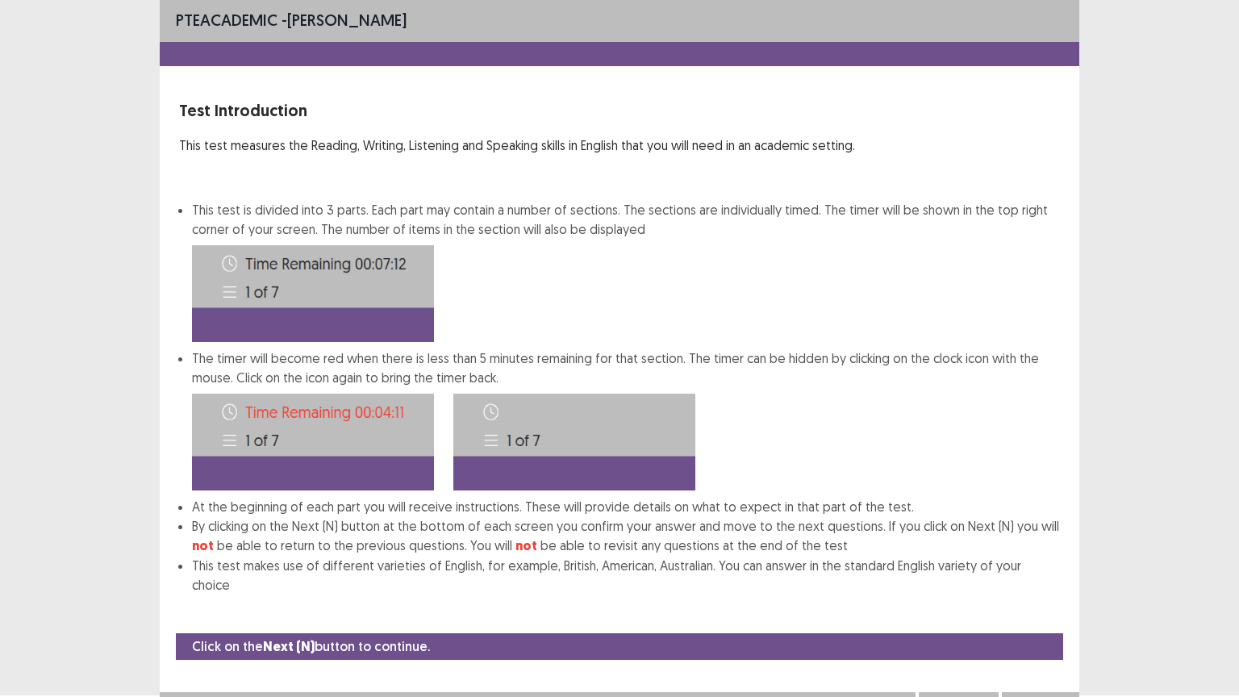
click at [1041, 588] on button "Next" at bounding box center [1040, 707] width 65 height 19
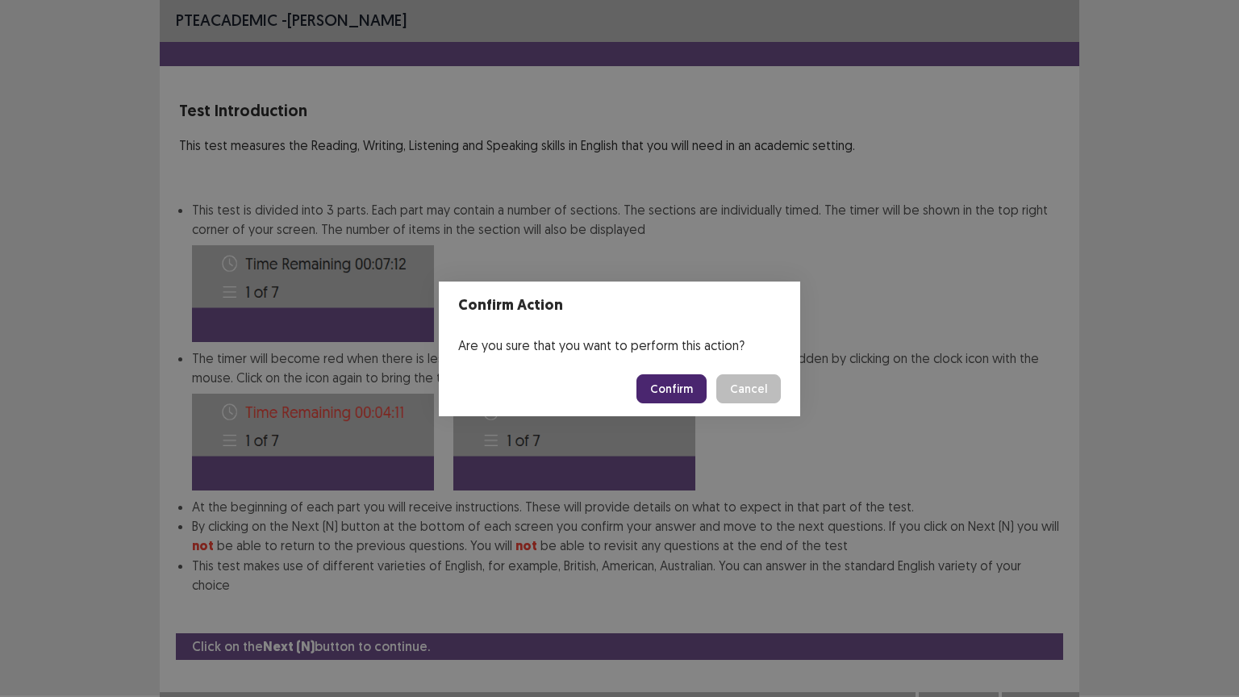
click at [682, 390] on button "Confirm" at bounding box center [671, 388] width 70 height 29
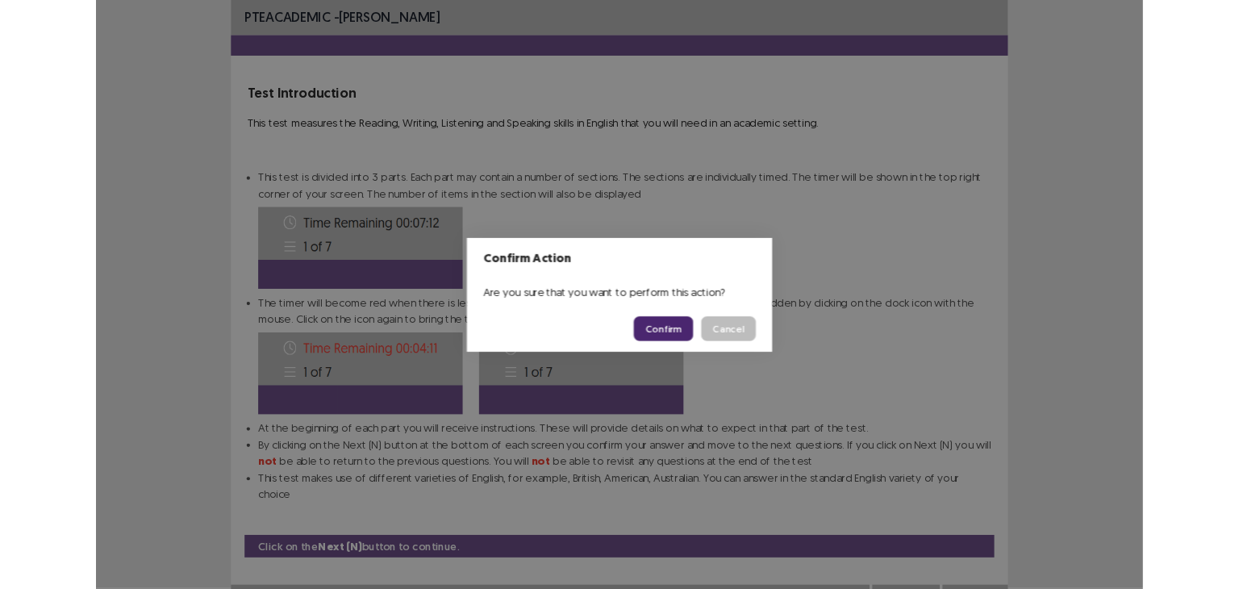
scroll to position [0, 0]
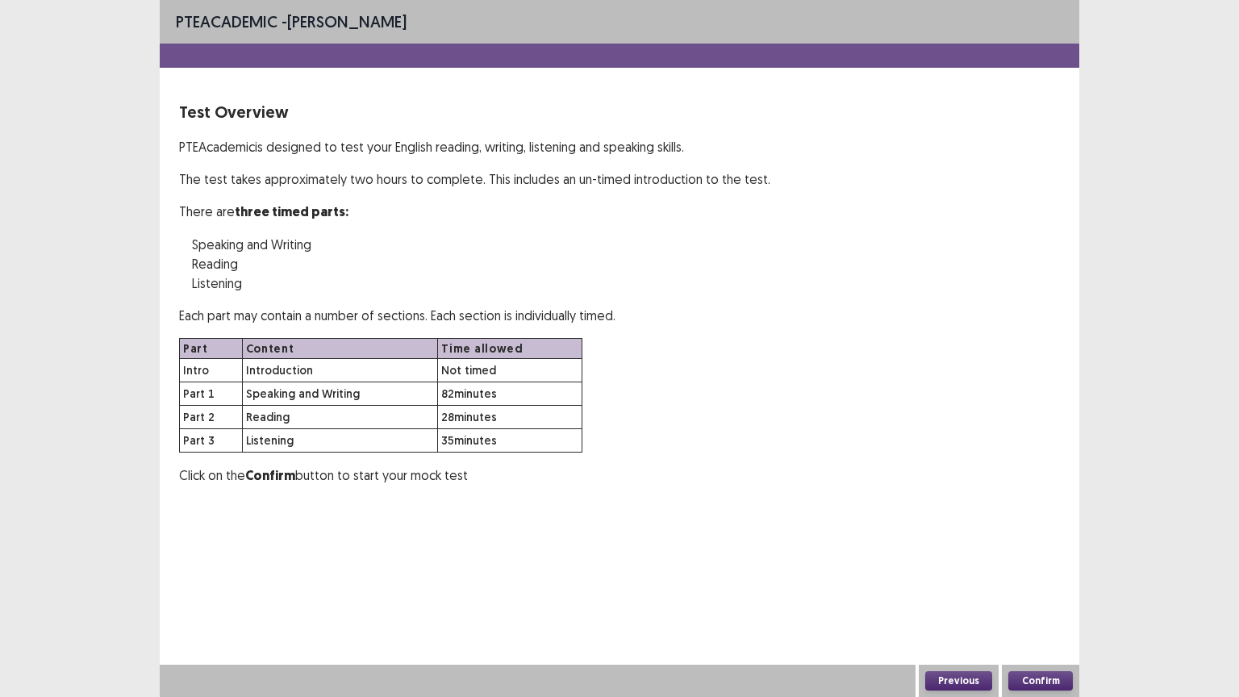
click at [1058, 588] on button "Confirm" at bounding box center [1040, 680] width 65 height 19
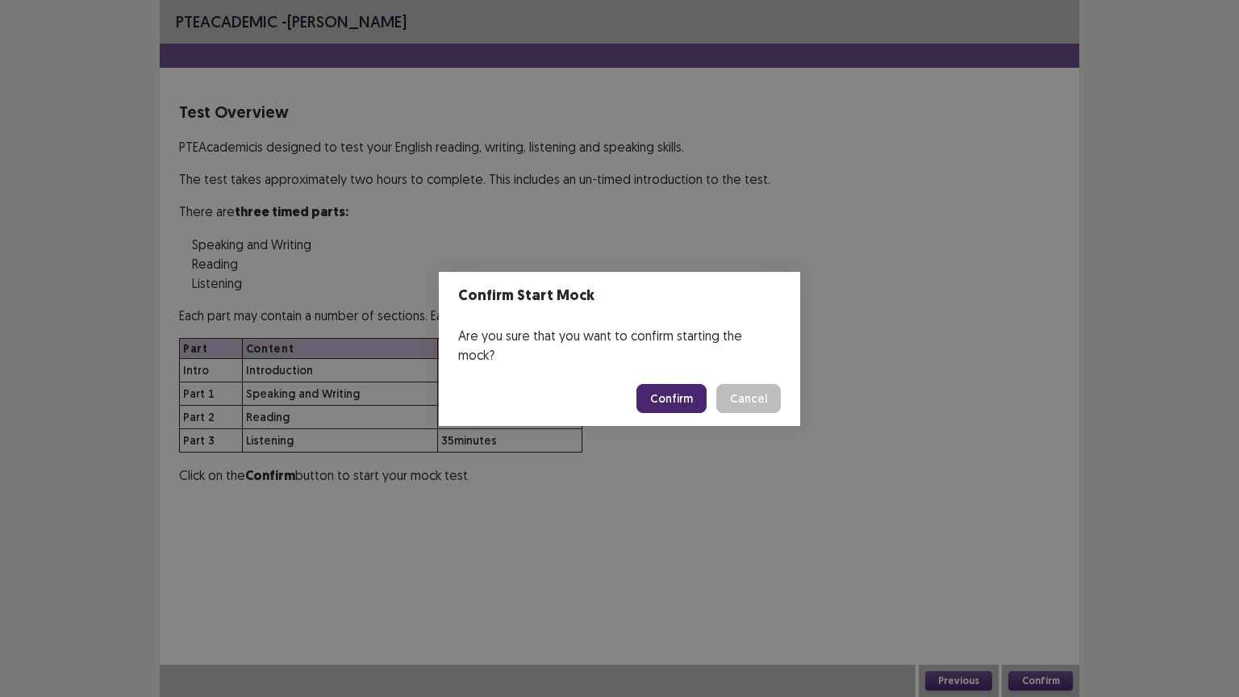
click at [685, 386] on button "Confirm" at bounding box center [671, 398] width 70 height 29
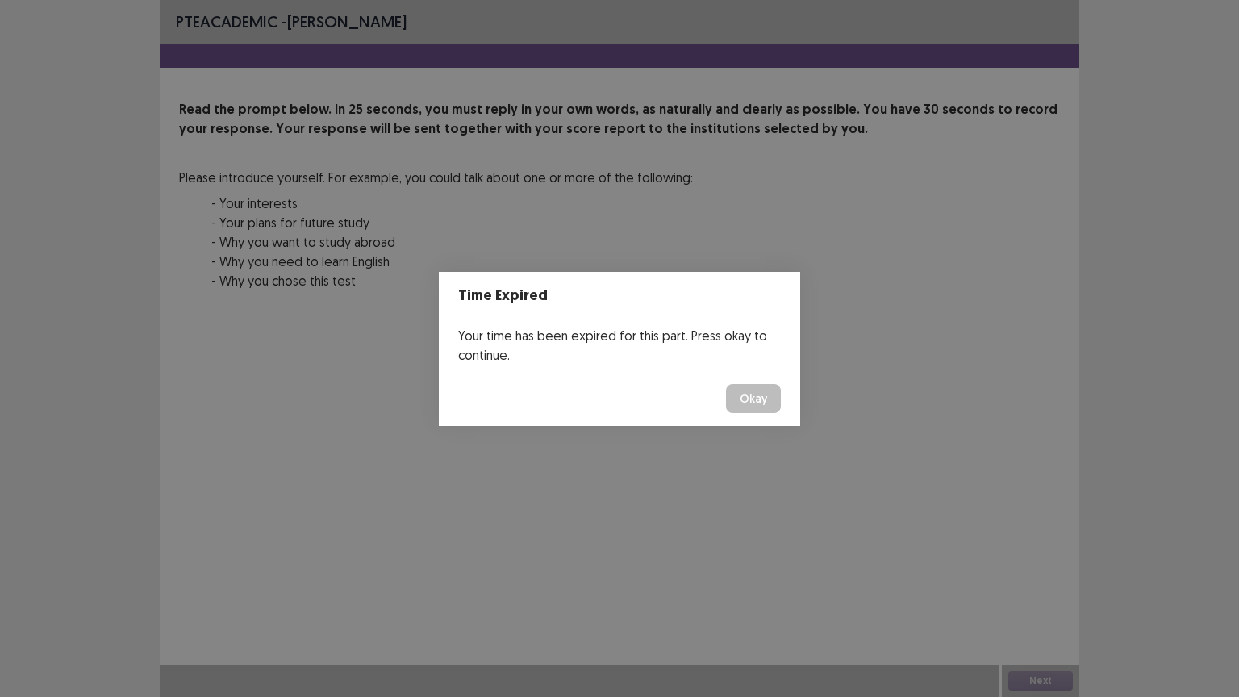
click at [757, 394] on button "Okay" at bounding box center [753, 398] width 55 height 29
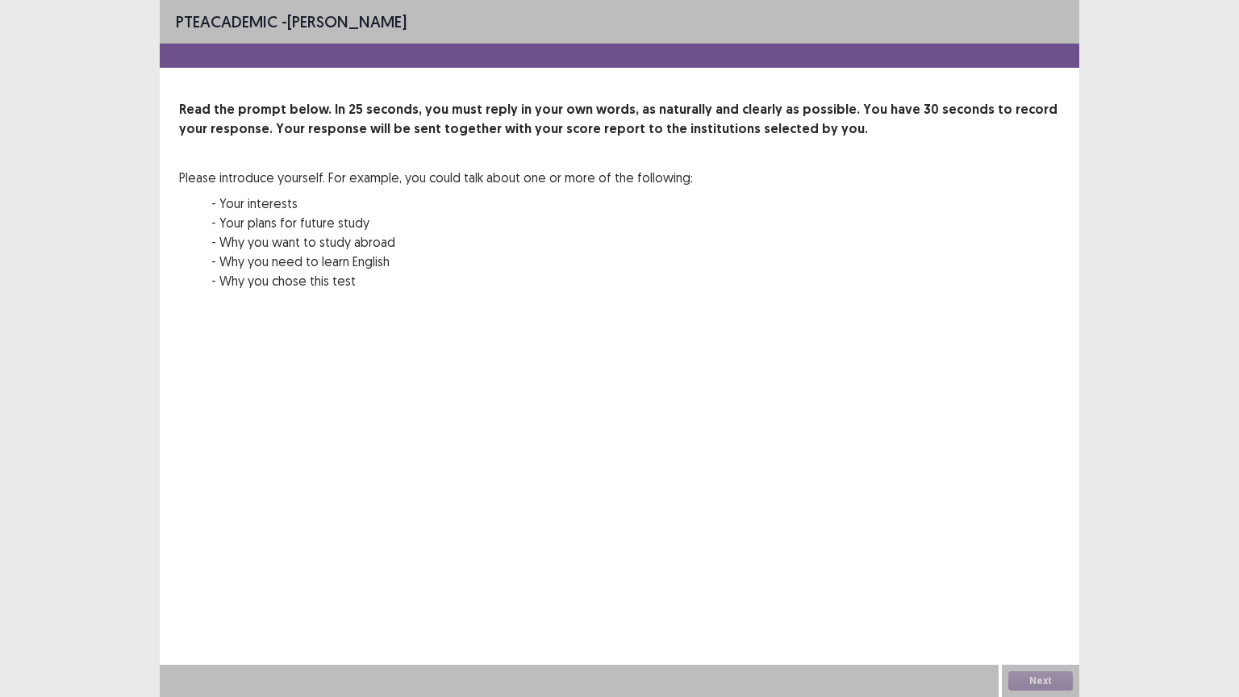
drag, startPoint x: 832, startPoint y: 423, endPoint x: 860, endPoint y: 452, distance: 39.9
click at [832, 424] on div "PTE academic - Catalina Clavijo Read the prompt below. In 25 seconds, you must …" at bounding box center [619, 348] width 919 height 697
click at [860, 452] on div "PTE academic - Catalina Clavijo Read the prompt below. In 25 seconds, you must …" at bounding box center [619, 348] width 919 height 697
drag, startPoint x: 860, startPoint y: 452, endPoint x: 917, endPoint y: 471, distance: 60.2
click at [866, 455] on div "PTE academic - Catalina Clavijo Read the prompt below. In 25 seconds, you must …" at bounding box center [619, 348] width 919 height 697
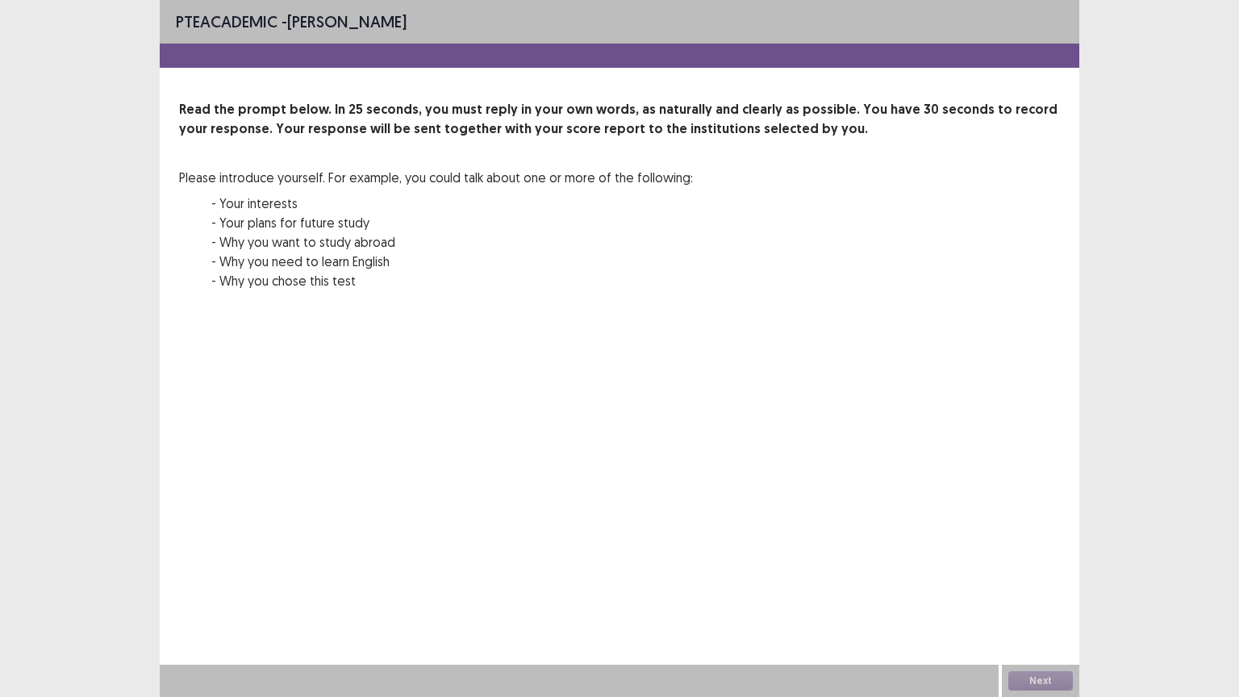
click at [1059, 588] on div "Next" at bounding box center [1040, 681] width 77 height 32
drag, startPoint x: 1059, startPoint y: 673, endPoint x: 736, endPoint y: 40, distance: 710.9
click at [1040, 588] on div "PTE academic - Catalina Clavijo Read the prompt below. In 25 seconds, you must …" at bounding box center [619, 348] width 919 height 697
click at [816, 206] on div "Read the prompt below. In 25 seconds, you must reply in your own words, as natu…" at bounding box center [619, 205] width 881 height 210
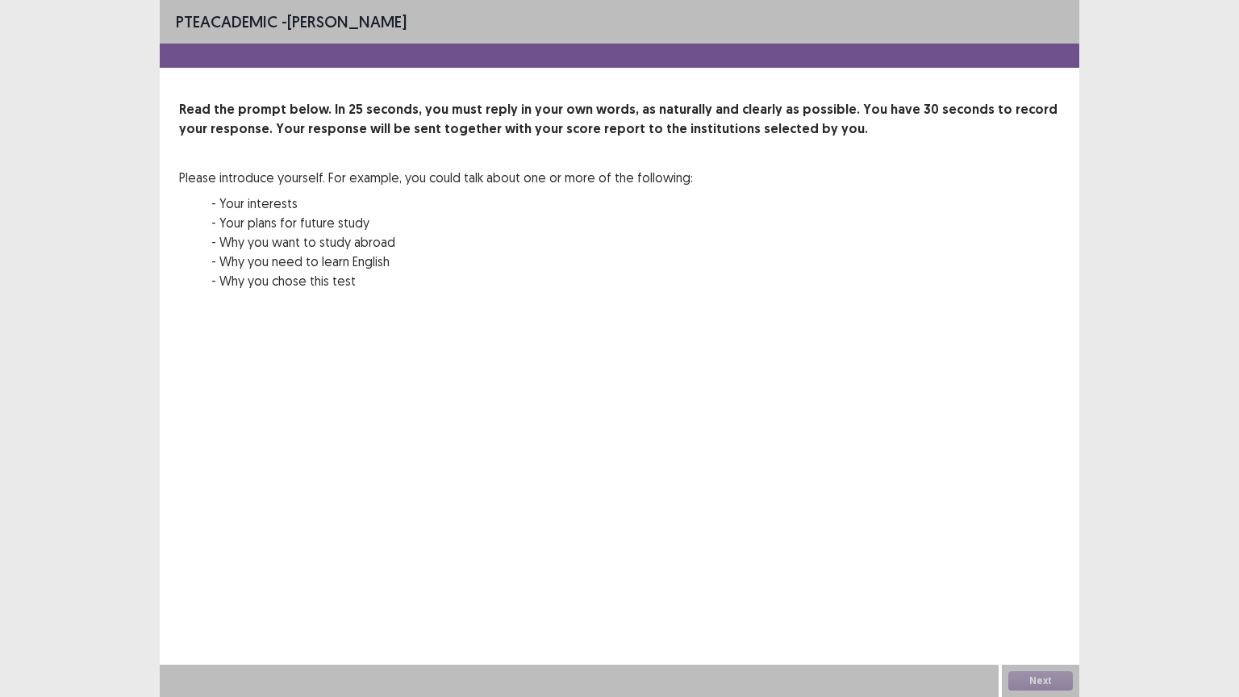
drag, startPoint x: 90, startPoint y: 82, endPoint x: 148, endPoint y: 10, distance: 92.3
click at [90, 77] on div "PTE academic - Catalina Clavijo Read the prompt below. In 25 seconds, you must …" at bounding box center [619, 348] width 1239 height 697
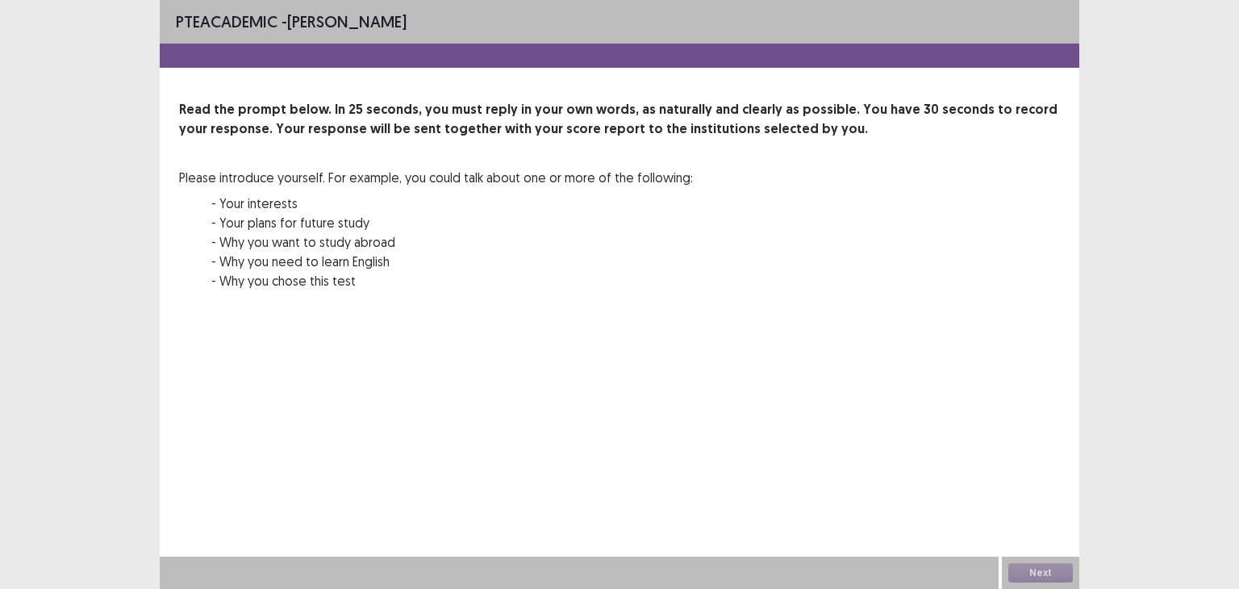
click at [577, 289] on p "- Why you chose this test" at bounding box center [451, 280] width 481 height 19
click at [802, 275] on div "Read the prompt below. In 25 seconds, you must reply in your own words, as natu…" at bounding box center [619, 205] width 881 height 210
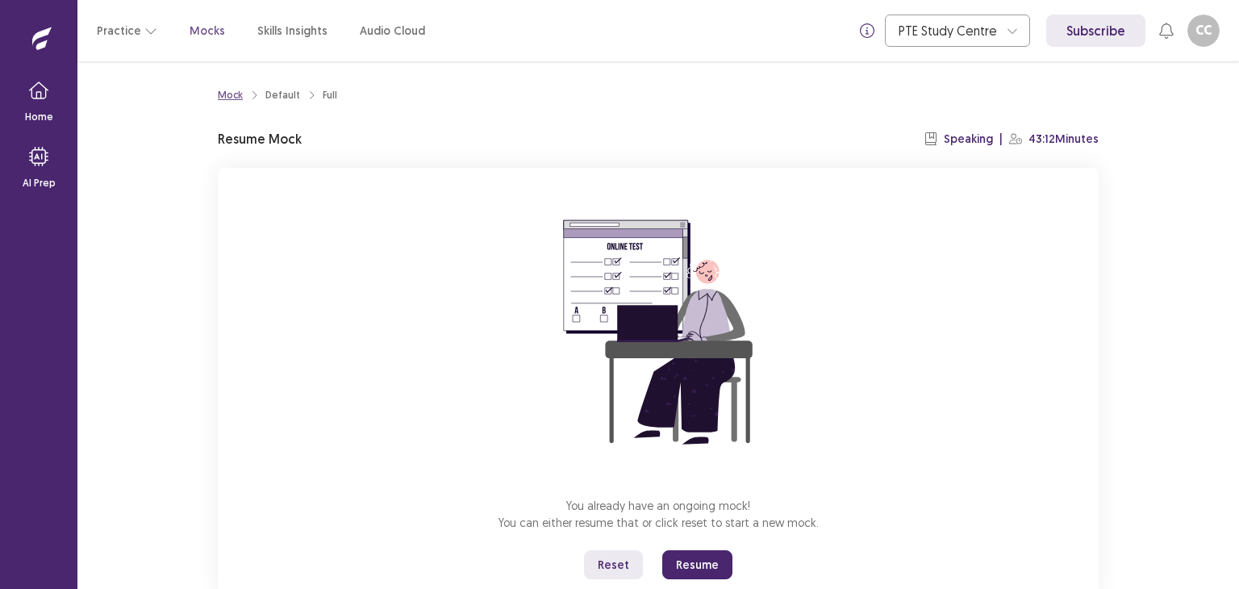
click at [226, 93] on div "Mock" at bounding box center [230, 95] width 25 height 15
